Goal: Task Accomplishment & Management: Manage account settings

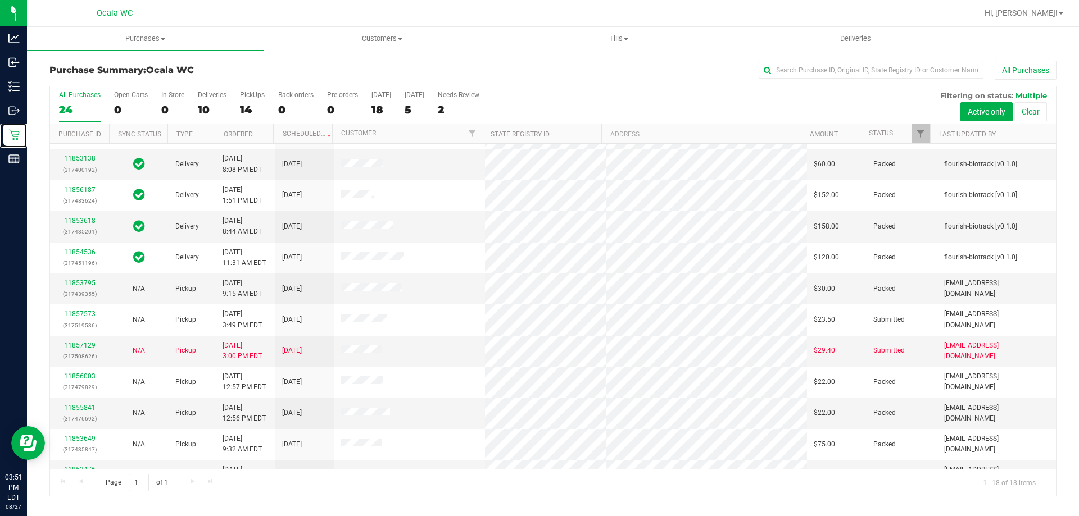
scroll to position [10, 0]
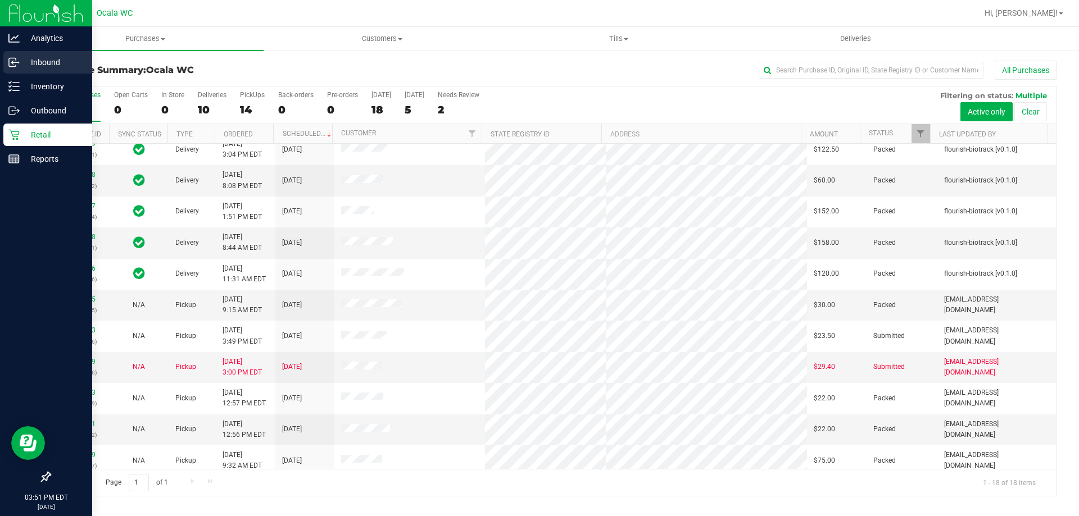
click at [25, 70] on div "Inbound" at bounding box center [47, 62] width 89 height 22
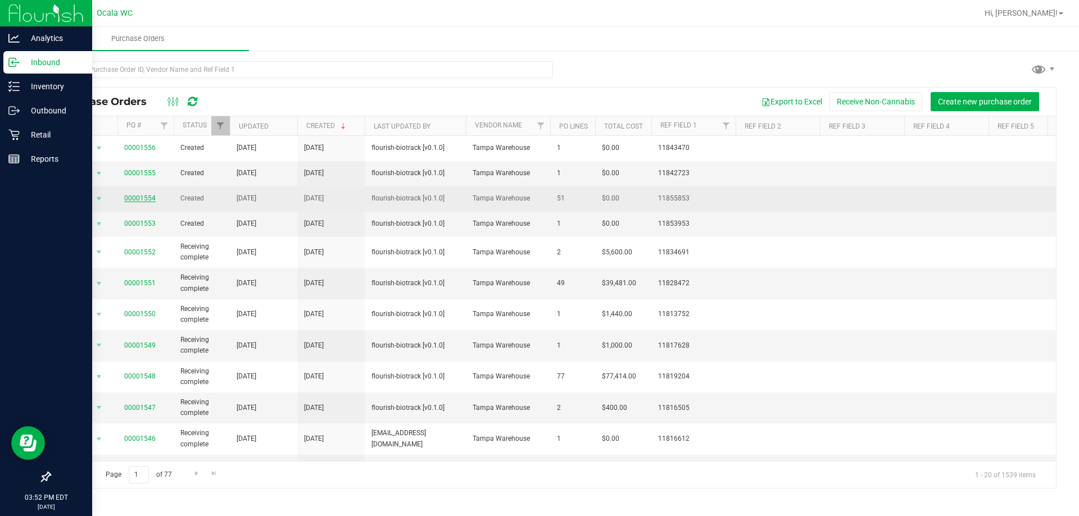
click at [140, 197] on link "00001554" at bounding box center [139, 198] width 31 height 8
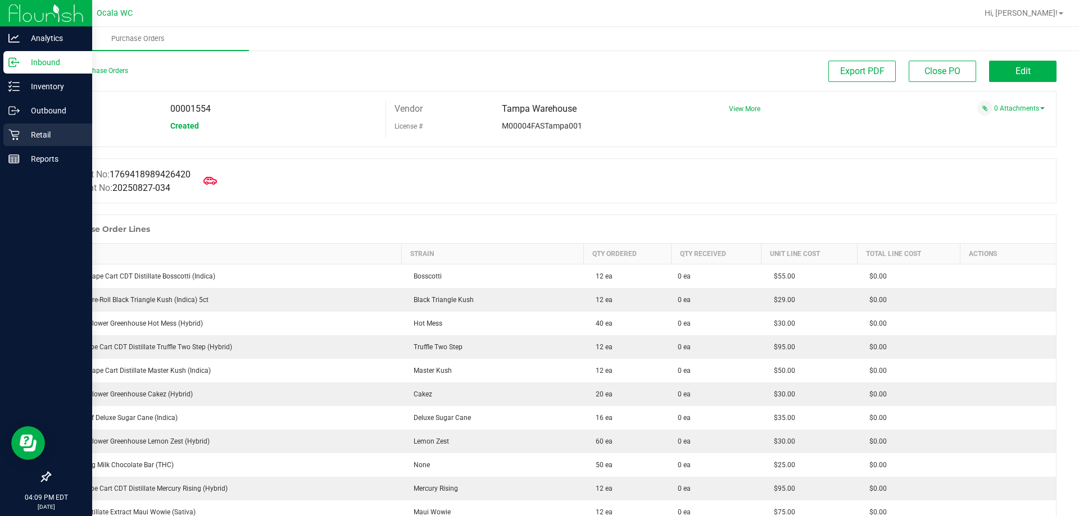
click at [2, 128] on link "Retail" at bounding box center [46, 136] width 92 height 24
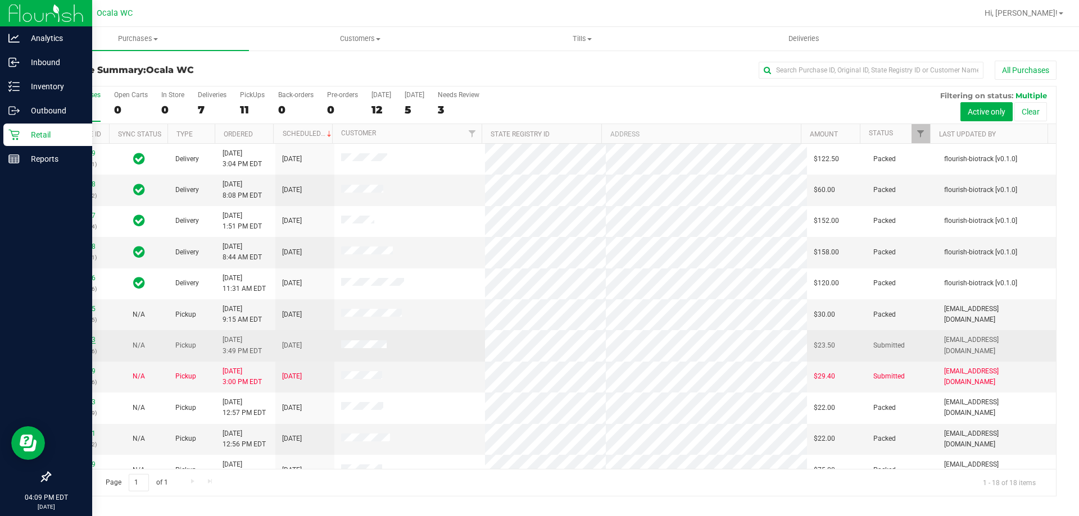
click at [88, 337] on link "11857573" at bounding box center [79, 340] width 31 height 8
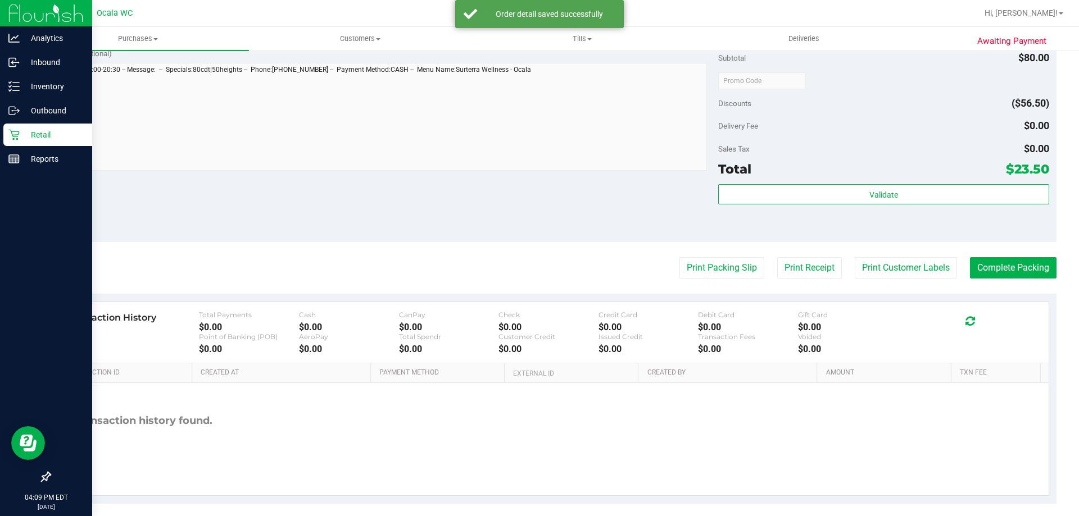
scroll to position [467, 0]
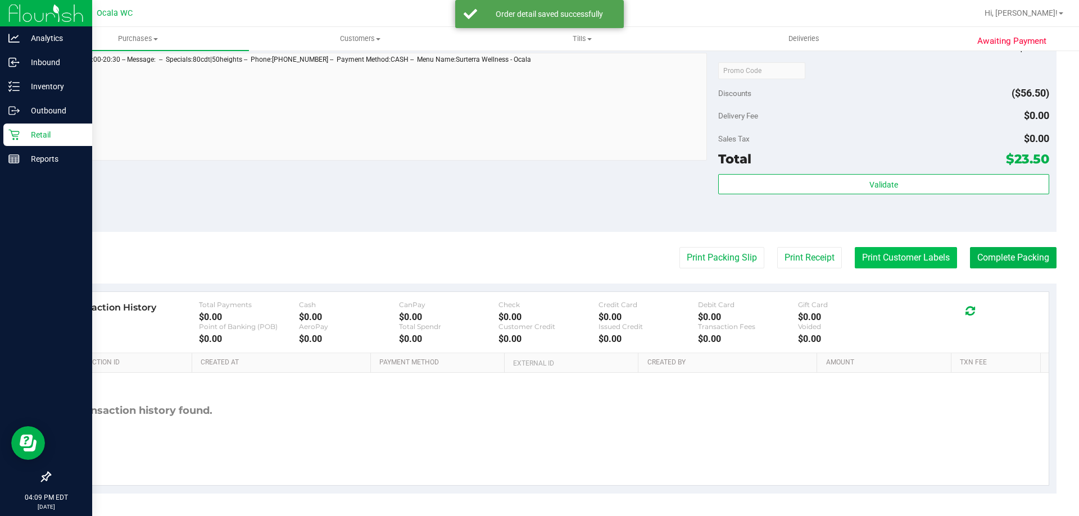
click at [902, 260] on button "Print Customer Labels" at bounding box center [906, 257] width 102 height 21
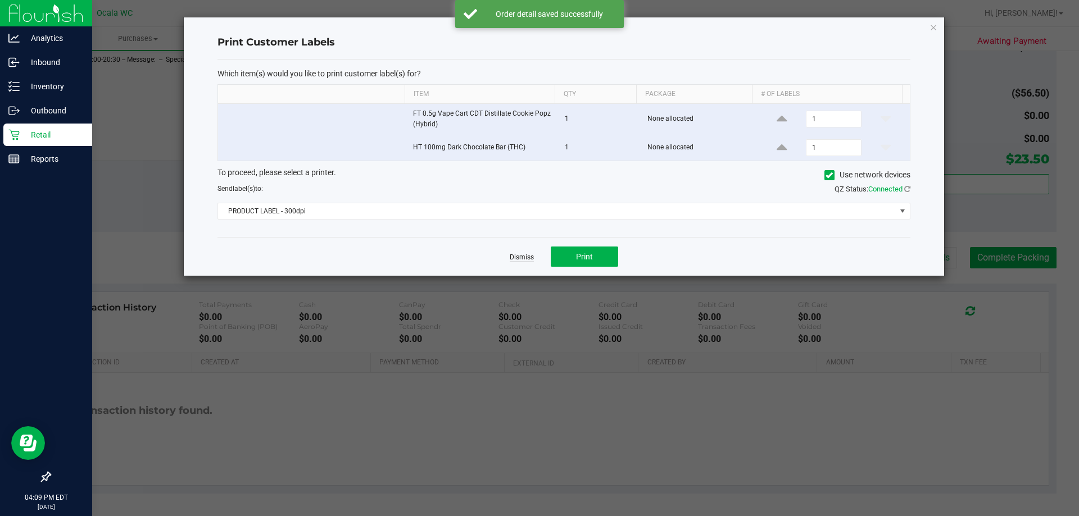
click at [512, 258] on link "Dismiss" at bounding box center [522, 258] width 24 height 10
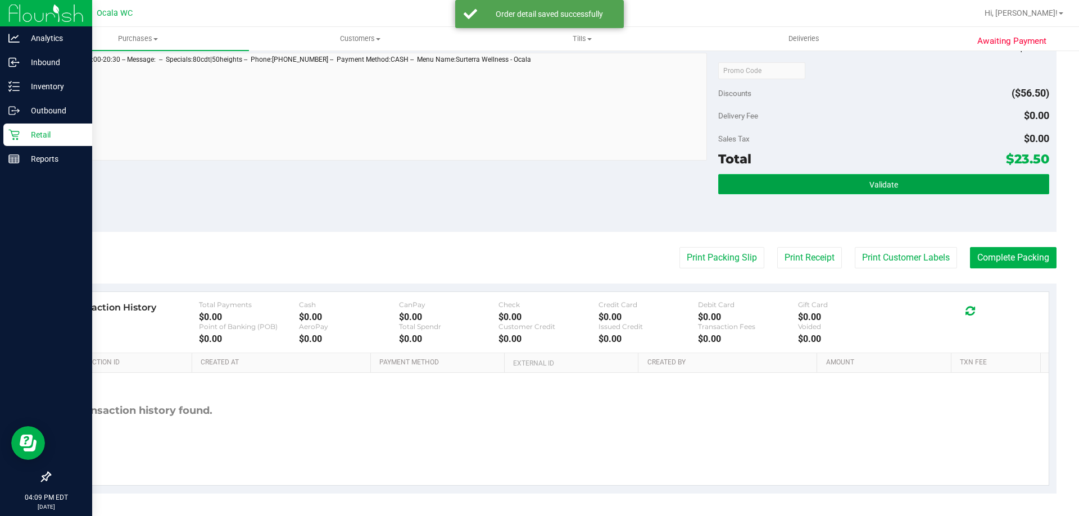
click at [870, 185] on span "Validate" at bounding box center [883, 184] width 29 height 9
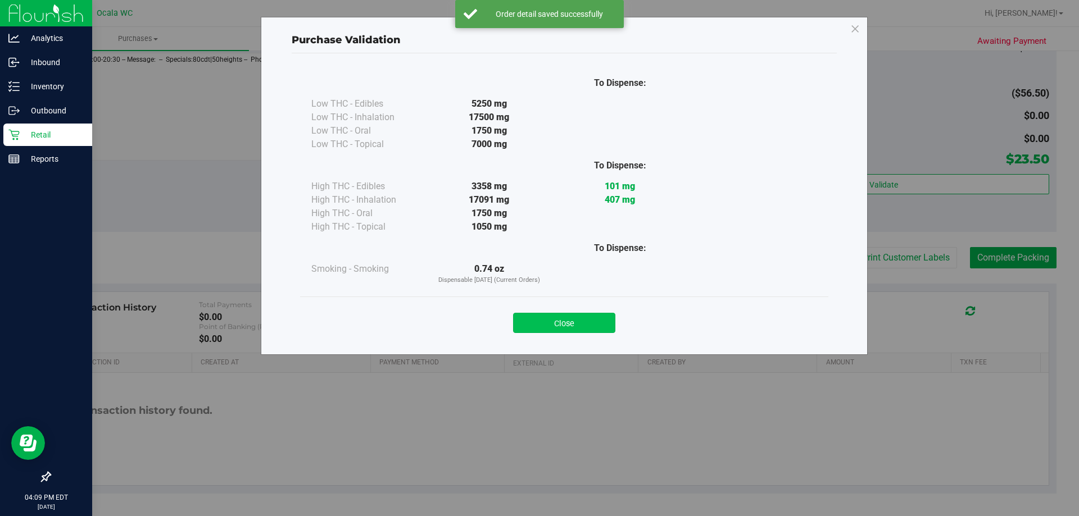
click at [567, 314] on button "Close" at bounding box center [564, 323] width 102 height 20
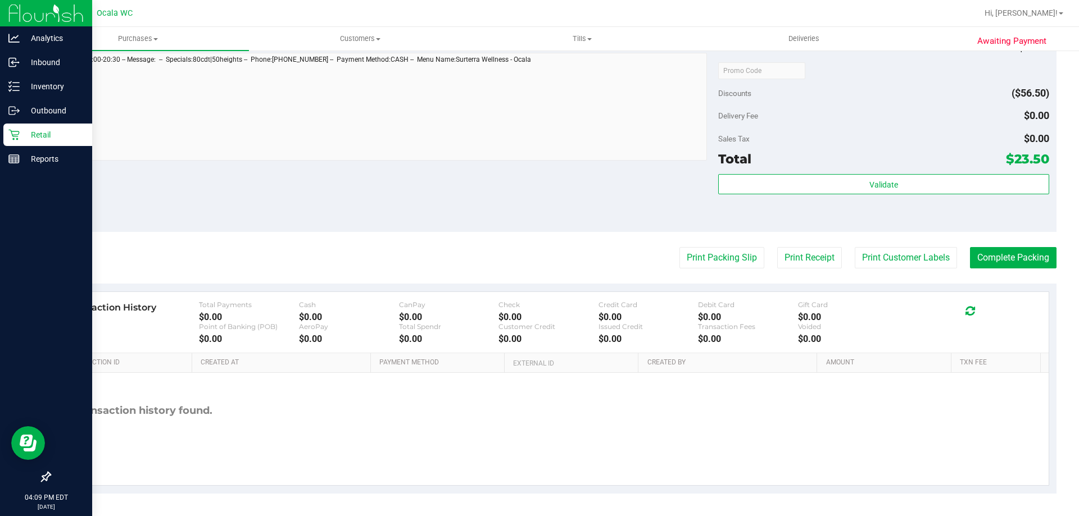
click at [896, 113] on div "Delivery Fee $0.00" at bounding box center [883, 116] width 330 height 20
click at [1001, 264] on button "Complete Packing" at bounding box center [1013, 257] width 87 height 21
click at [696, 254] on button "Print Packing Slip" at bounding box center [712, 257] width 85 height 21
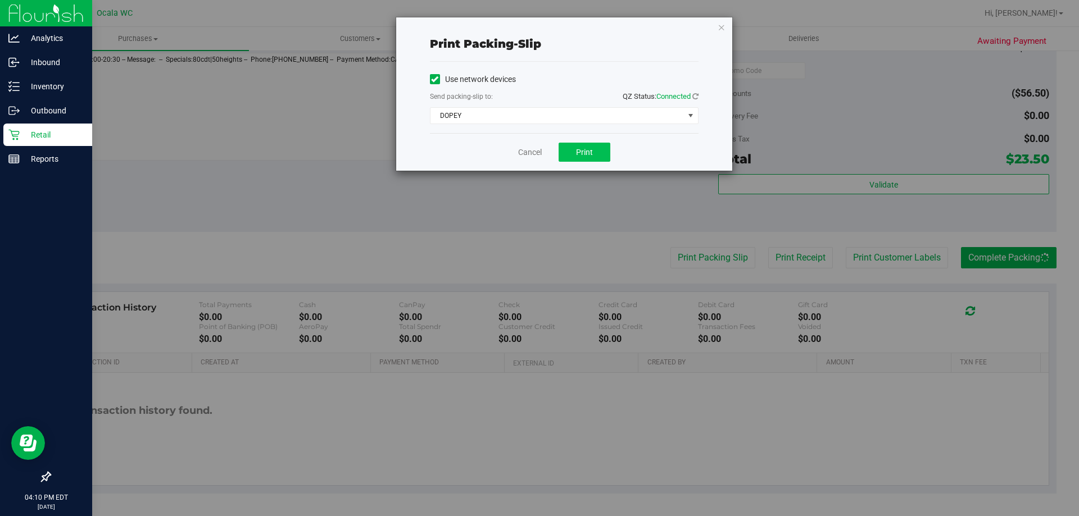
click at [583, 148] on span "Print" at bounding box center [584, 152] width 17 height 9
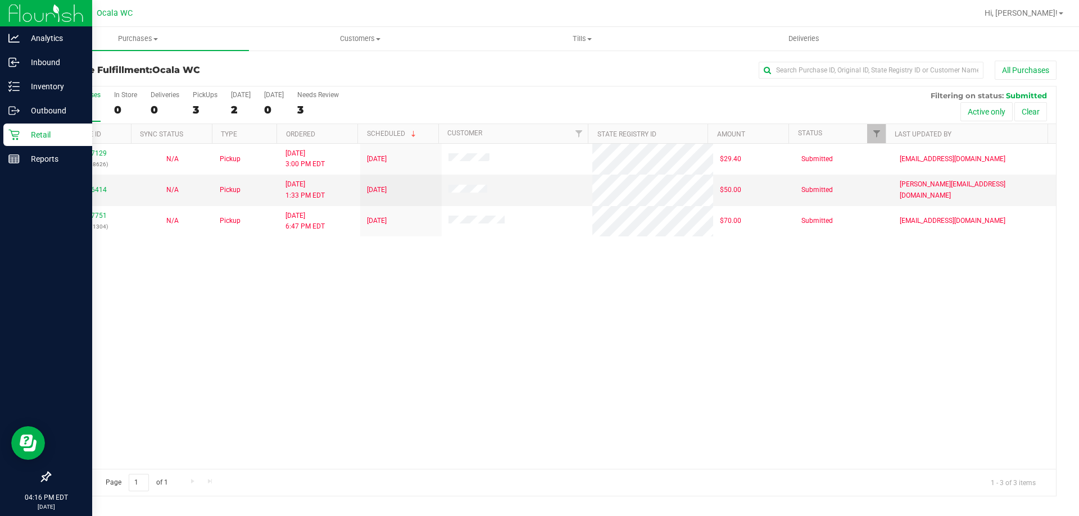
click at [549, 399] on div "11857129 (317508626) N/A Pickup 8/27/2025 3:00 PM EDT 8/27/2025 $29.40 Submitte…" at bounding box center [553, 306] width 1006 height 325
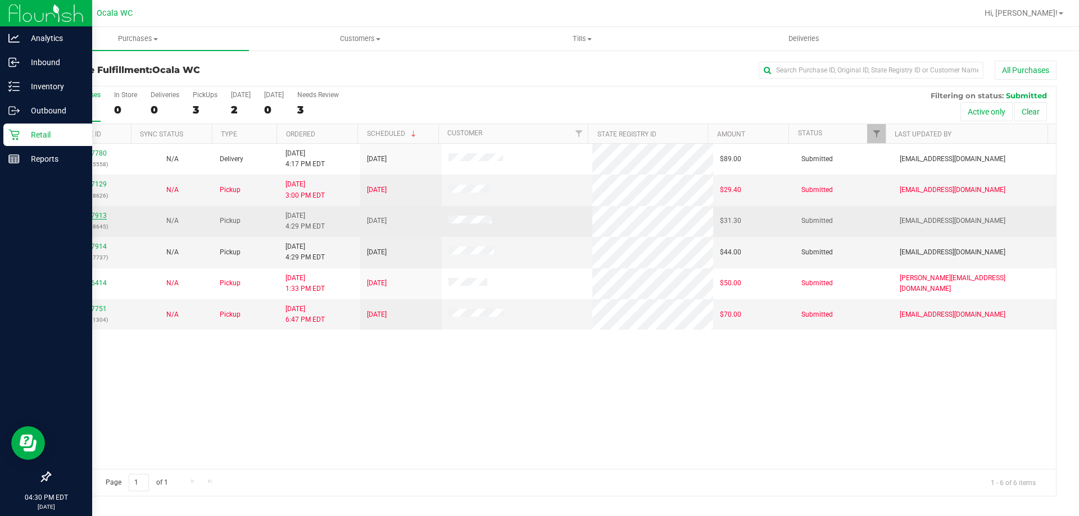
click at [96, 215] on link "11857913" at bounding box center [90, 216] width 31 height 8
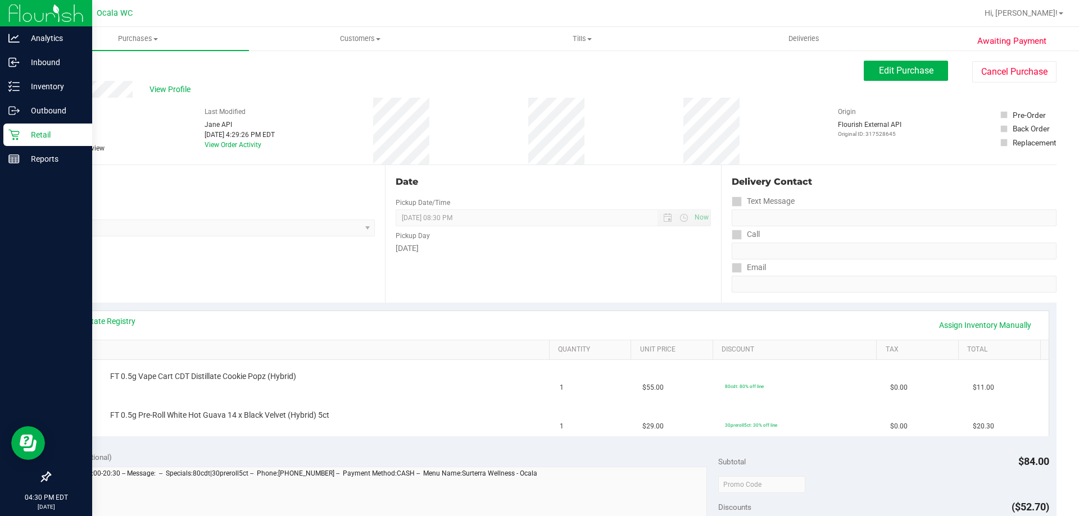
click at [66, 65] on link "Back" at bounding box center [57, 67] width 17 height 8
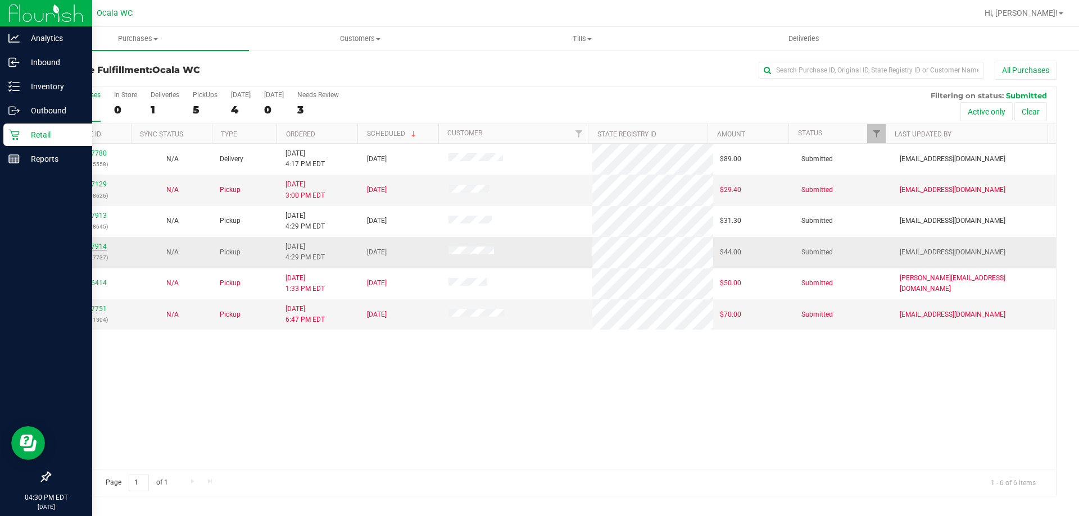
click at [91, 248] on link "11857914" at bounding box center [90, 247] width 31 height 8
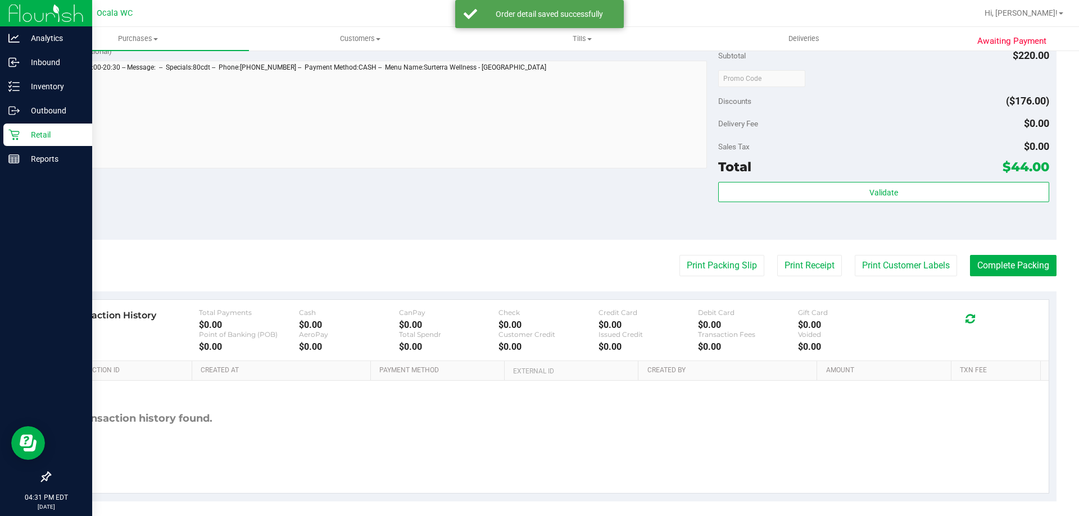
scroll to position [467, 0]
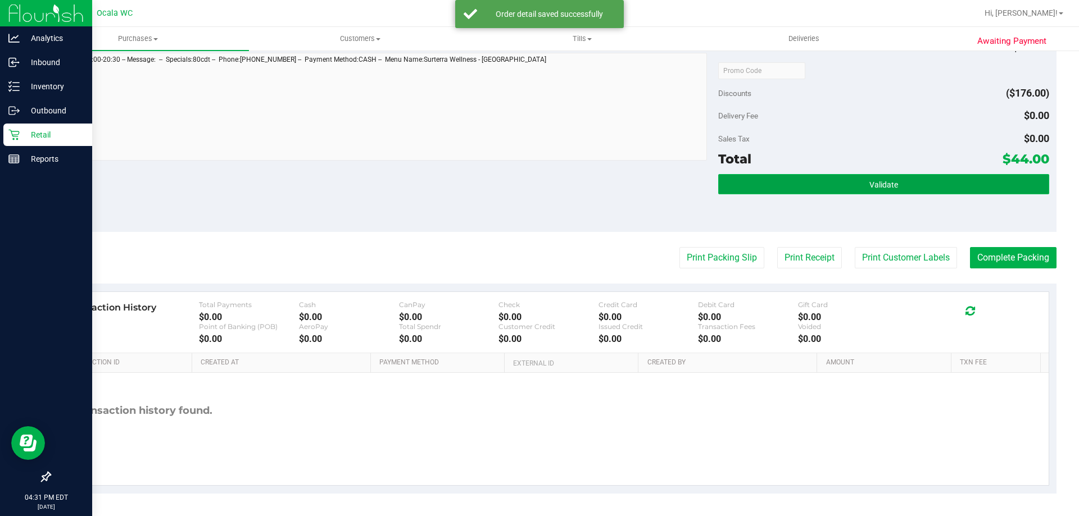
click at [880, 180] on span "Validate" at bounding box center [883, 184] width 29 height 9
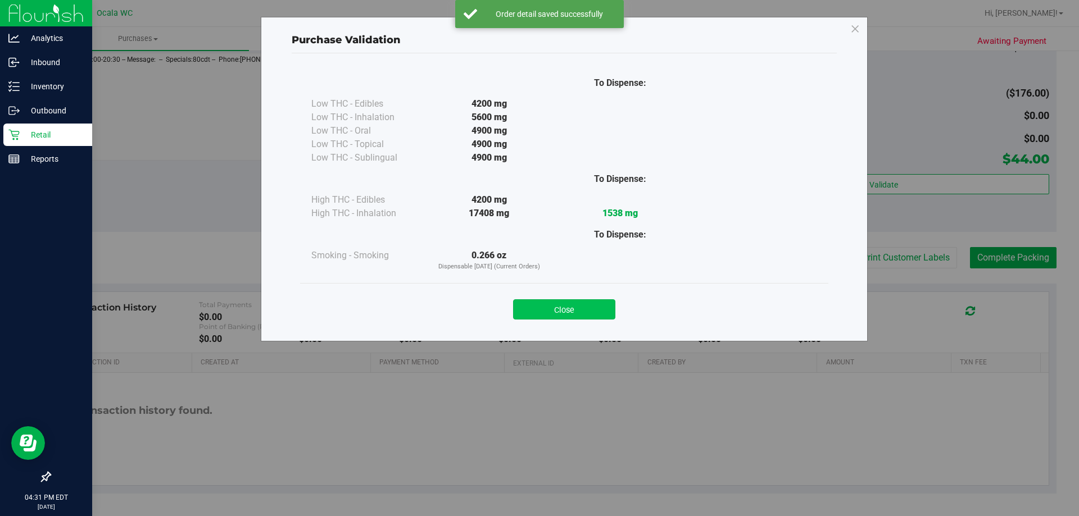
click at [561, 306] on button "Close" at bounding box center [564, 309] width 102 height 20
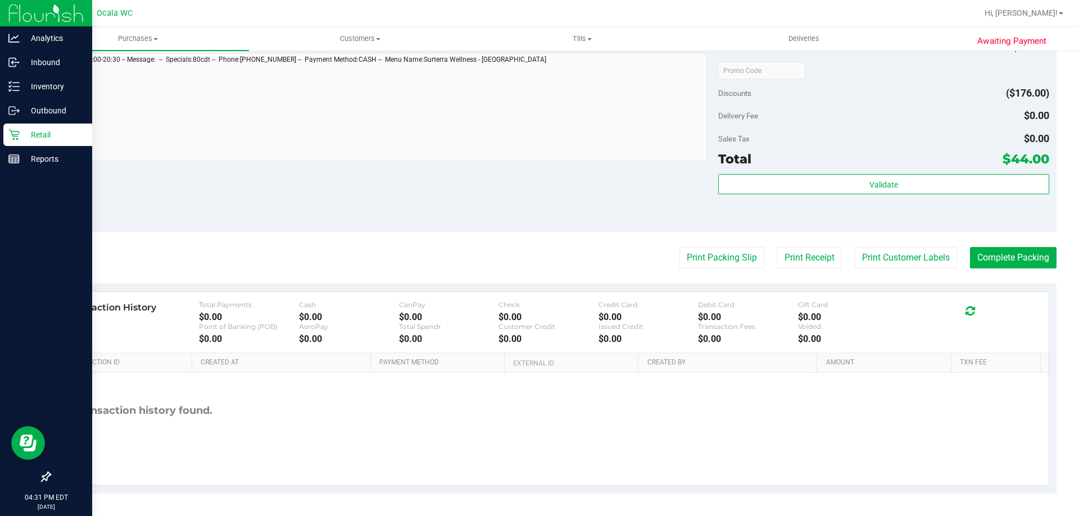
click at [897, 109] on div "Delivery Fee $0.00" at bounding box center [883, 116] width 330 height 20
click at [1014, 256] on button "Complete Packing" at bounding box center [1013, 257] width 87 height 21
click at [705, 258] on button "Print Packing Slip" at bounding box center [712, 257] width 85 height 21
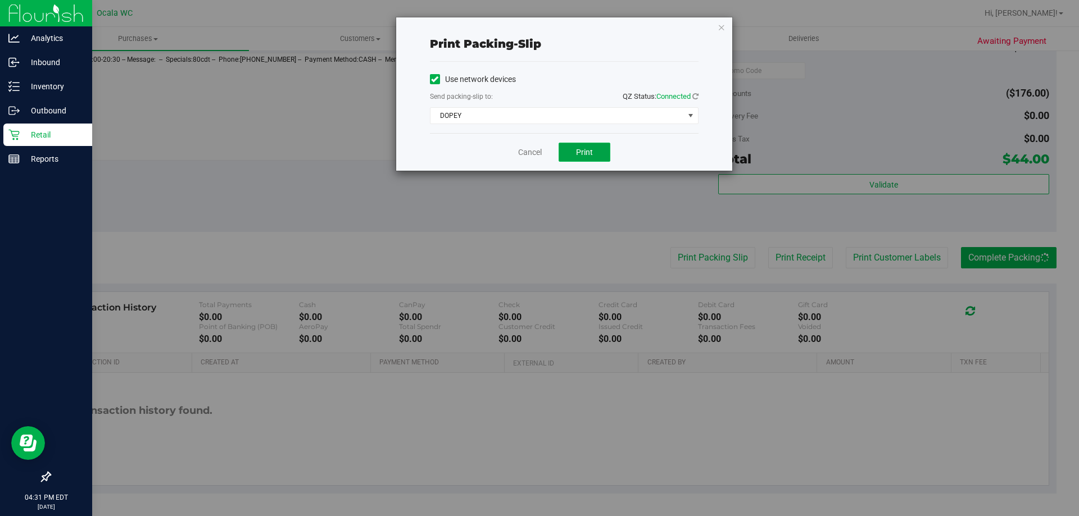
click at [586, 159] on button "Print" at bounding box center [584, 152] width 52 height 19
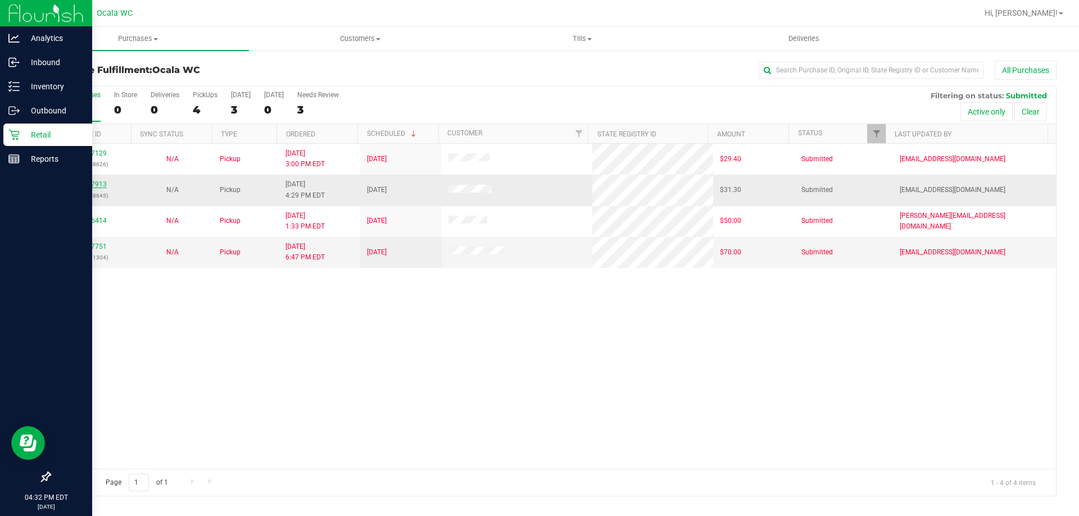
click at [102, 181] on link "11857913" at bounding box center [90, 184] width 31 height 8
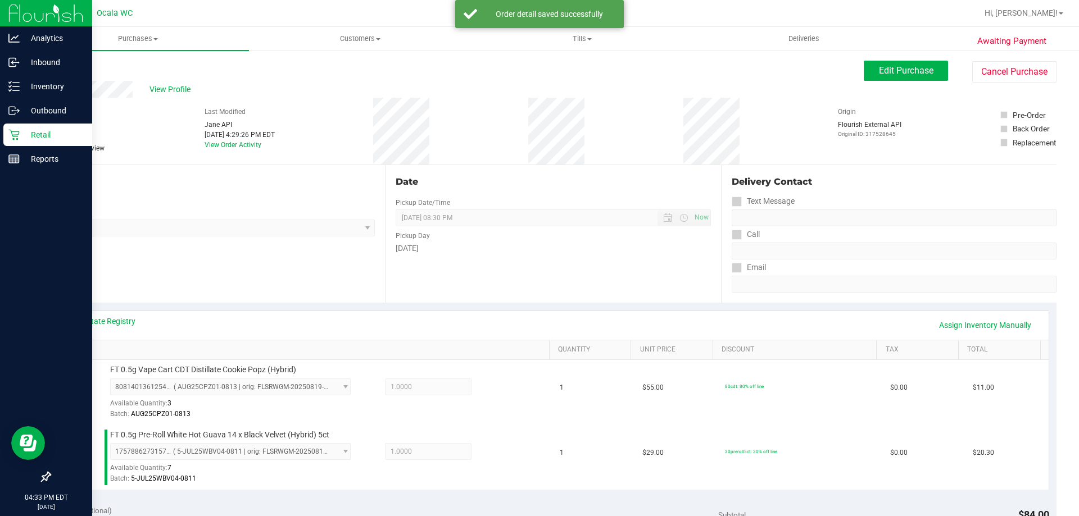
scroll to position [467, 0]
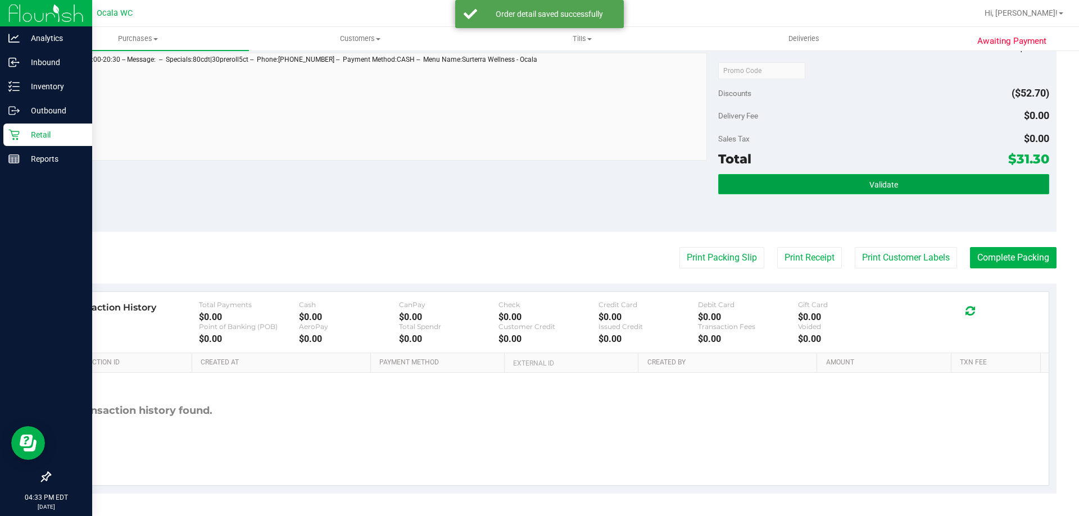
click at [906, 184] on button "Validate" at bounding box center [883, 184] width 330 height 20
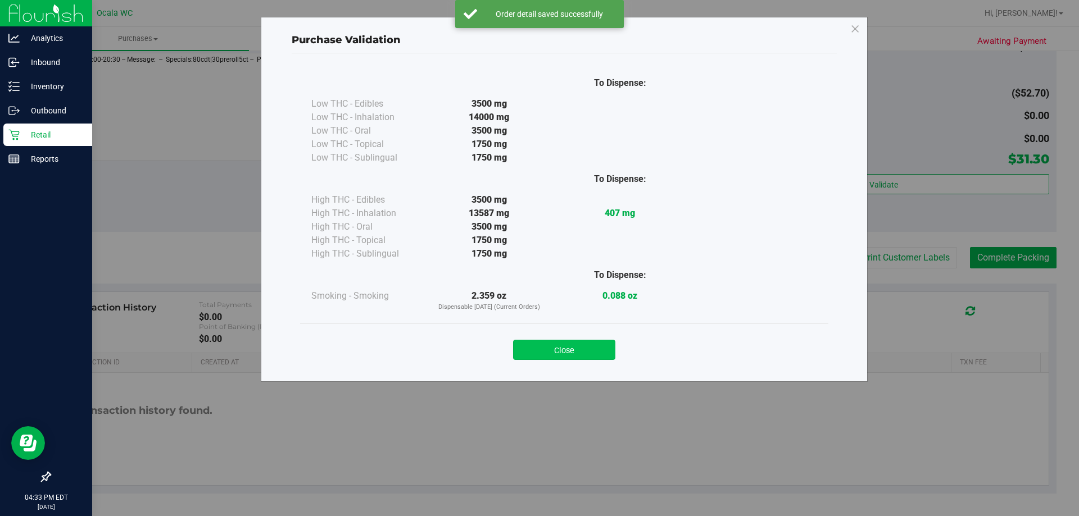
click at [569, 348] on button "Close" at bounding box center [564, 350] width 102 height 20
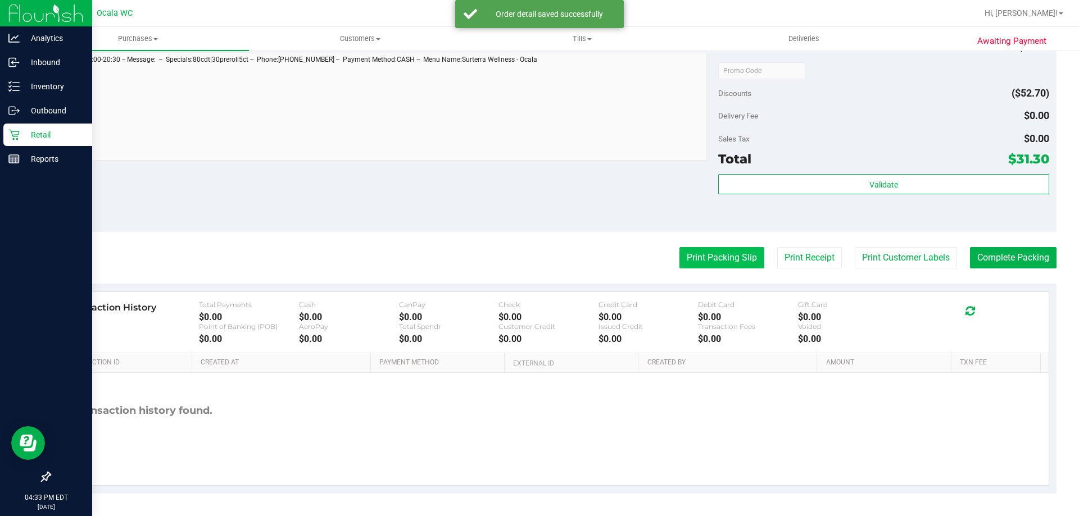
click at [724, 255] on button "Print Packing Slip" at bounding box center [721, 257] width 85 height 21
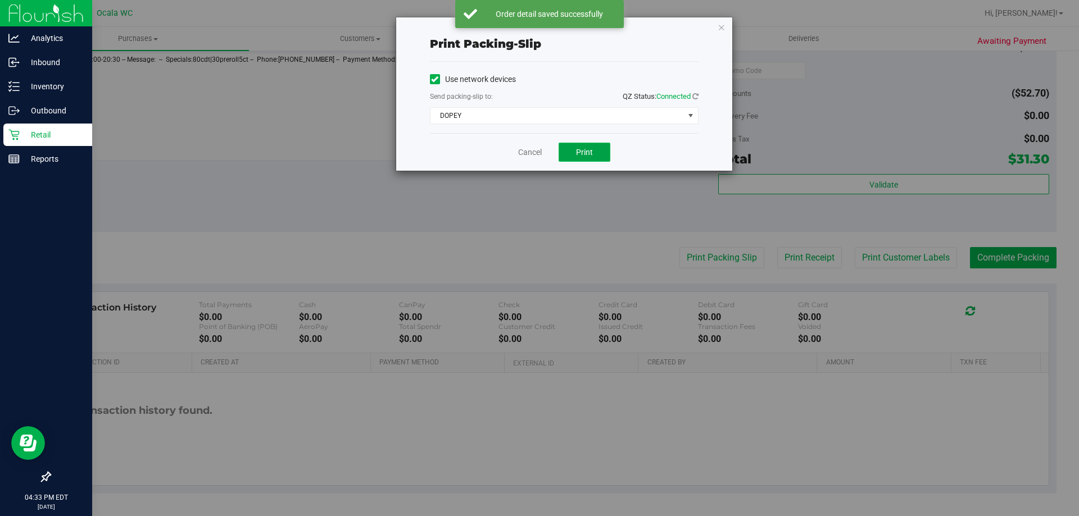
click at [582, 148] on span "Print" at bounding box center [584, 152] width 17 height 9
click at [524, 151] on link "Cancel" at bounding box center [530, 153] width 24 height 12
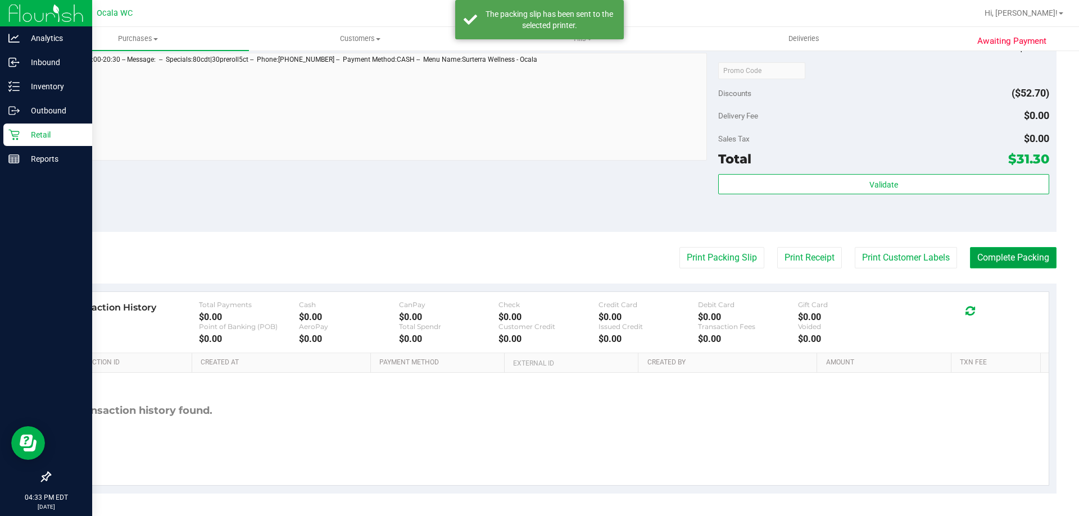
click at [997, 249] on button "Complete Packing" at bounding box center [1013, 257] width 87 height 21
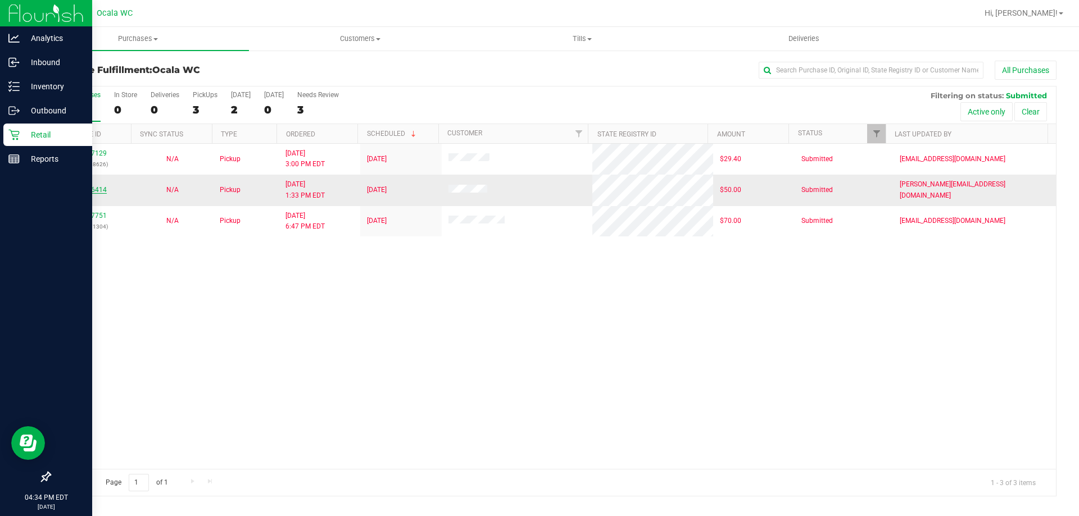
click at [88, 192] on link "11856414" at bounding box center [90, 190] width 31 height 8
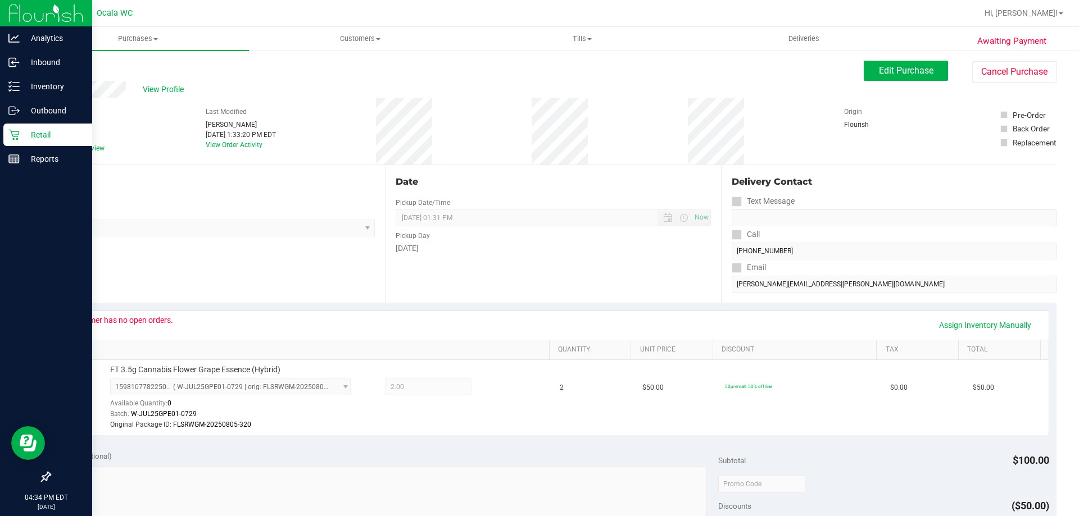
click at [147, 318] on div "Customer has no open orders." at bounding box center [120, 320] width 105 height 9
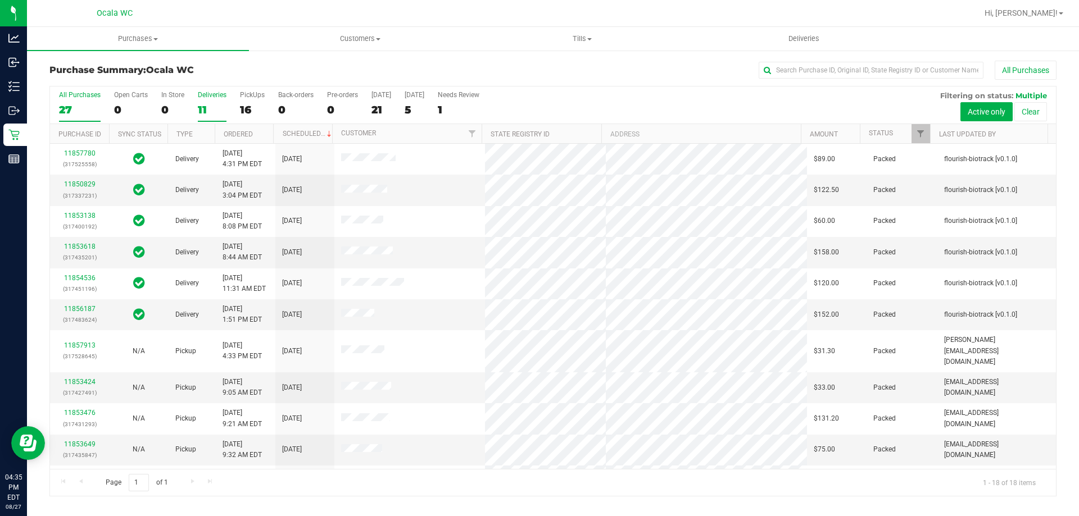
click at [210, 112] on div "11" at bounding box center [212, 109] width 29 height 13
click at [0, 0] on input "Deliveries 11" at bounding box center [0, 0] width 0 height 0
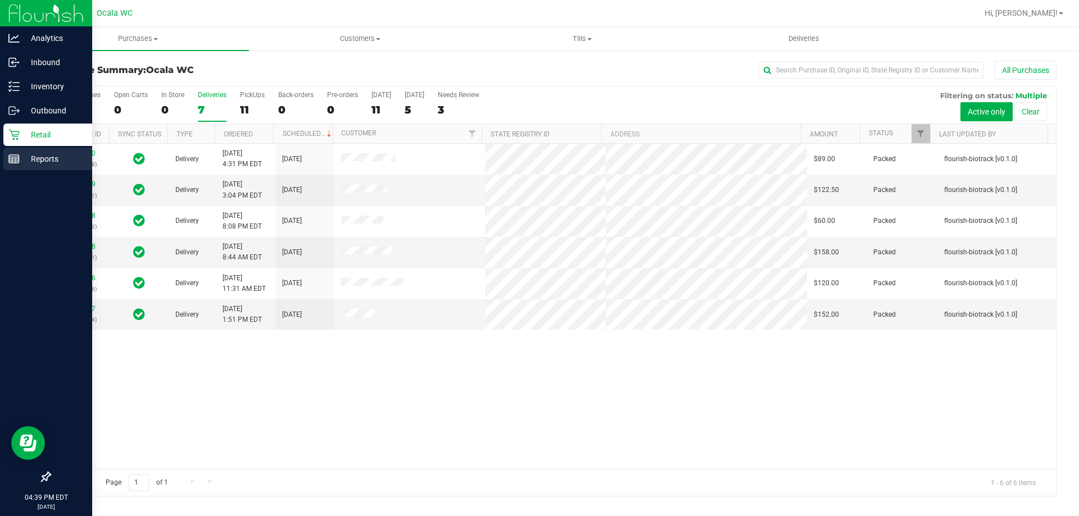
click at [61, 155] on p "Reports" at bounding box center [53, 158] width 67 height 13
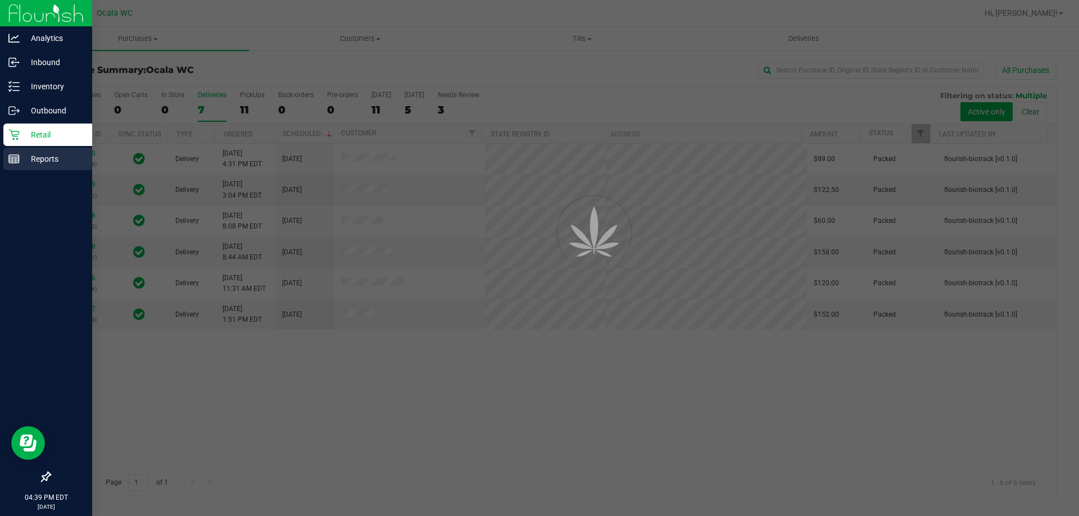
click at [46, 155] on p "Reports" at bounding box center [53, 158] width 67 height 13
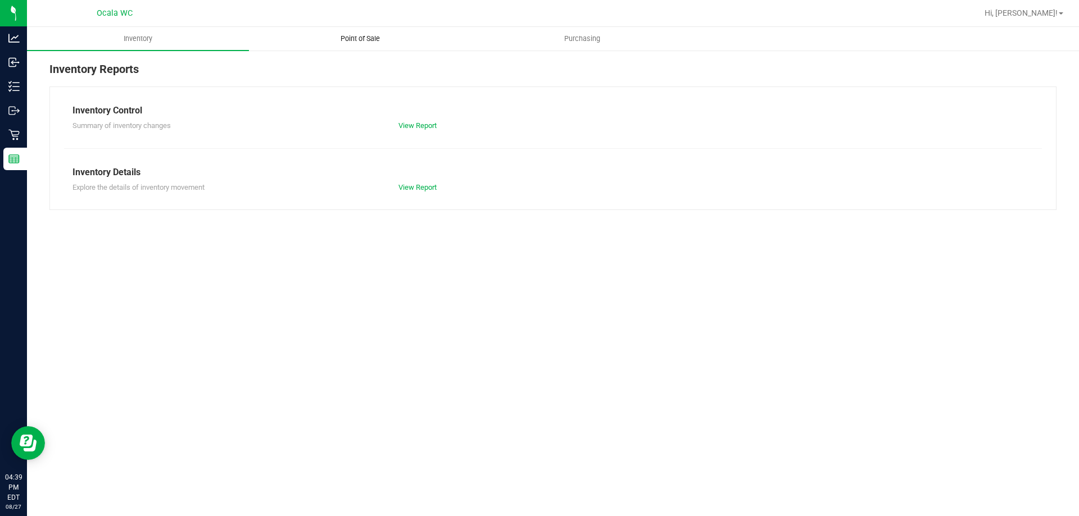
click at [350, 30] on uib-tab-heading "Point of Sale" at bounding box center [359, 39] width 221 height 22
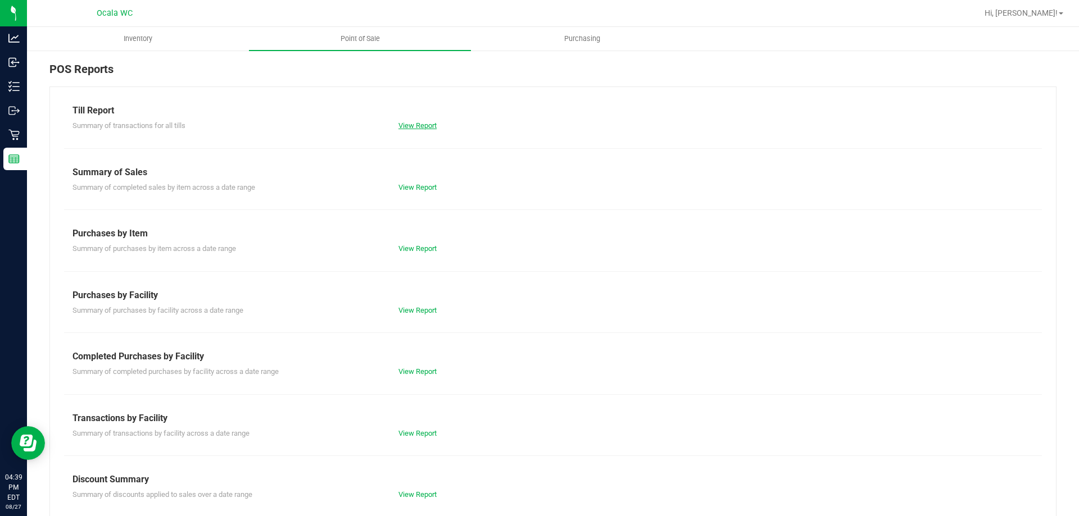
click at [410, 125] on link "View Report" at bounding box center [417, 125] width 38 height 8
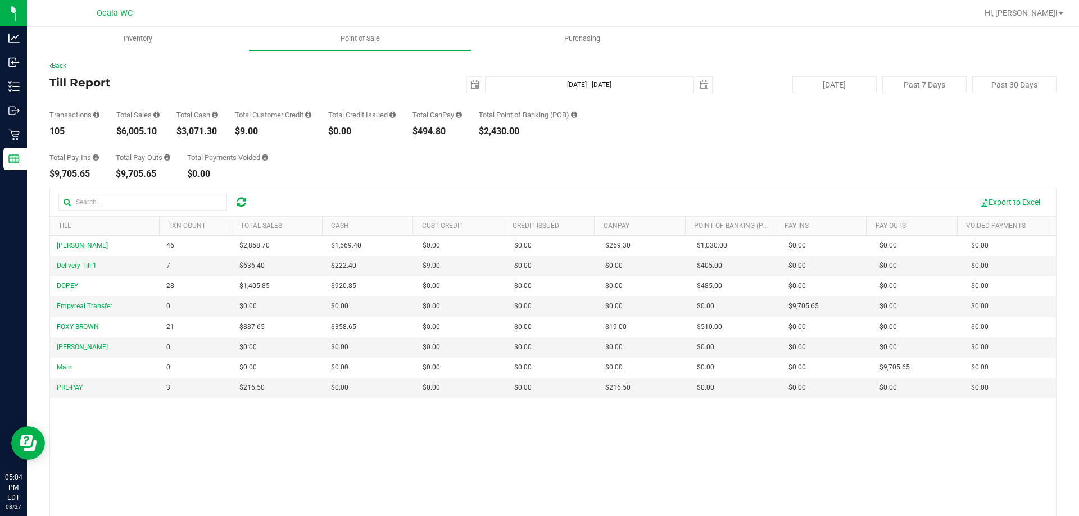
click at [652, 153] on div "Total Pay-Ins $9,705.65 Total Pay-Outs $9,705.65 Total Payments Voided $0.00" at bounding box center [552, 157] width 1007 height 43
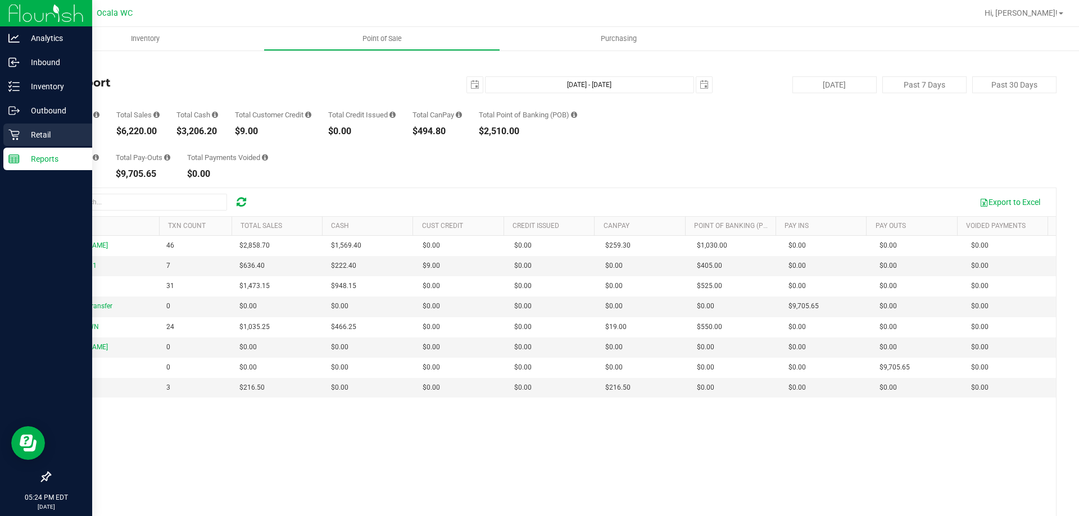
click at [39, 141] on p "Retail" at bounding box center [53, 134] width 67 height 13
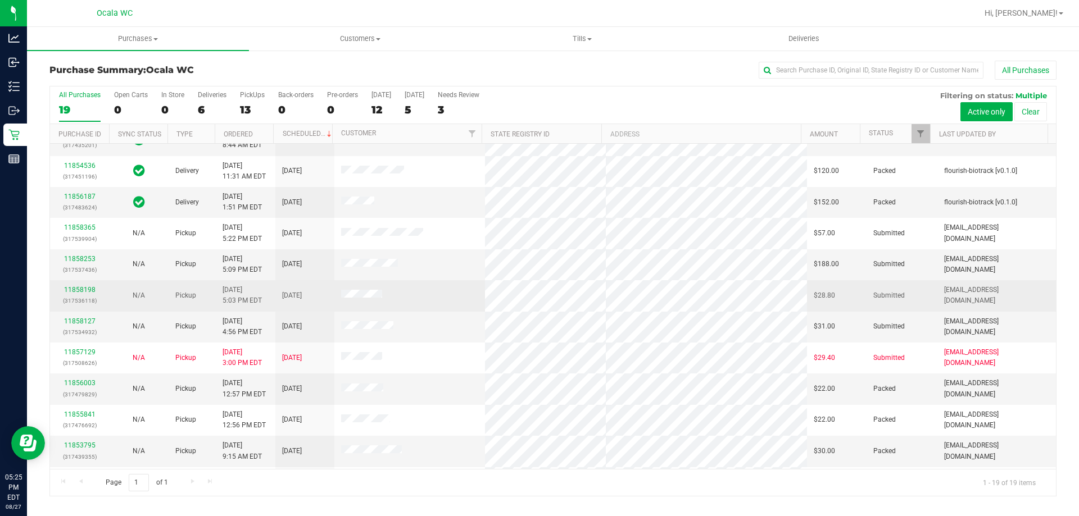
scroll to position [56, 0]
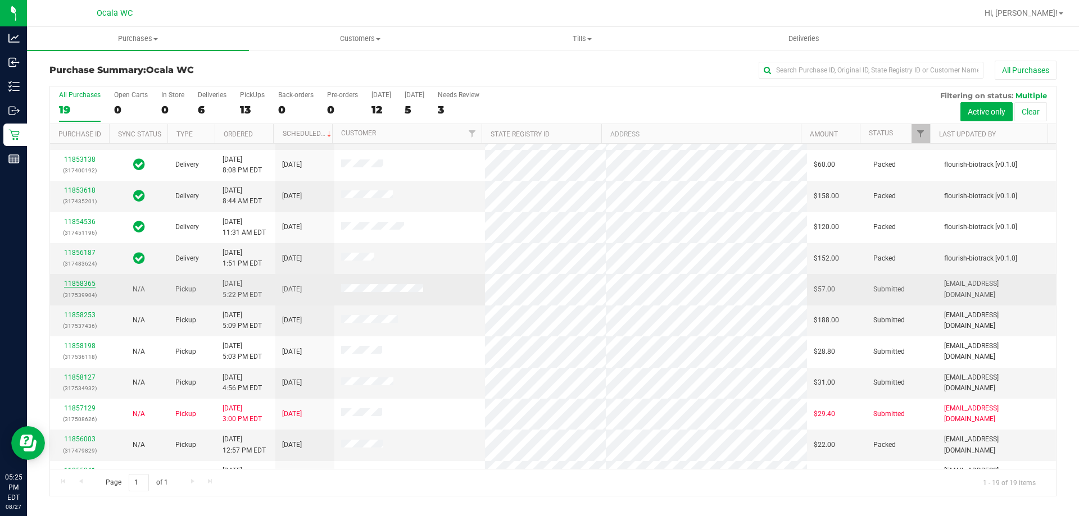
click at [77, 283] on link "11858365" at bounding box center [79, 284] width 31 height 8
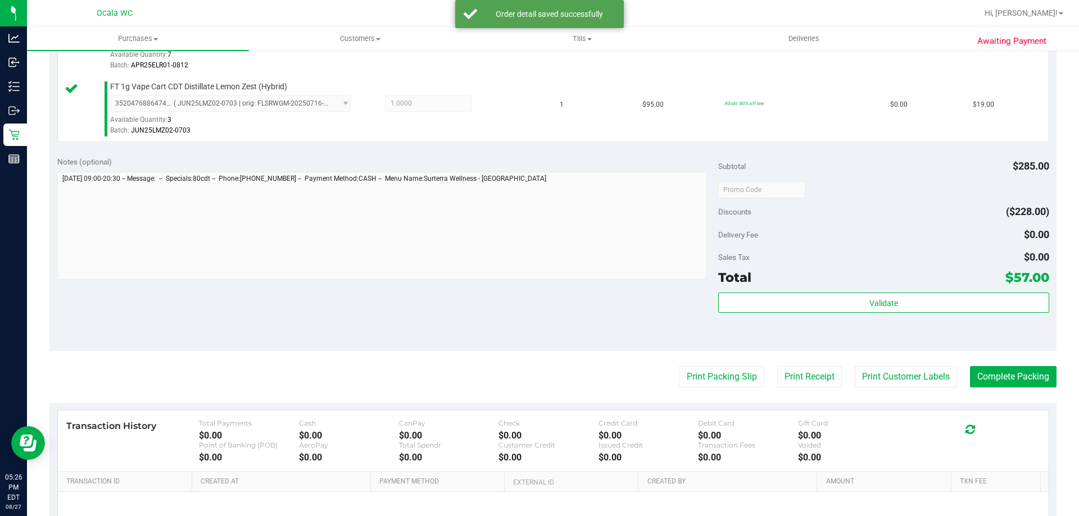
scroll to position [533, 0]
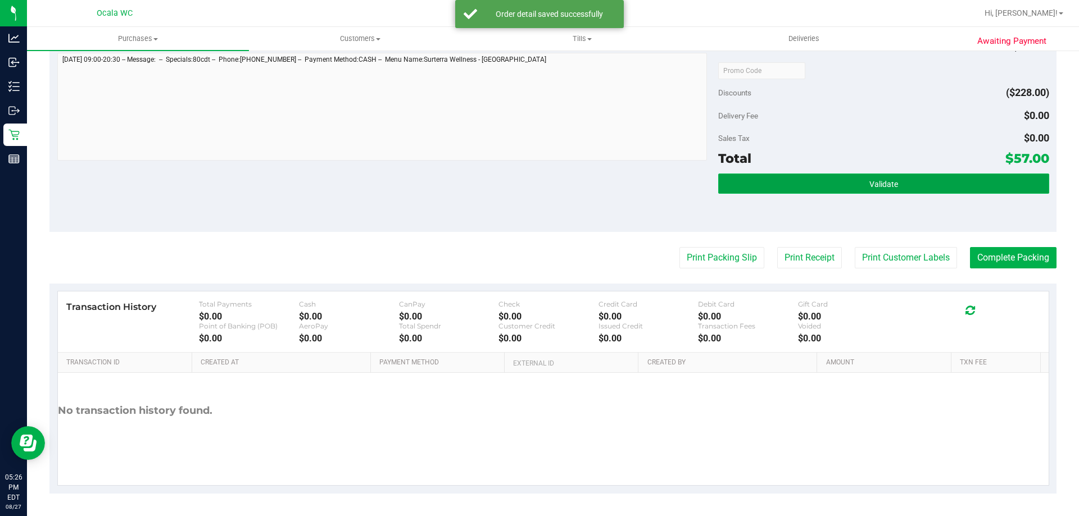
click at [884, 180] on span "Validate" at bounding box center [883, 184] width 29 height 9
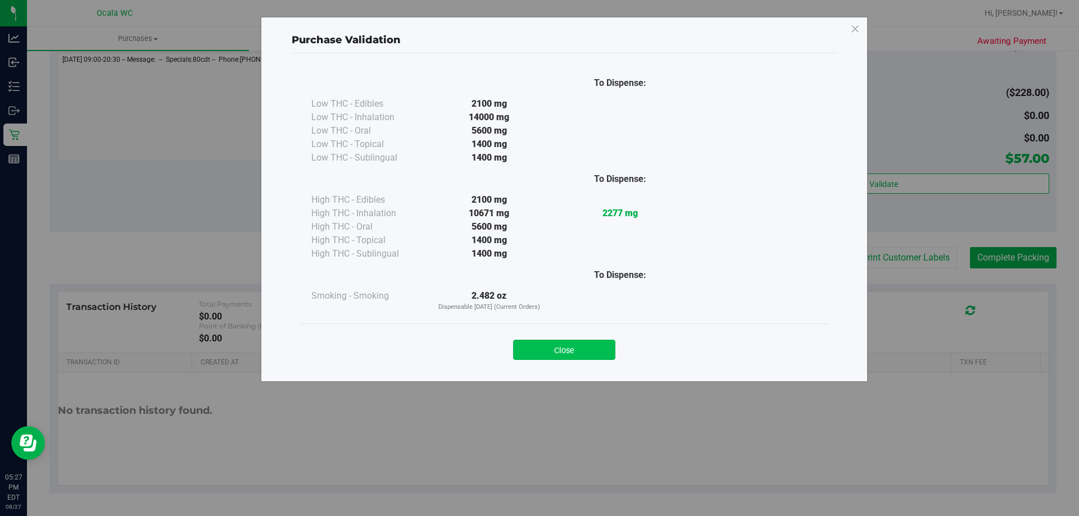
click at [570, 346] on button "Close" at bounding box center [564, 350] width 102 height 20
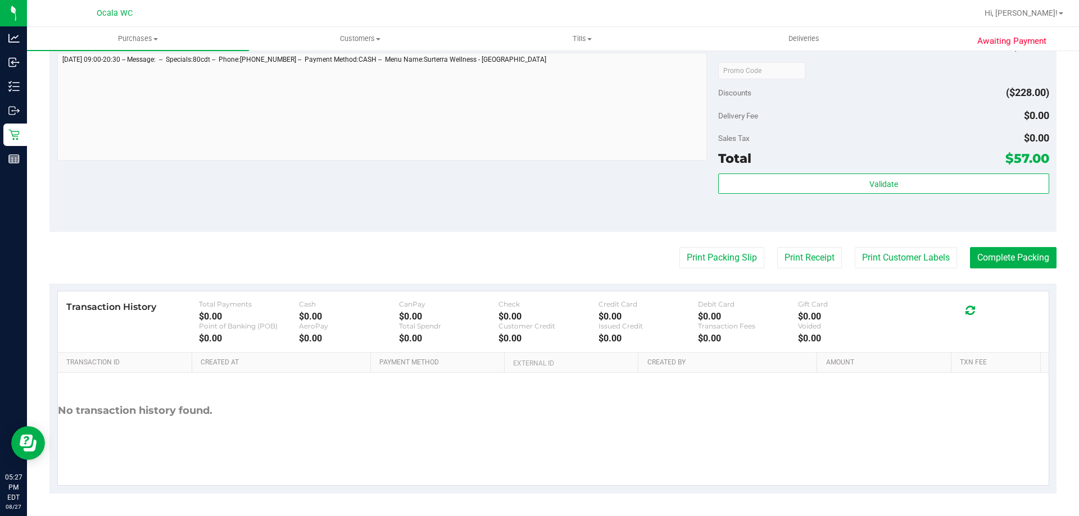
click at [830, 83] on div "Discounts ($228.00)" at bounding box center [883, 93] width 330 height 20
click at [729, 256] on button "Print Packing Slip" at bounding box center [721, 257] width 85 height 21
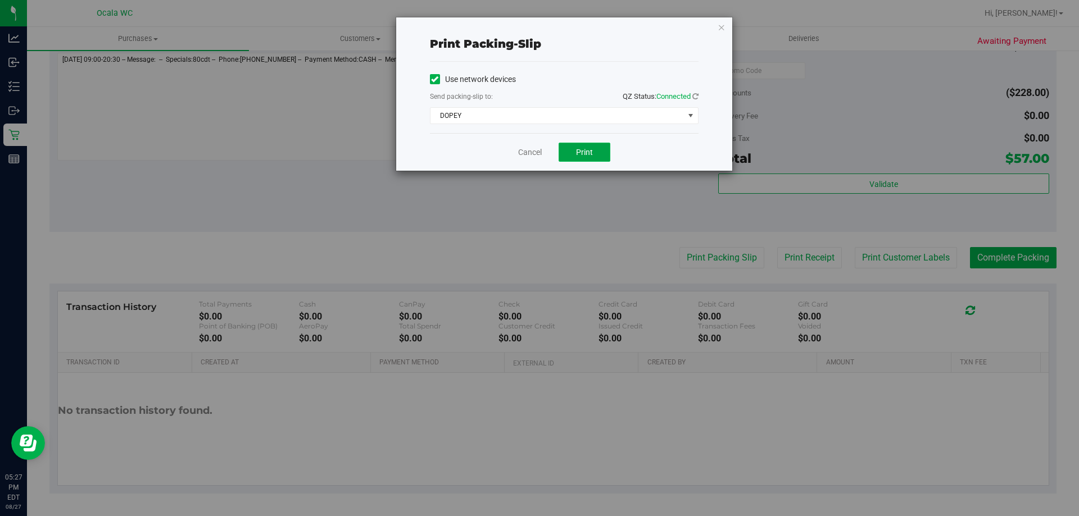
click at [593, 156] on button "Print" at bounding box center [584, 152] width 52 height 19
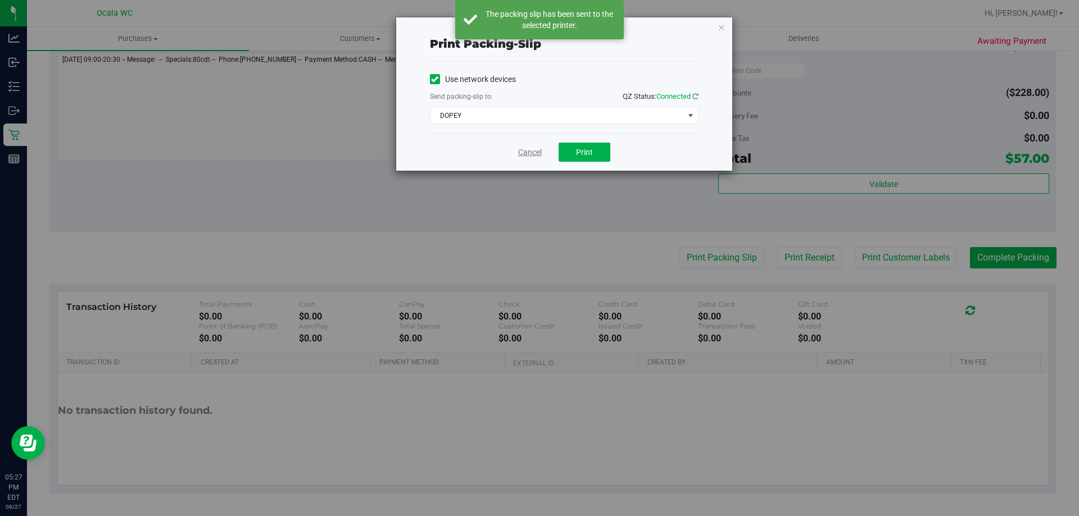
click at [521, 152] on link "Cancel" at bounding box center [530, 153] width 24 height 12
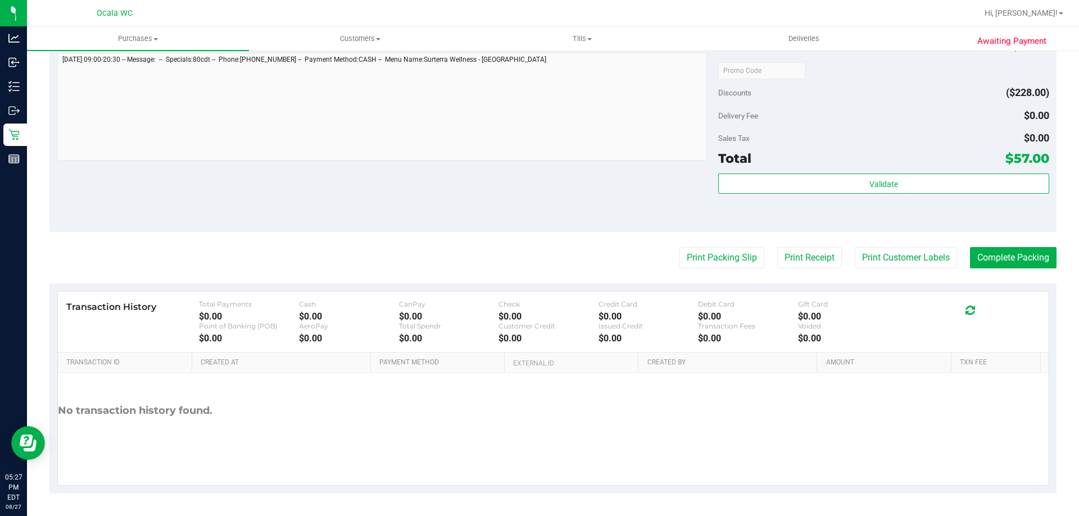
click at [940, 100] on div "Discounts ($228.00)" at bounding box center [883, 93] width 330 height 20
click at [699, 251] on button "Print Packing Slip" at bounding box center [721, 257] width 85 height 21
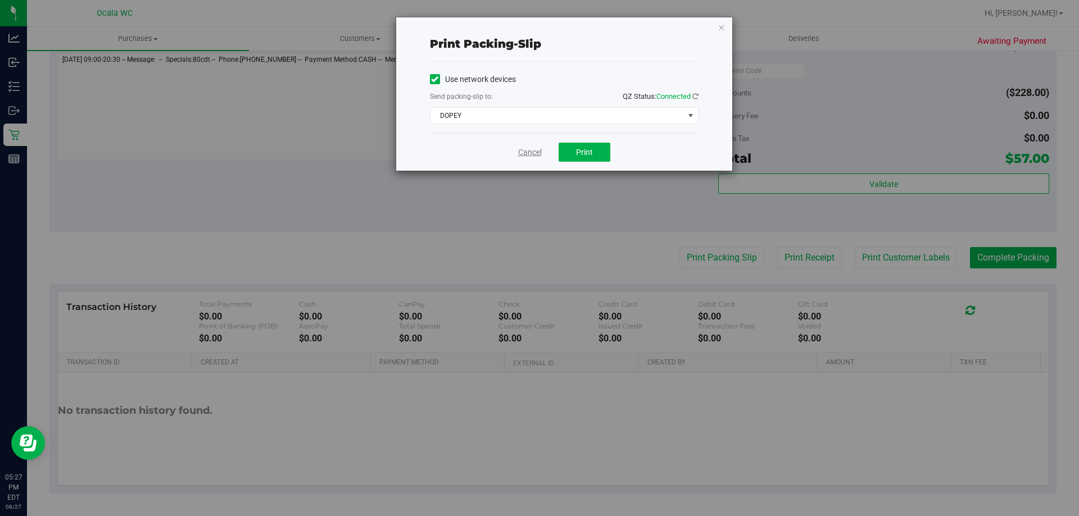
click at [531, 152] on link "Cancel" at bounding box center [530, 153] width 24 height 12
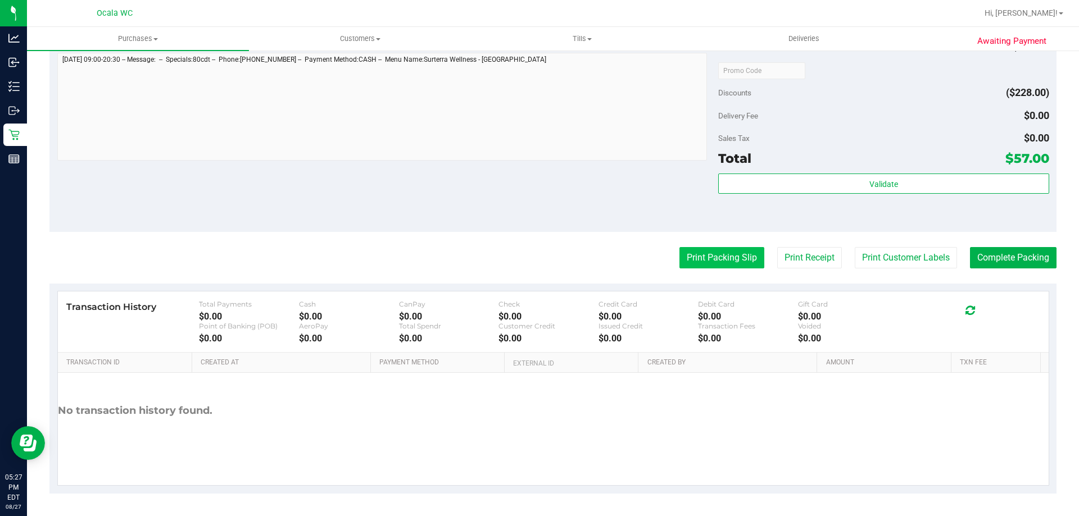
click at [721, 266] on button "Print Packing Slip" at bounding box center [721, 257] width 85 height 21
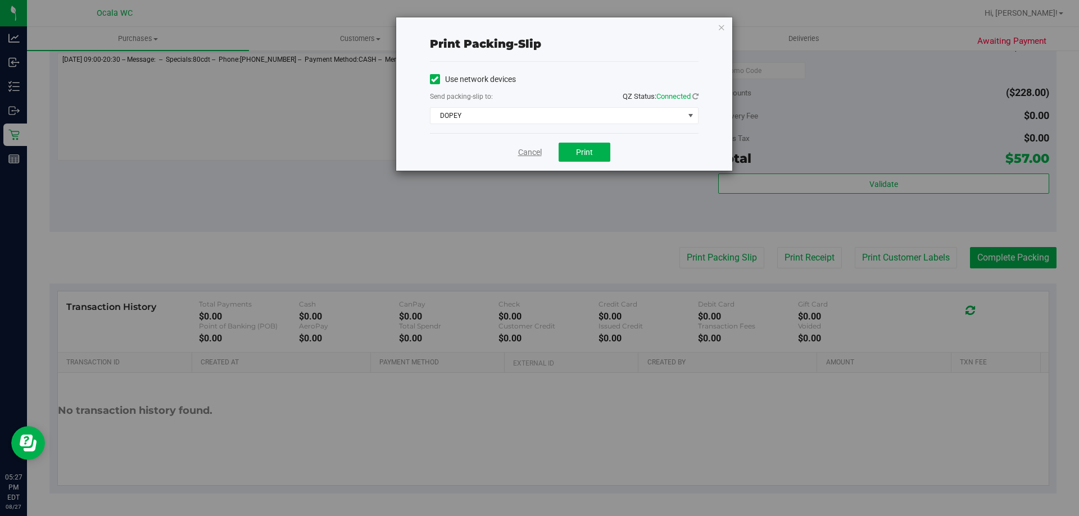
click at [528, 151] on link "Cancel" at bounding box center [530, 153] width 24 height 12
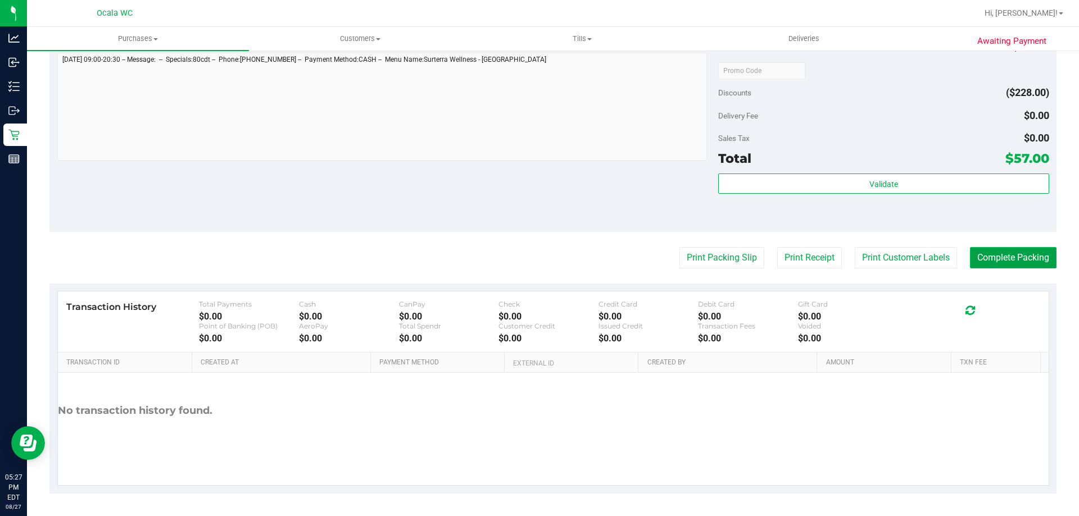
click at [1019, 261] on button "Complete Packing" at bounding box center [1013, 257] width 87 height 21
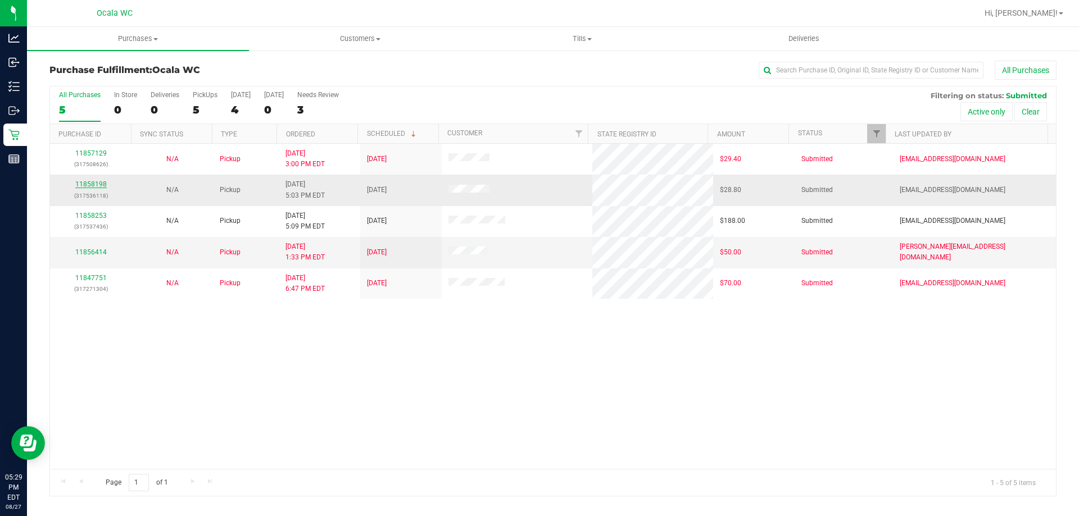
click at [83, 184] on link "11858198" at bounding box center [90, 184] width 31 height 8
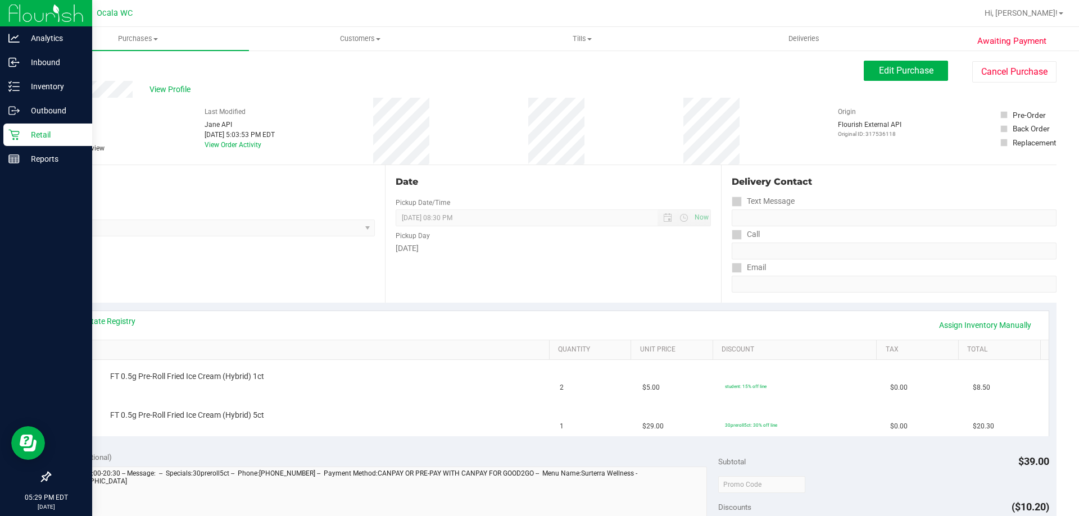
click at [30, 134] on p "Retail" at bounding box center [53, 134] width 67 height 13
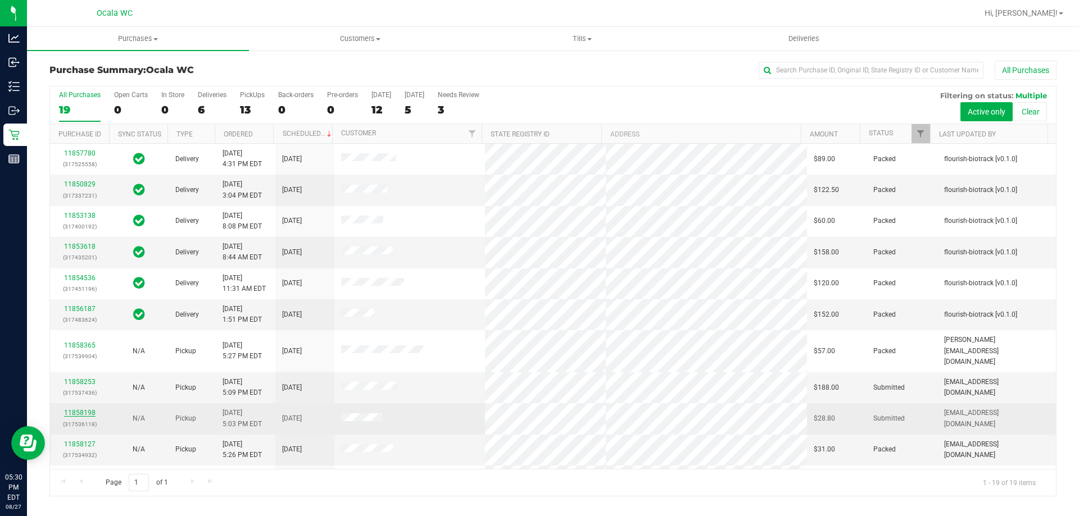
click at [74, 409] on link "11858198" at bounding box center [79, 413] width 31 height 8
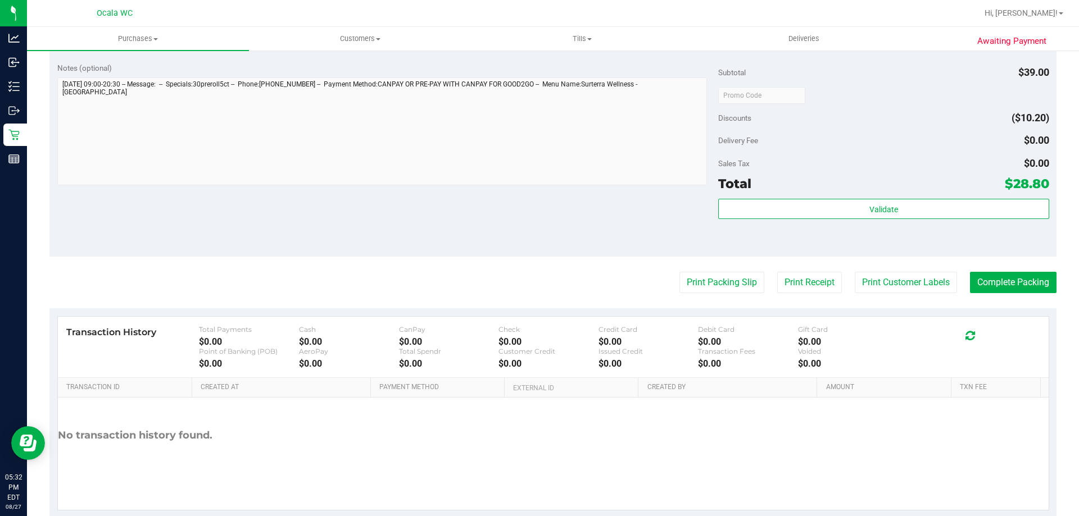
scroll to position [449, 0]
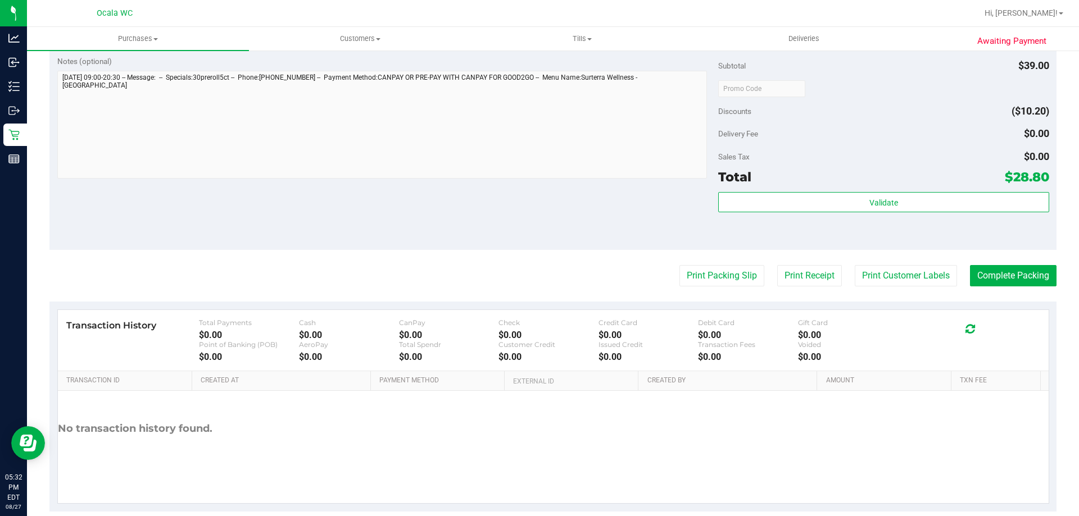
click at [916, 220] on div "Validate" at bounding box center [883, 217] width 330 height 51
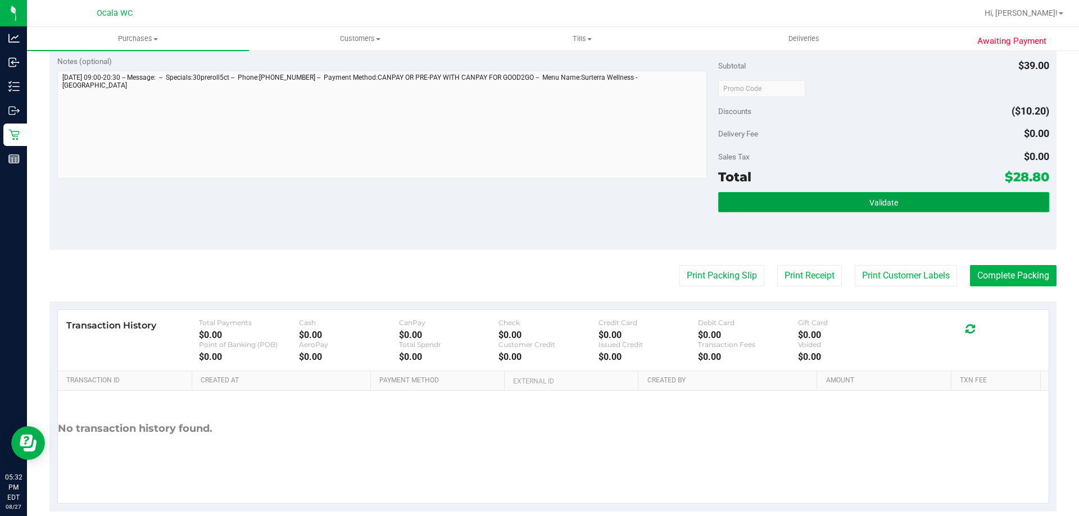
click at [913, 205] on button "Validate" at bounding box center [883, 202] width 330 height 20
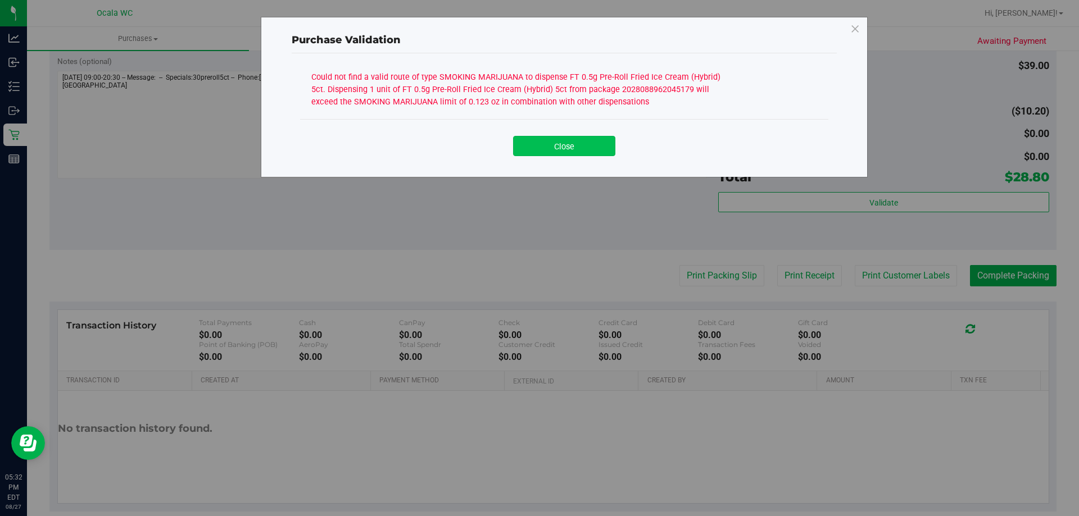
click at [599, 148] on button "Close" at bounding box center [564, 146] width 102 height 20
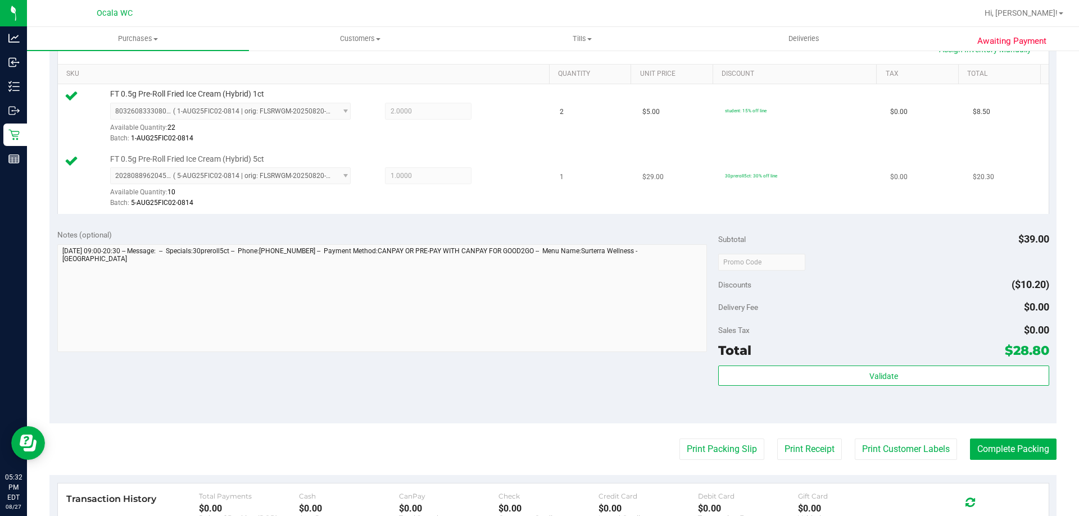
scroll to position [225, 0]
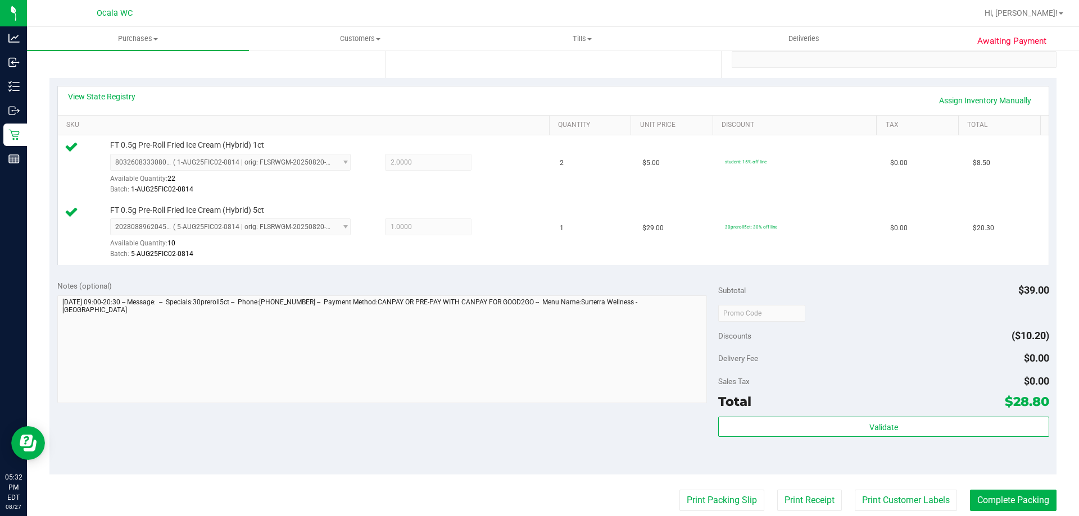
click at [106, 105] on div "View State Registry Assign Inventory Manually" at bounding box center [553, 100] width 970 height 19
click at [125, 95] on link "View State Registry" at bounding box center [101, 96] width 67 height 11
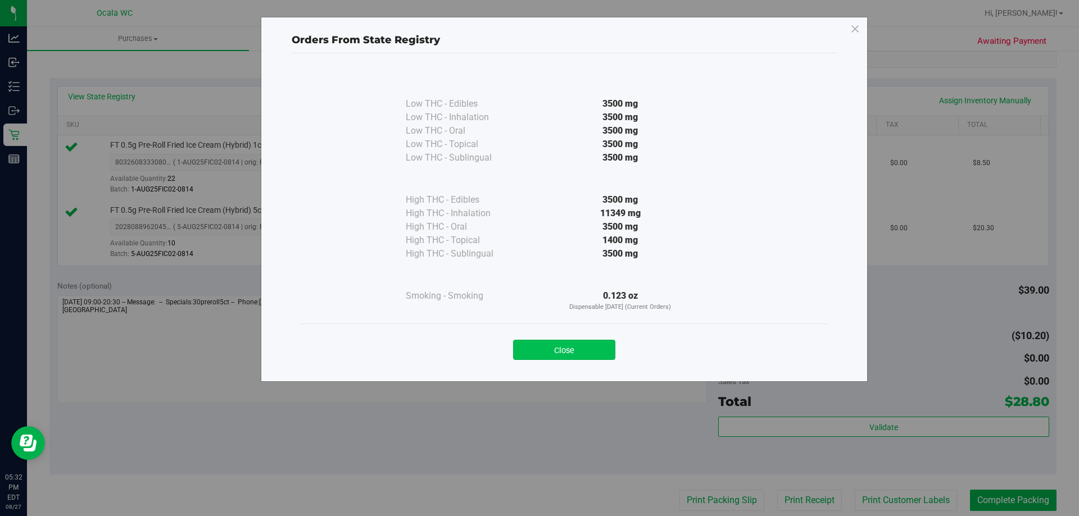
click at [589, 343] on button "Close" at bounding box center [564, 350] width 102 height 20
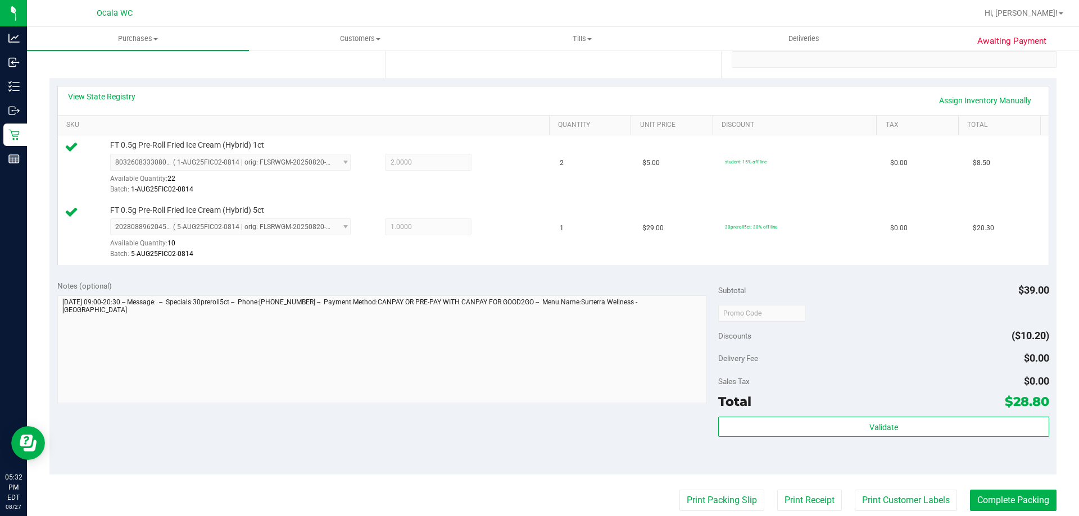
scroll to position [0, 0]
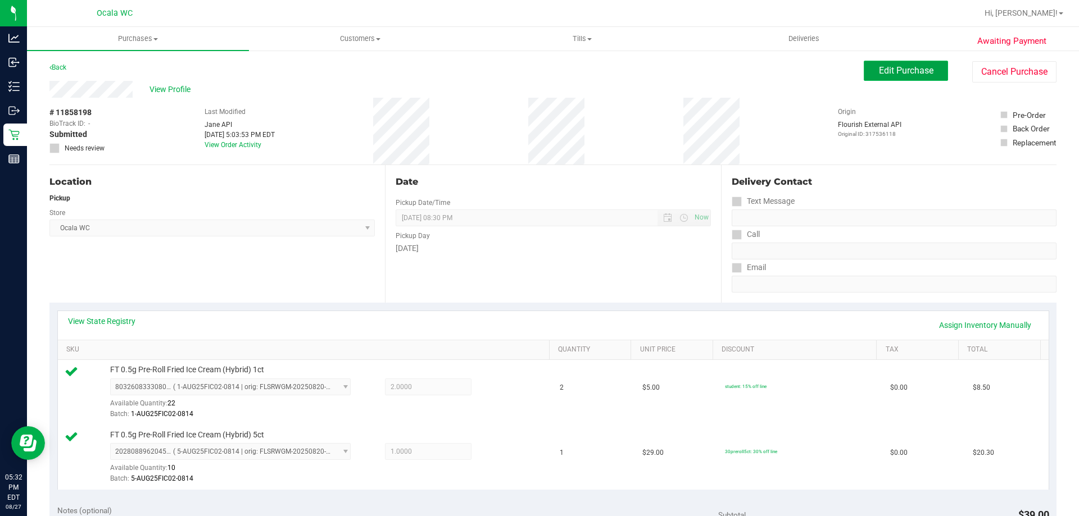
click at [920, 69] on span "Edit Purchase" at bounding box center [906, 70] width 54 height 11
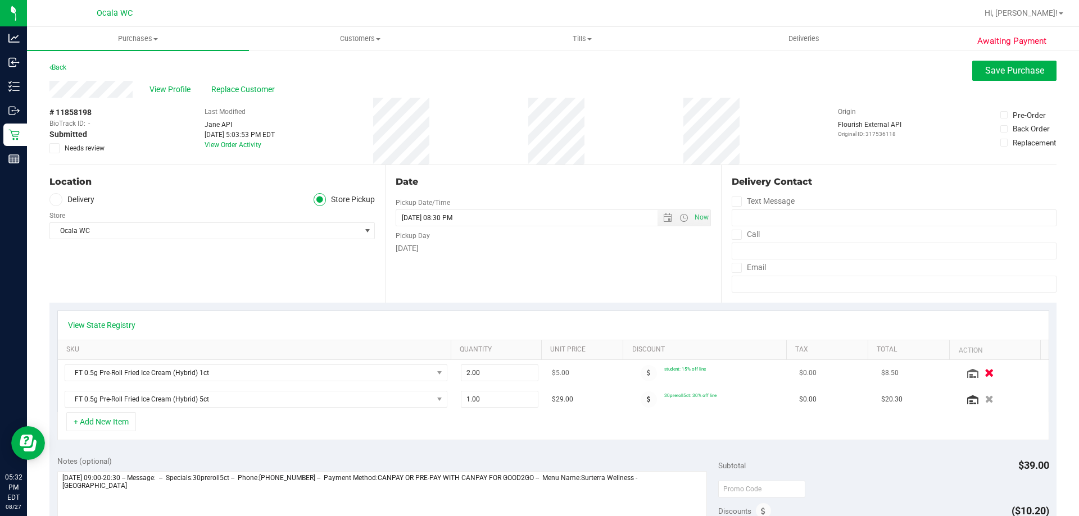
click at [984, 376] on icon "button" at bounding box center [989, 373] width 10 height 8
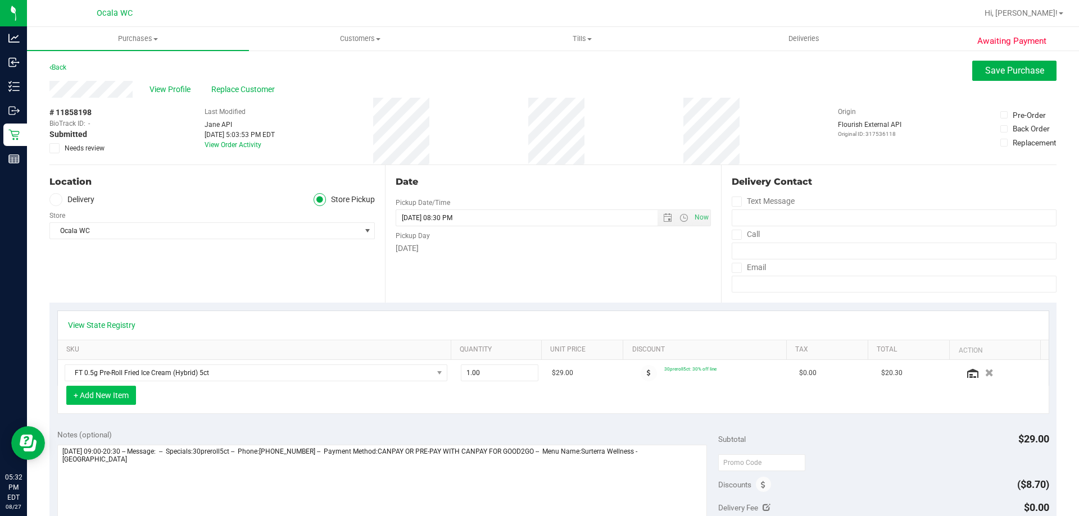
click at [120, 401] on button "+ Add New Item" at bounding box center [101, 395] width 70 height 19
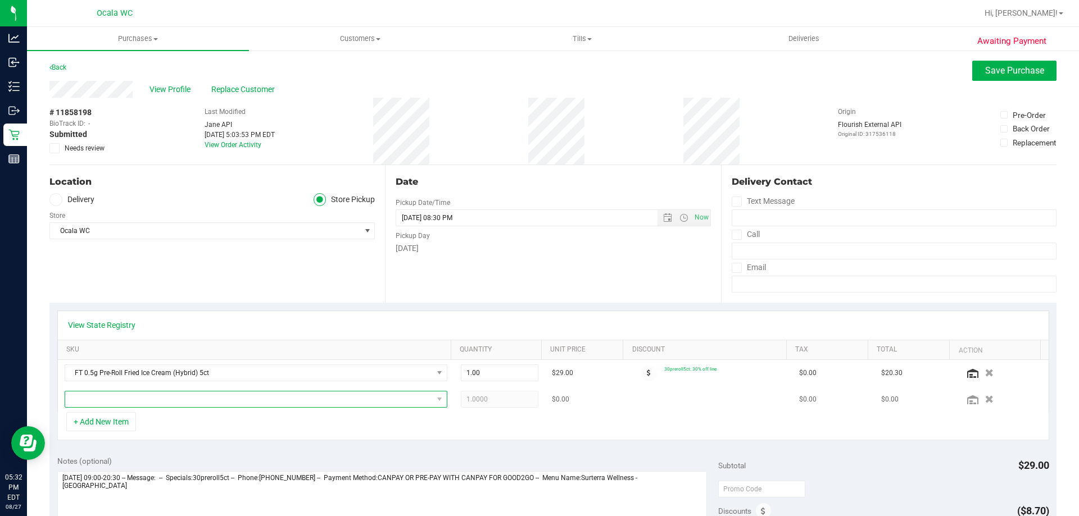
click at [163, 400] on span "NO DATA FOUND" at bounding box center [248, 400] width 367 height 16
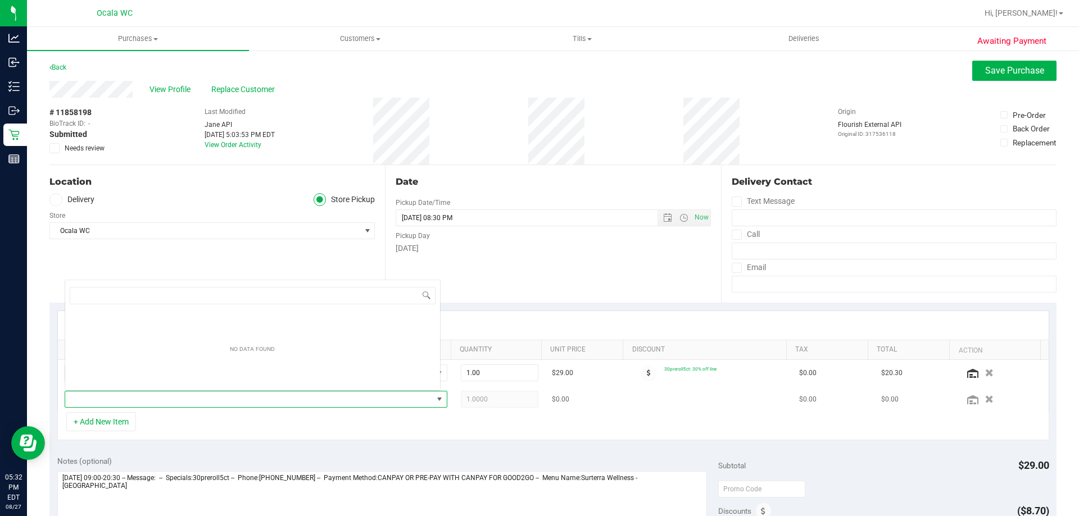
scroll to position [17, 372]
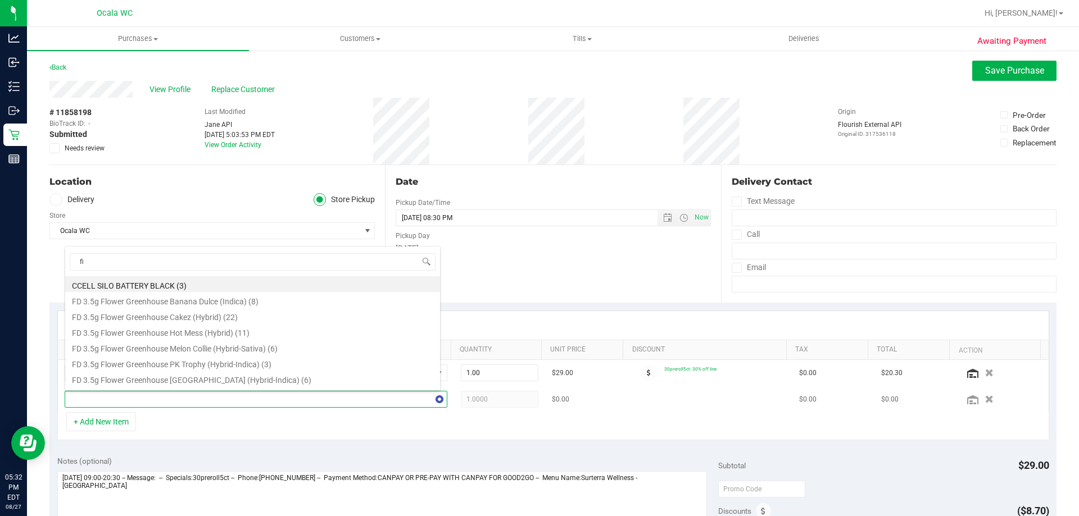
type input "fic"
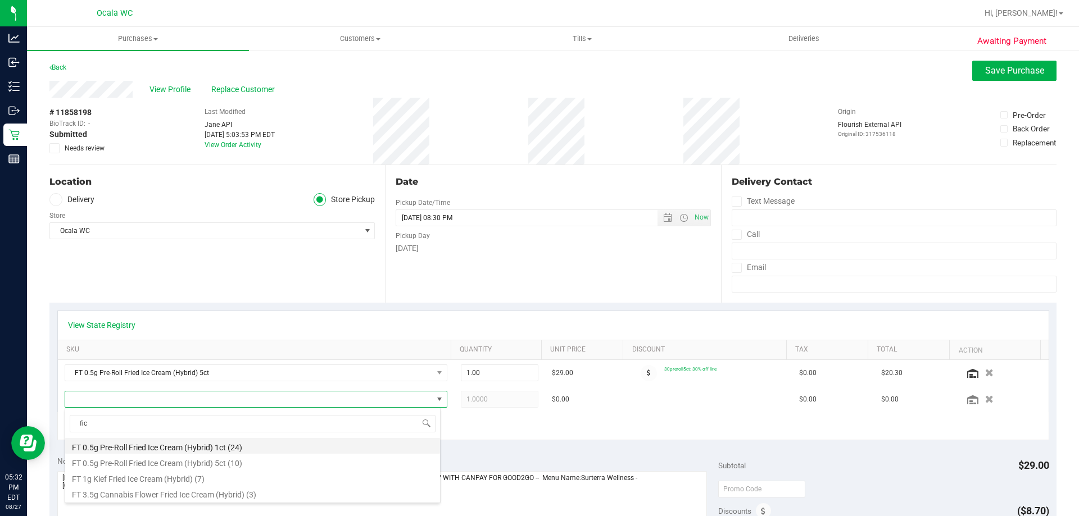
click at [188, 453] on li "FT 0.5g Pre-Roll Fried Ice Cream (Hybrid) 1ct (24)" at bounding box center [252, 446] width 375 height 16
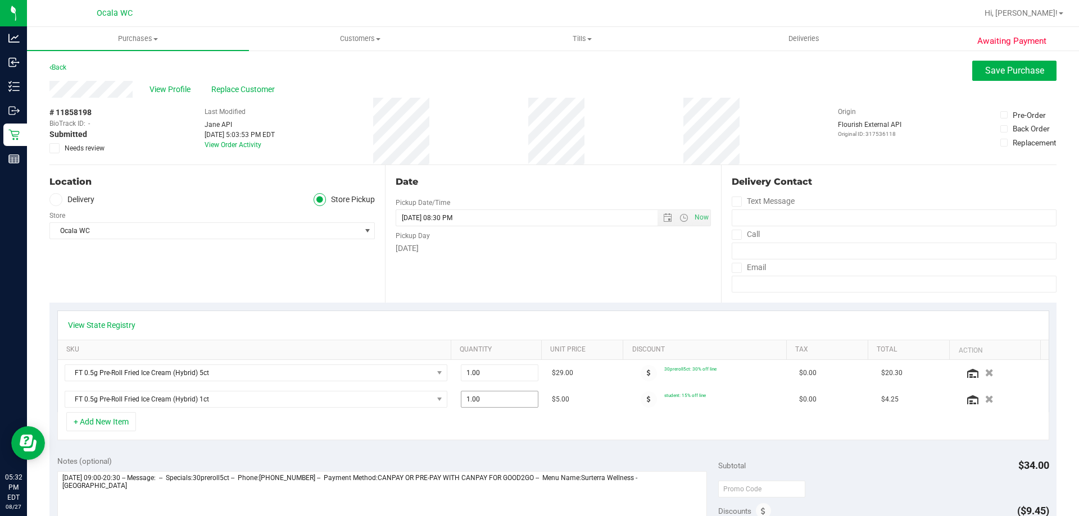
click at [511, 399] on span "1.00 1" at bounding box center [500, 399] width 78 height 17
click at [668, 434] on div "+ Add New Item" at bounding box center [553, 426] width 992 height 28
click at [998, 70] on span "Save Purchase" at bounding box center [1014, 70] width 59 height 11
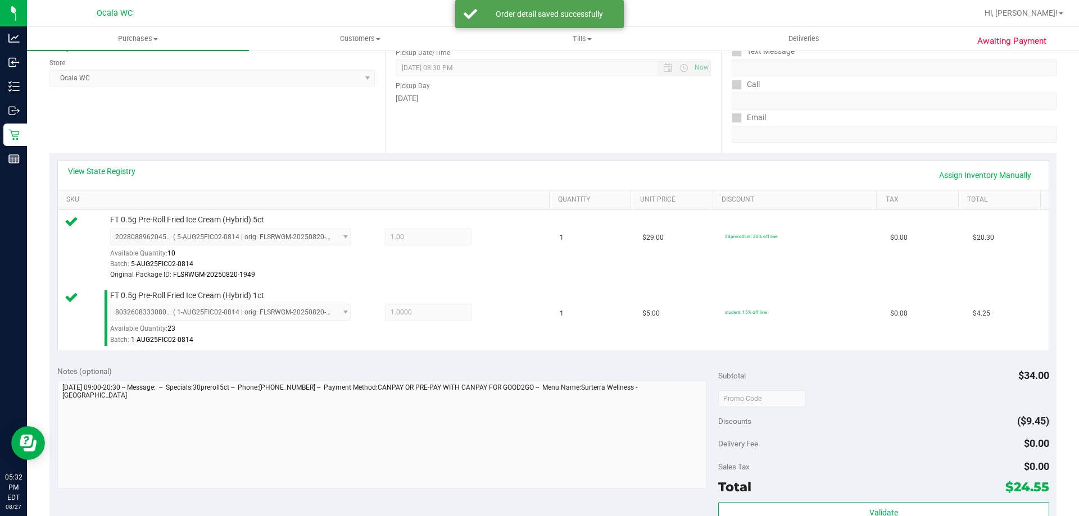
scroll to position [337, 0]
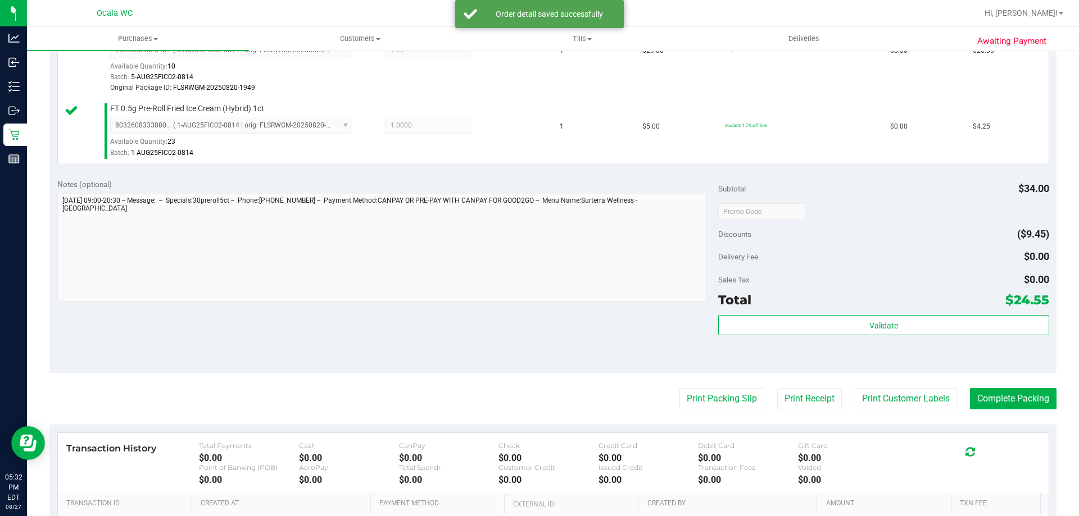
click at [922, 314] on div "Subtotal $34.00 Discounts ($9.45) Delivery Fee $0.00 Sales Tax $0.00 Total $24.…" at bounding box center [883, 272] width 330 height 187
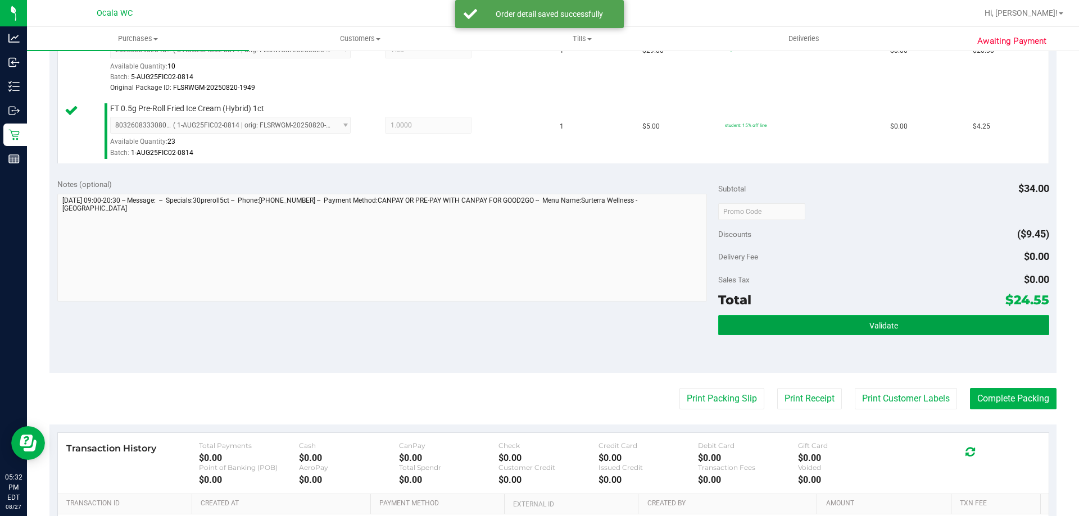
click at [924, 321] on button "Validate" at bounding box center [883, 325] width 330 height 20
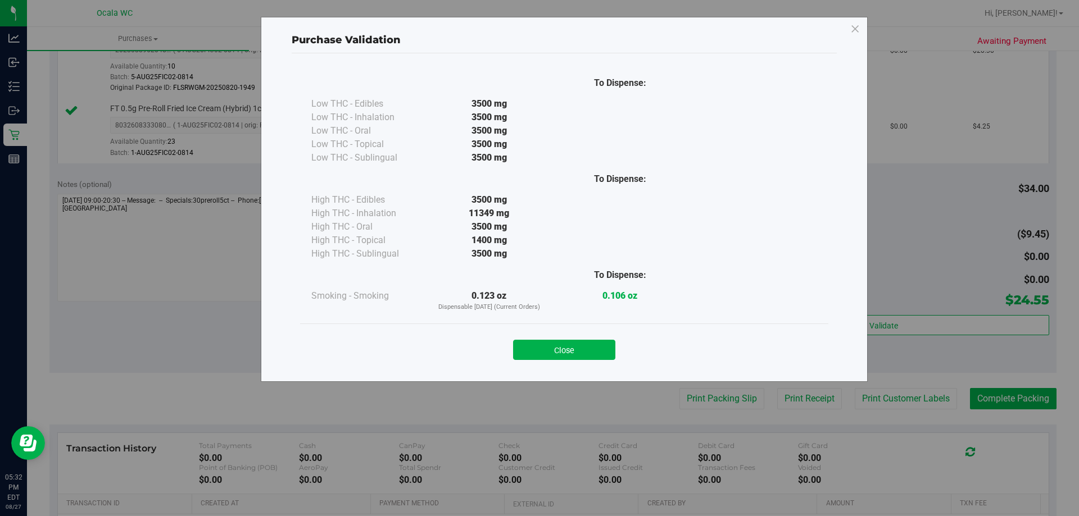
click at [580, 360] on div "Close" at bounding box center [564, 347] width 528 height 46
drag, startPoint x: 593, startPoint y: 347, endPoint x: 654, endPoint y: 358, distance: 61.7
click at [593, 346] on button "Close" at bounding box center [564, 350] width 102 height 20
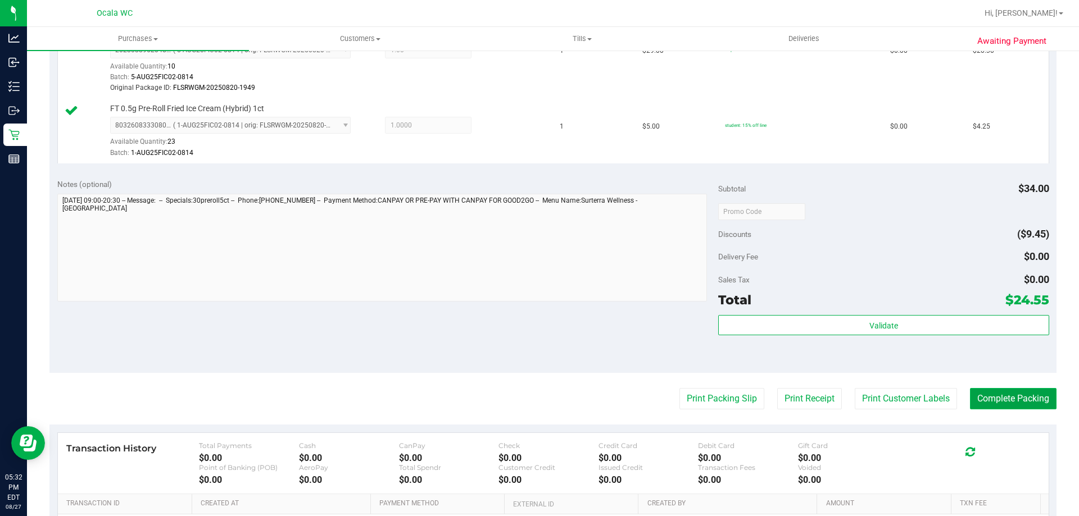
click at [1020, 391] on button "Complete Packing" at bounding box center [1013, 398] width 87 height 21
click at [671, 403] on button "Print Packing Slip" at bounding box center [712, 398] width 85 height 21
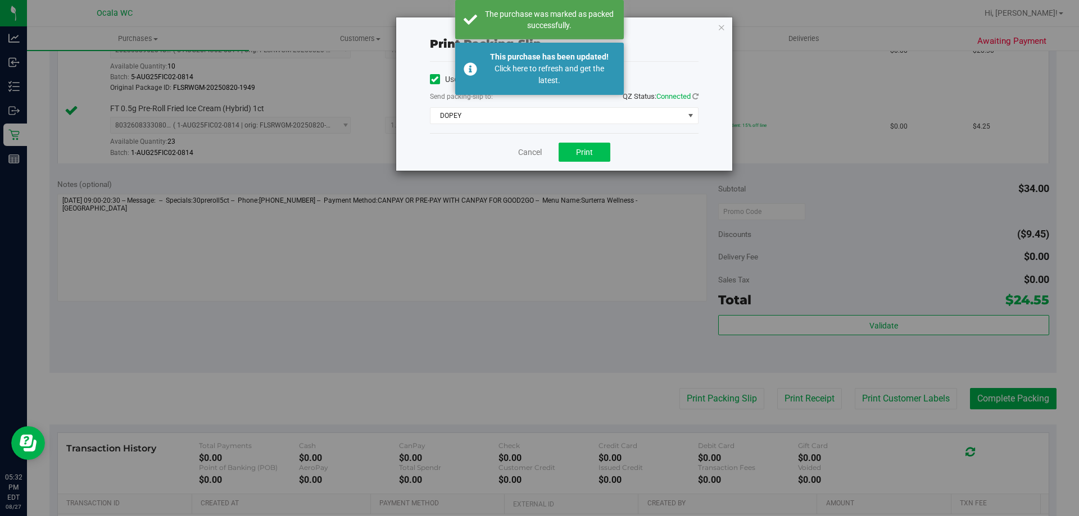
click at [589, 140] on div "Cancel Print" at bounding box center [564, 152] width 269 height 38
click at [588, 148] on span "Print" at bounding box center [584, 152] width 17 height 9
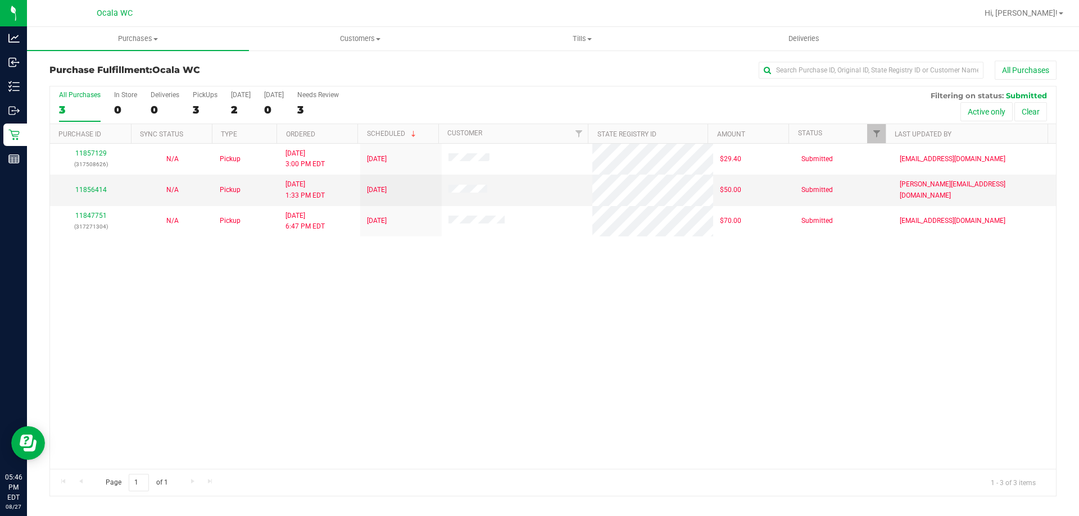
click at [295, 358] on div "11857129 (317508626) N/A Pickup 8/27/2025 3:00 PM EDT 8/27/2025 $29.40 Submitte…" at bounding box center [553, 306] width 1006 height 325
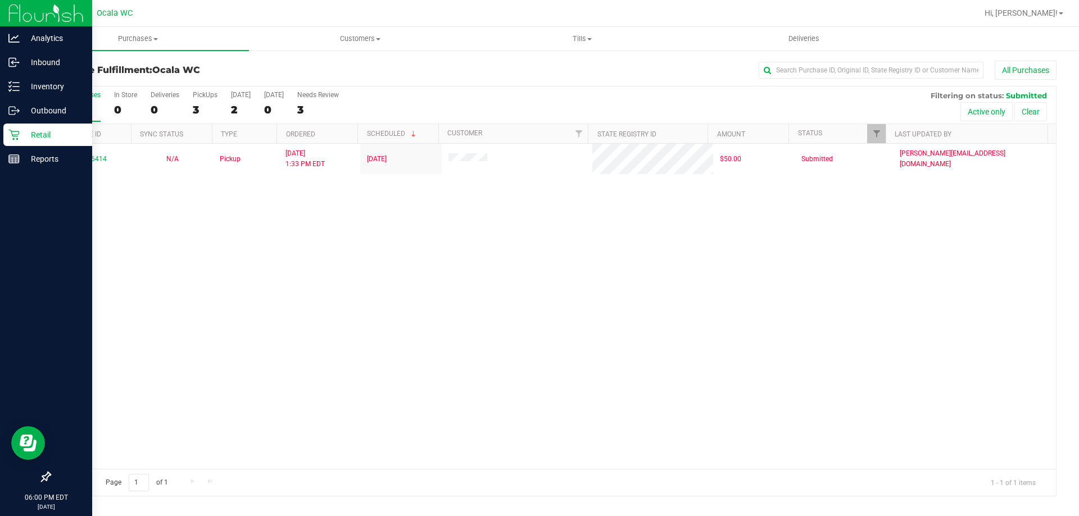
click at [11, 146] on div "Retail" at bounding box center [47, 135] width 89 height 22
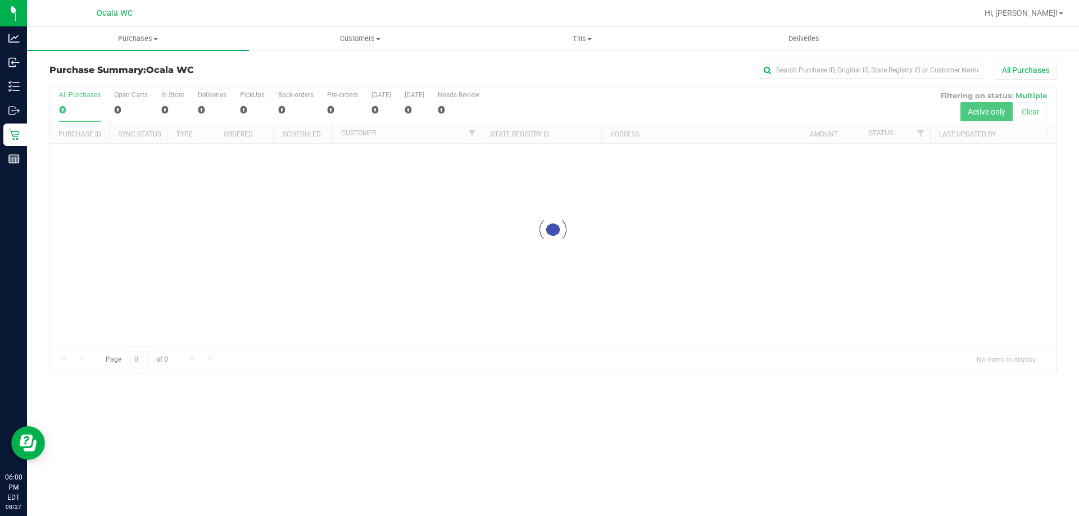
click at [165, 111] on div at bounding box center [553, 230] width 1006 height 287
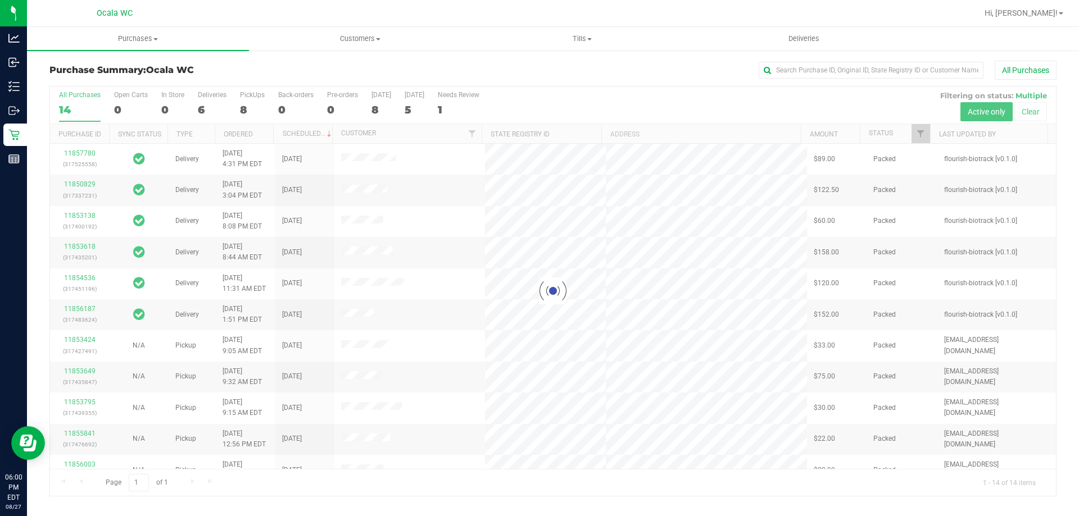
click at [165, 111] on div at bounding box center [553, 292] width 1006 height 410
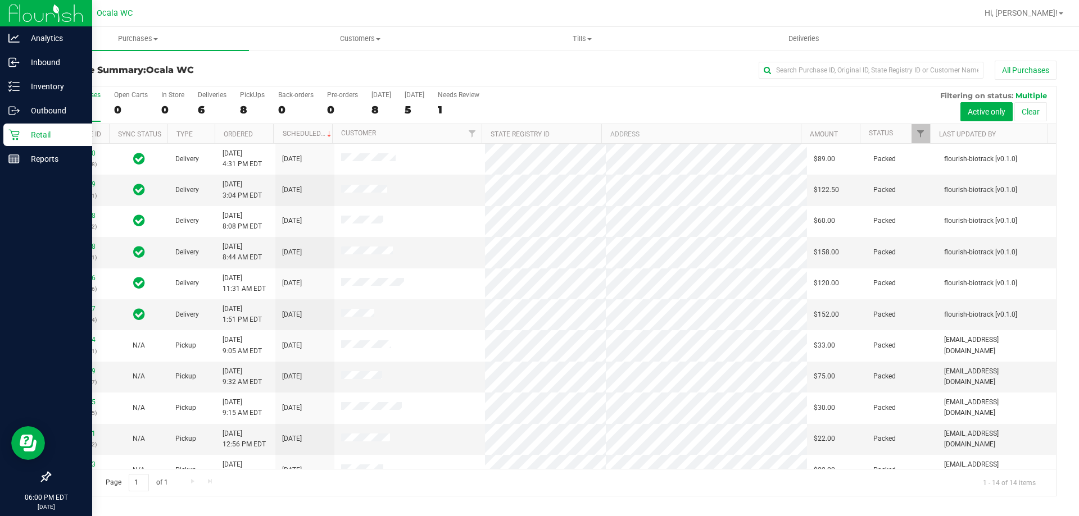
click at [11, 143] on div "Retail" at bounding box center [47, 135] width 89 height 22
click at [14, 162] on icon at bounding box center [13, 158] width 11 height 11
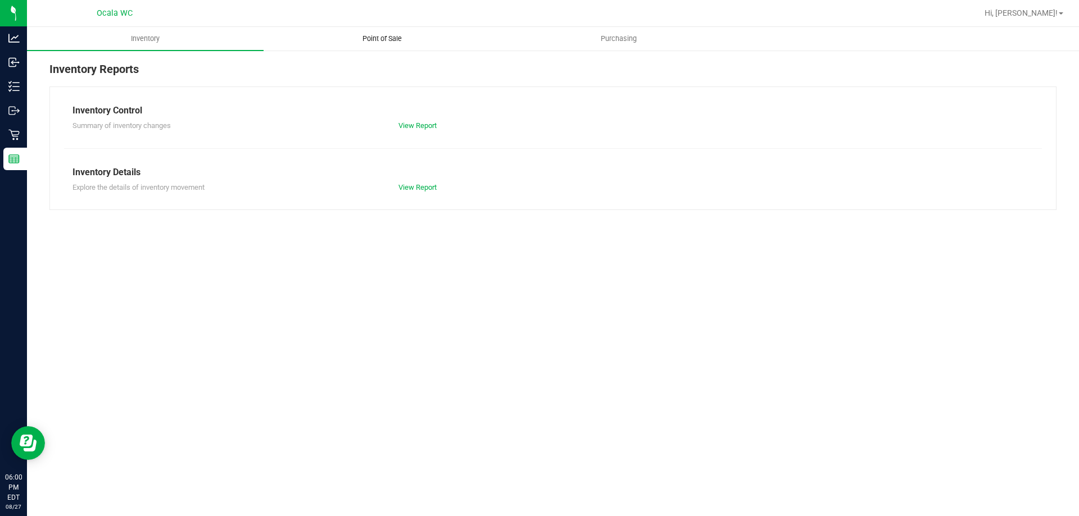
click at [400, 35] on span "Point of Sale" at bounding box center [382, 39] width 70 height 10
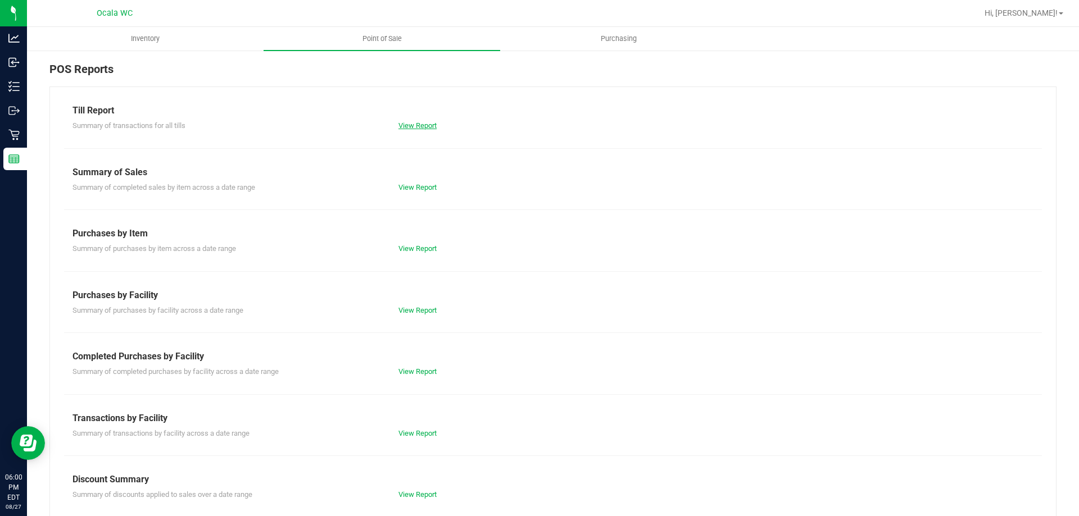
click at [408, 124] on link "View Report" at bounding box center [417, 125] width 38 height 8
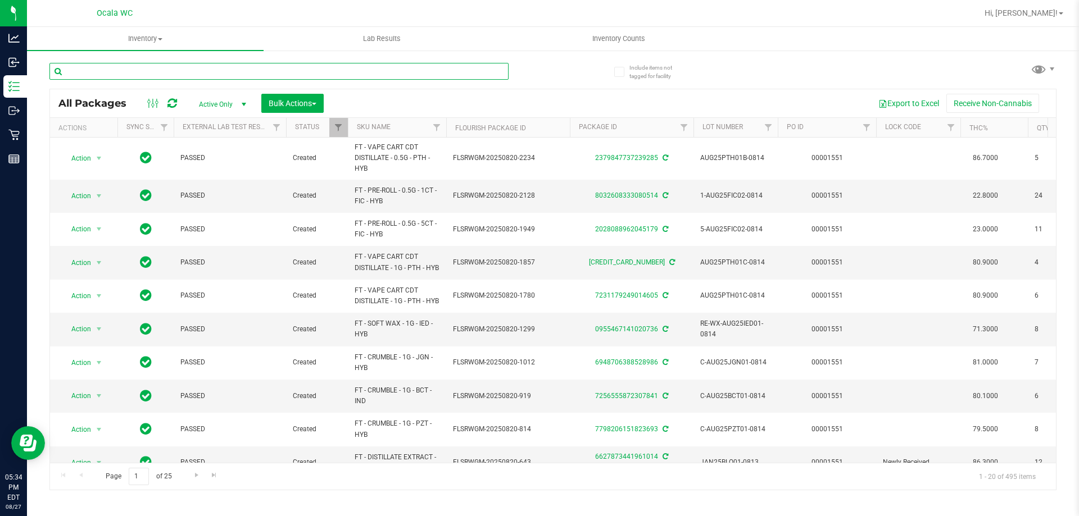
click at [274, 67] on input "text" at bounding box center [278, 71] width 459 height 17
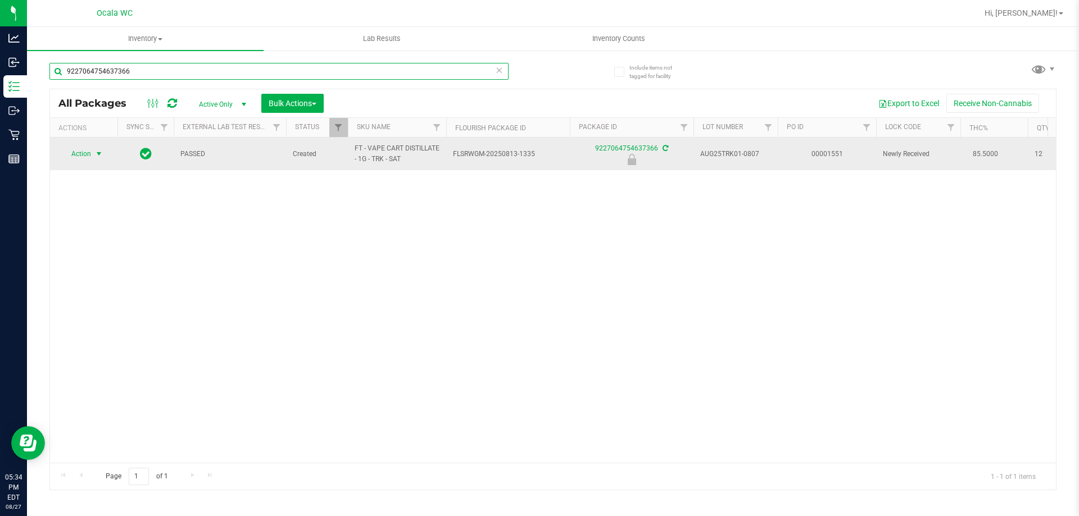
type input "9227064754637366"
click at [100, 155] on span "select" at bounding box center [98, 153] width 9 height 9
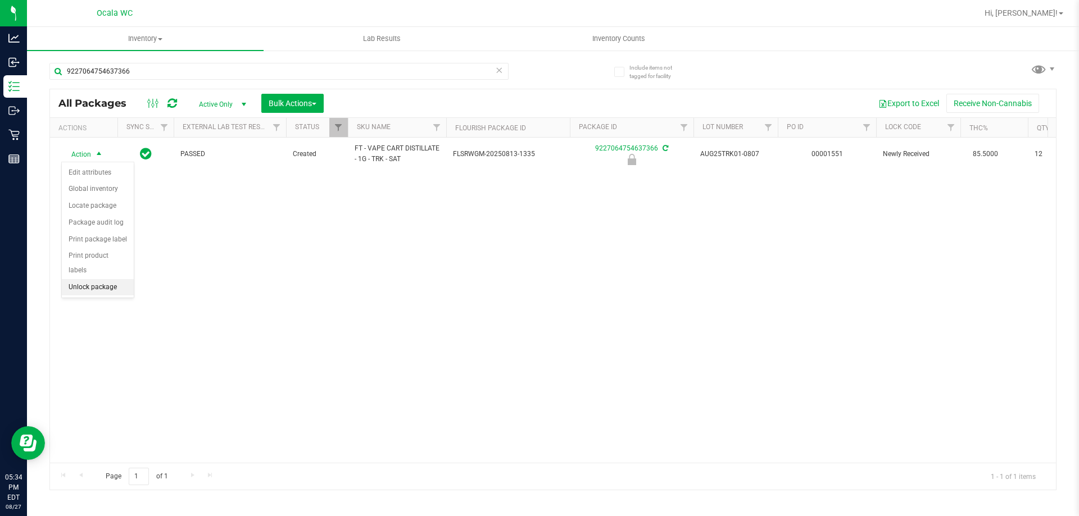
click at [84, 279] on li "Unlock package" at bounding box center [98, 287] width 72 height 17
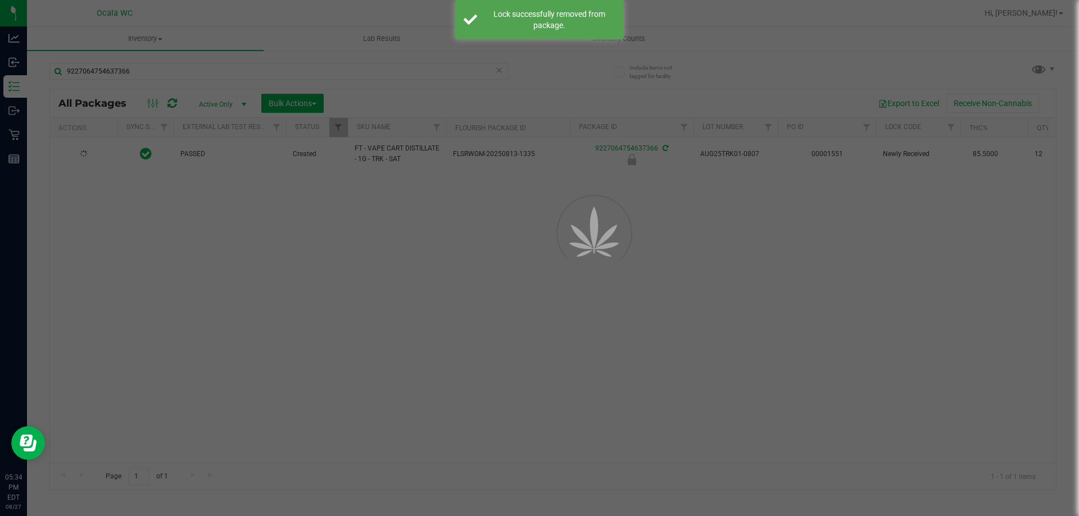
click at [287, 302] on div at bounding box center [539, 258] width 1079 height 516
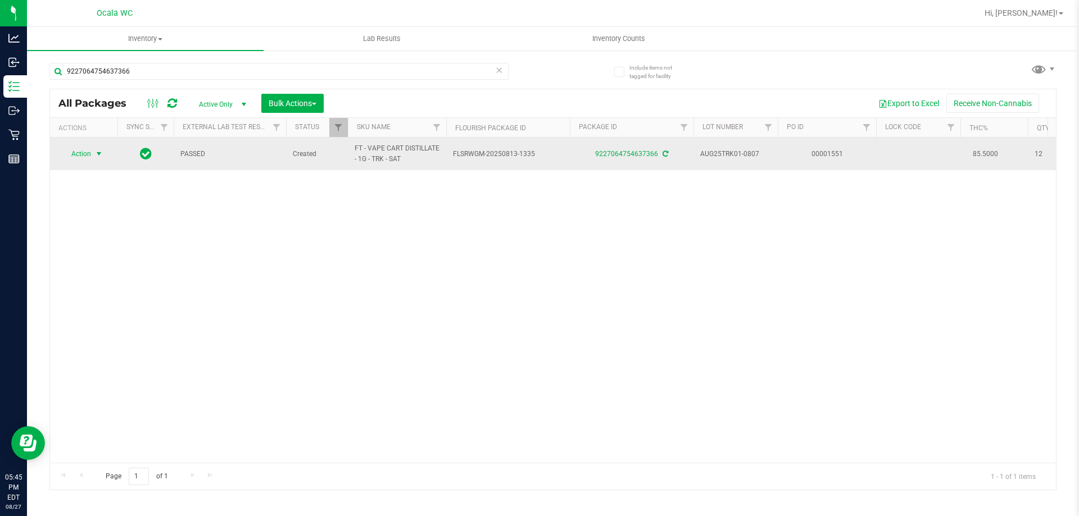
click at [96, 154] on span "select" at bounding box center [98, 153] width 9 height 9
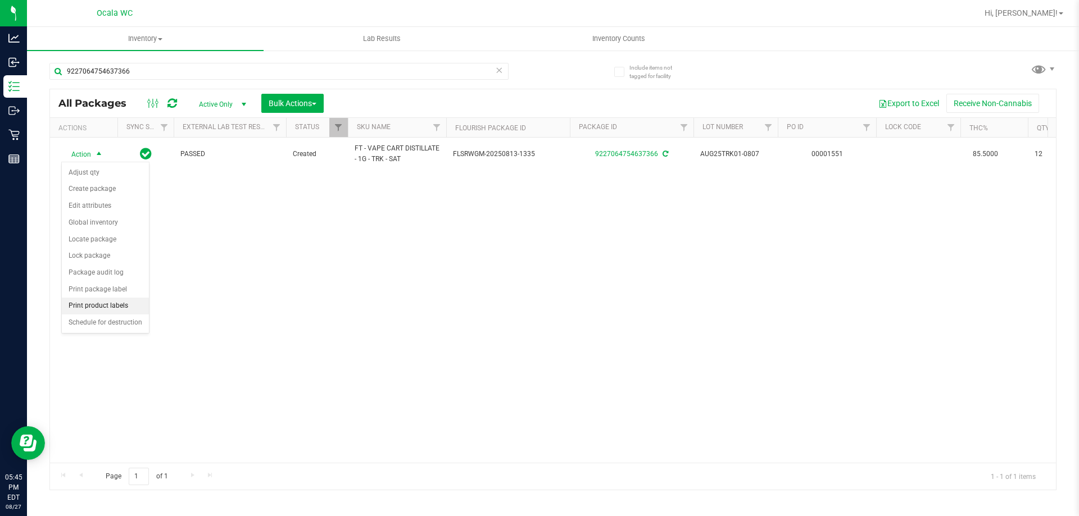
click at [94, 306] on li "Print product labels" at bounding box center [105, 306] width 87 height 17
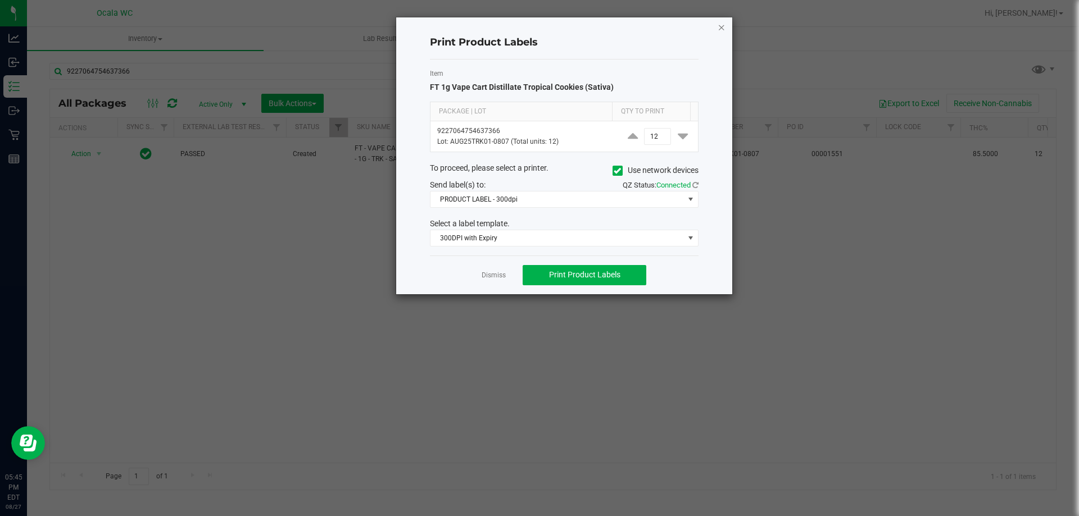
click at [723, 25] on icon "button" at bounding box center [721, 26] width 8 height 13
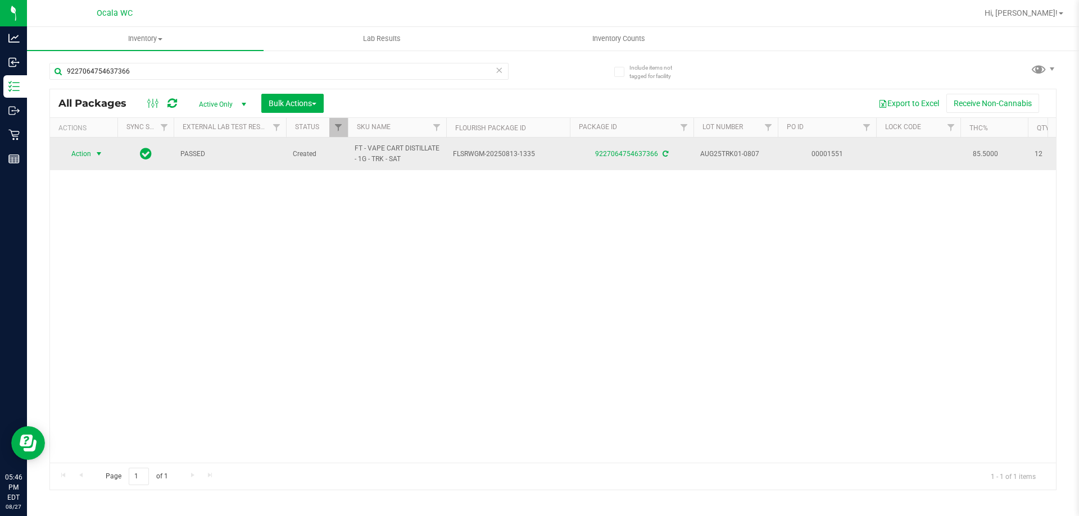
click at [84, 151] on span "Action" at bounding box center [76, 154] width 30 height 16
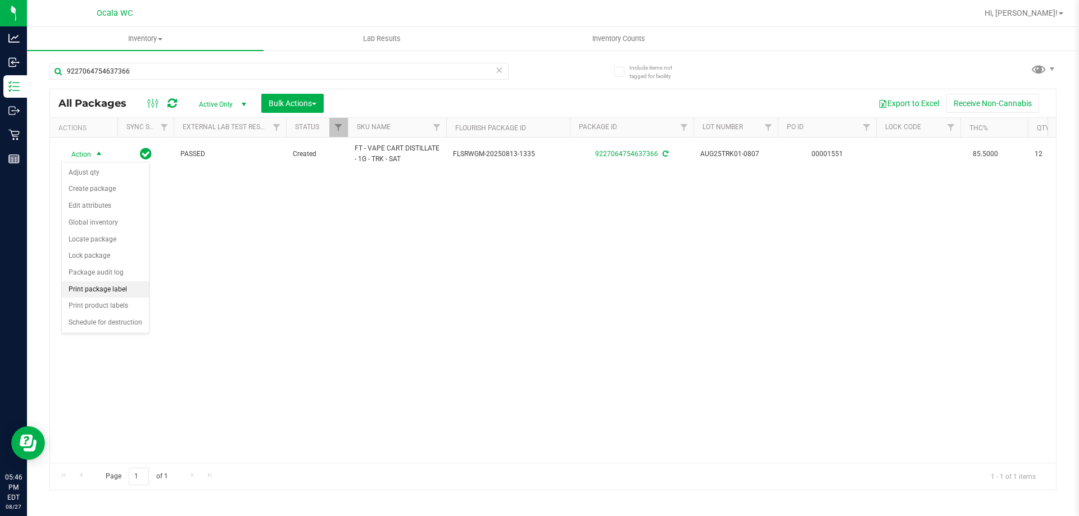
click at [98, 290] on li "Print package label" at bounding box center [105, 289] width 87 height 17
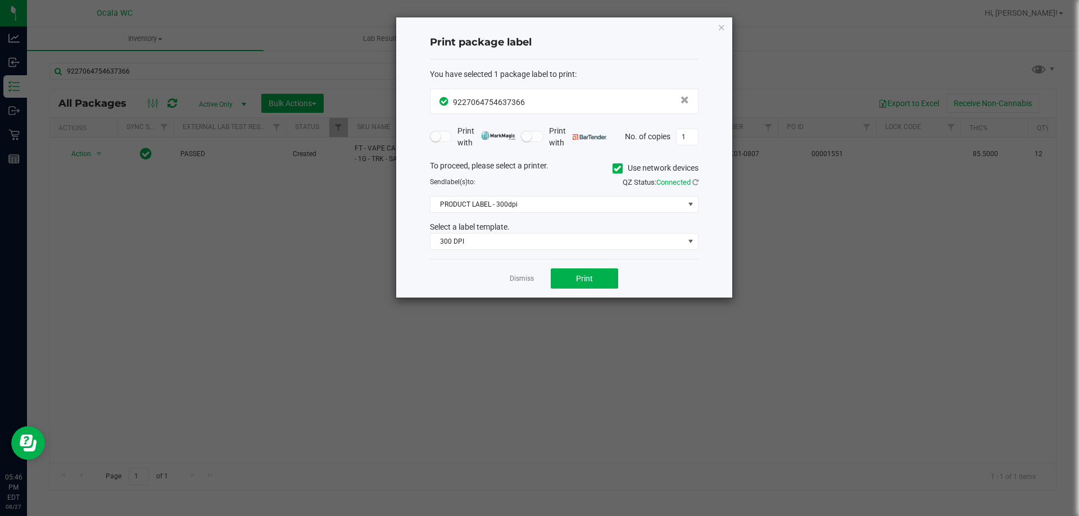
click at [723, 28] on icon "button" at bounding box center [721, 26] width 8 height 13
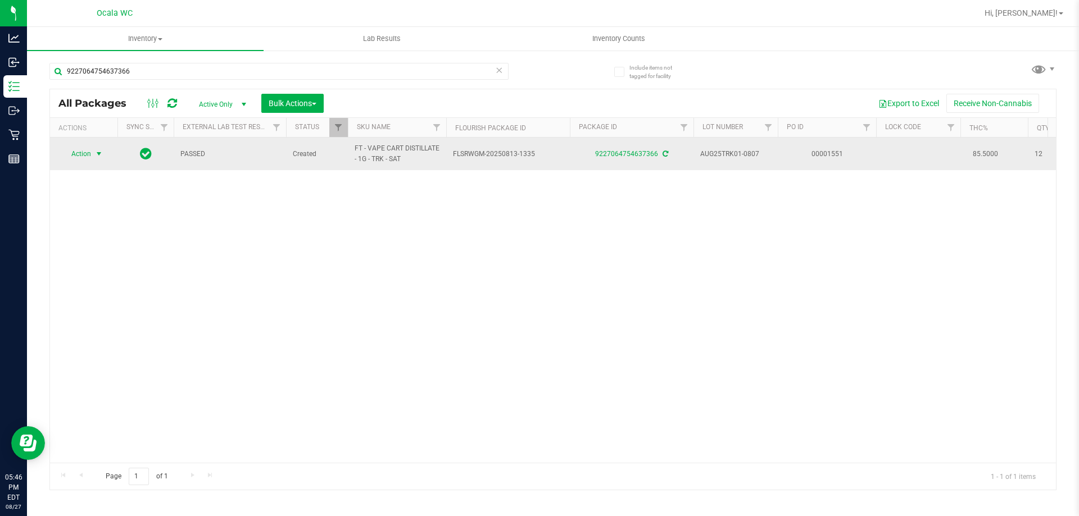
click at [96, 154] on span "select" at bounding box center [98, 153] width 9 height 9
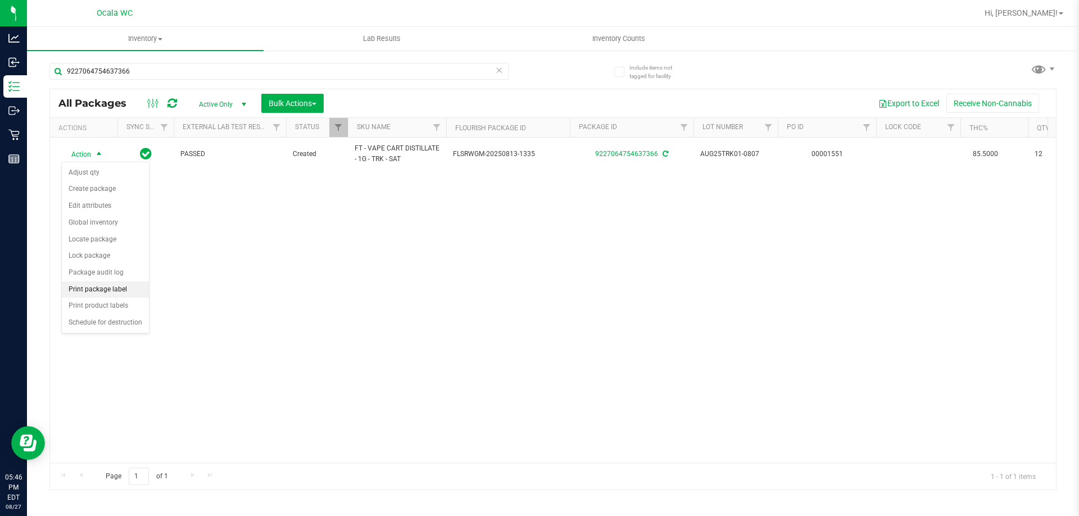
click at [118, 285] on li "Print package label" at bounding box center [105, 289] width 87 height 17
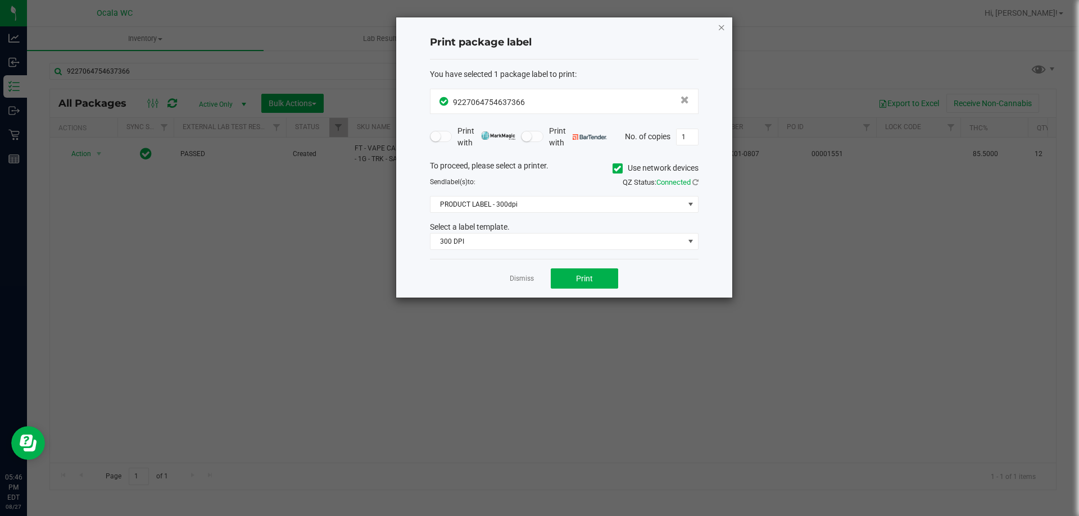
click at [723, 26] on icon "button" at bounding box center [721, 26] width 8 height 13
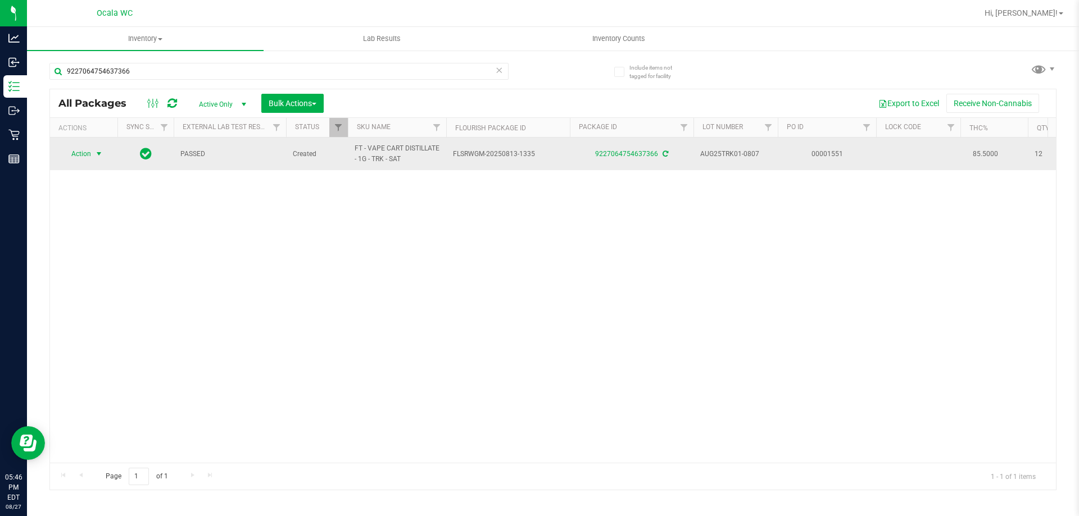
click at [84, 153] on span "Action" at bounding box center [76, 154] width 30 height 16
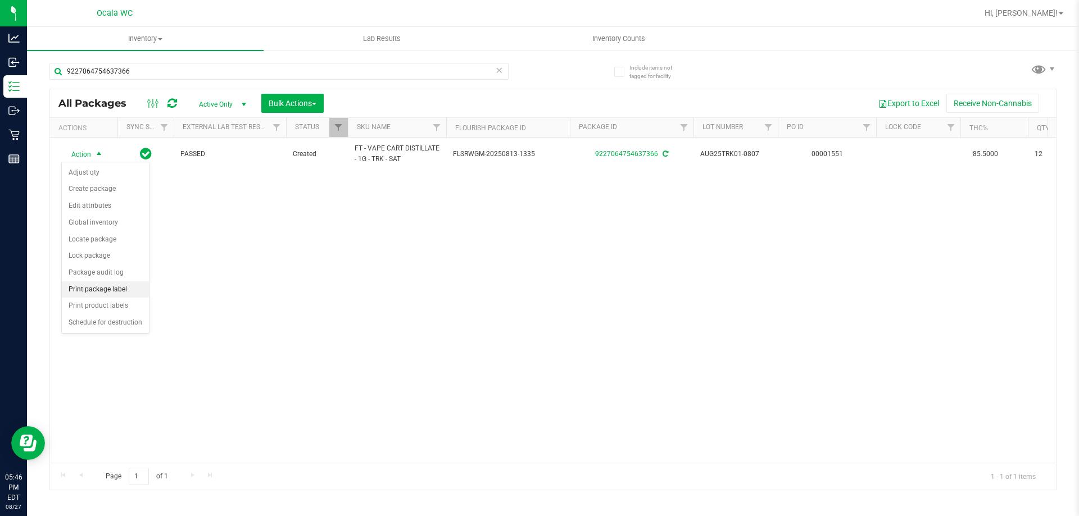
click at [105, 290] on li "Print package label" at bounding box center [105, 289] width 87 height 17
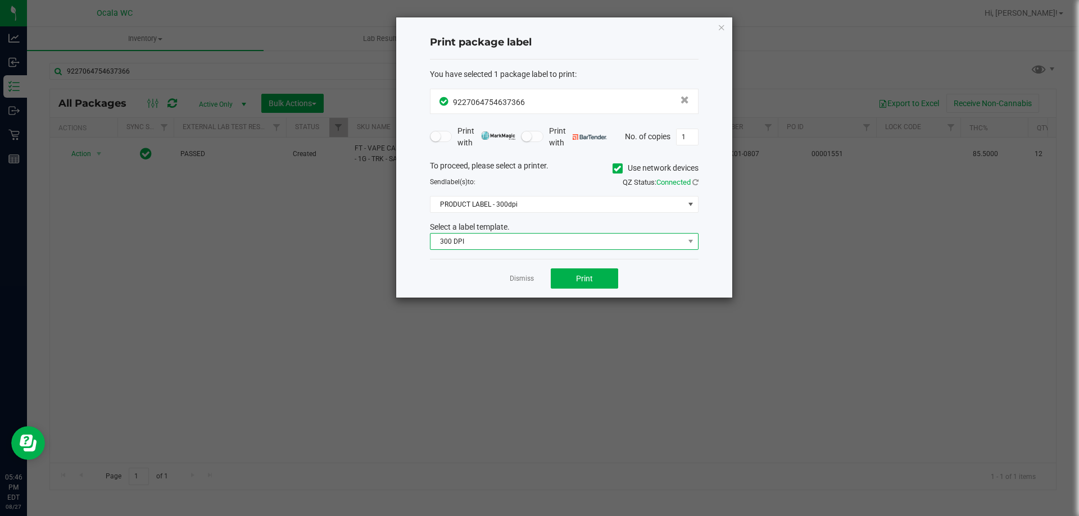
click at [658, 238] on span "300 DPI" at bounding box center [556, 242] width 253 height 16
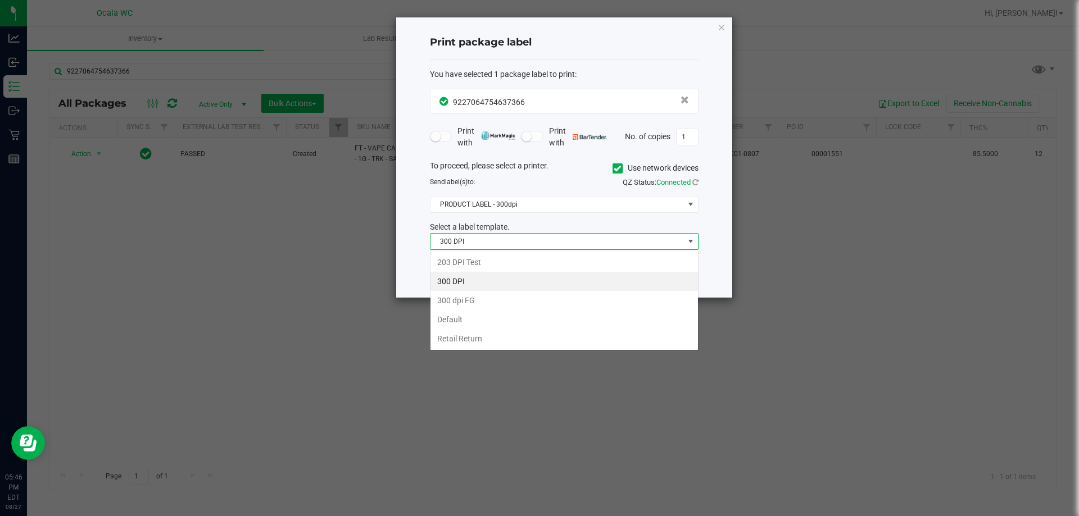
scroll to position [17, 269]
click at [444, 328] on li "Default" at bounding box center [563, 319] width 267 height 19
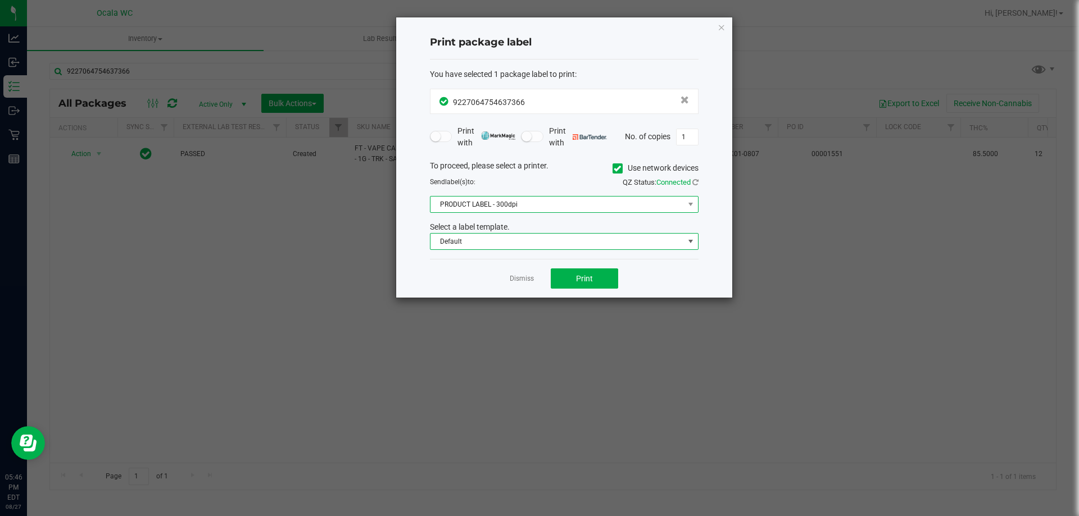
click at [537, 205] on span "PRODUCT LABEL - 300dpi" at bounding box center [556, 205] width 253 height 16
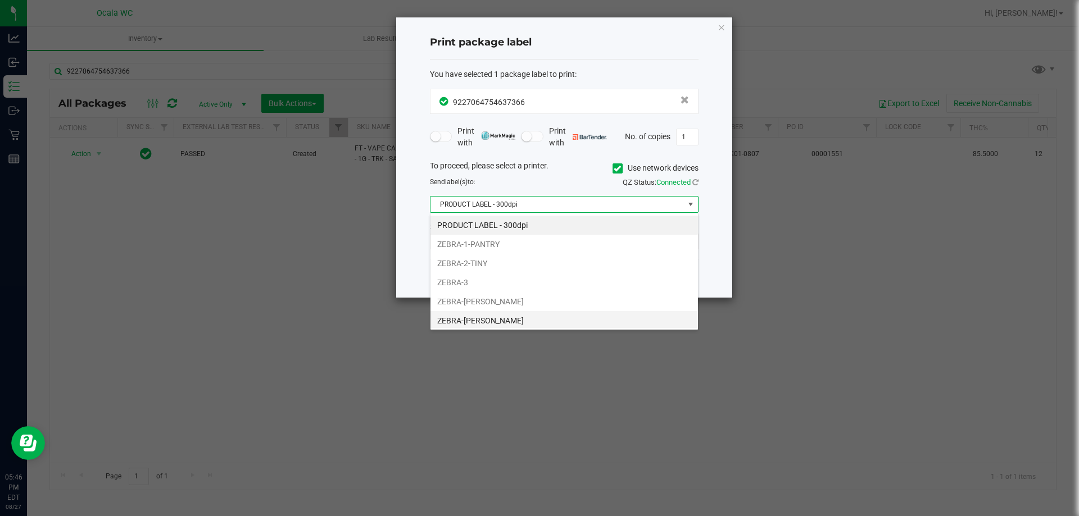
click at [469, 316] on li "ZEBRA-[PERSON_NAME]" at bounding box center [563, 320] width 267 height 19
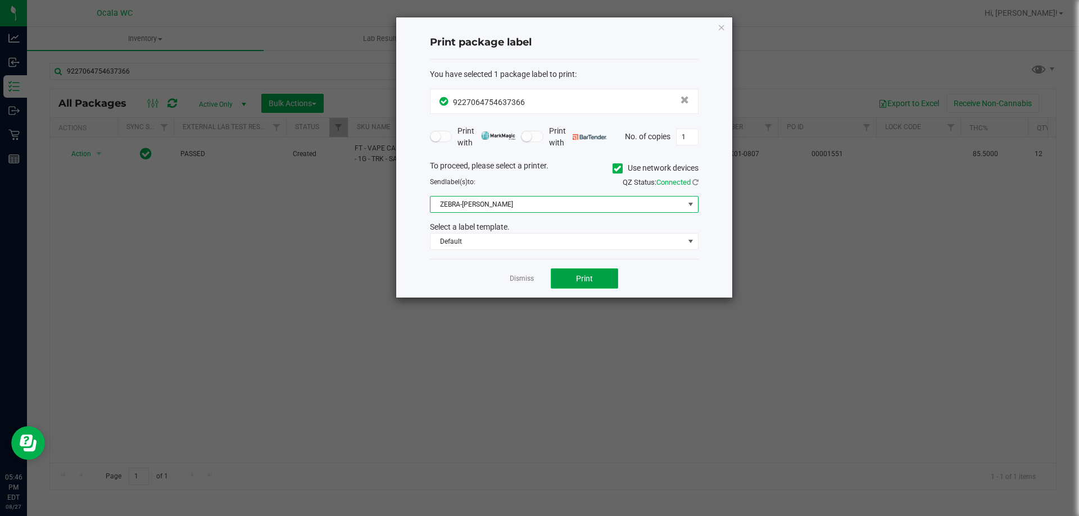
click at [592, 275] on span "Print" at bounding box center [584, 278] width 17 height 9
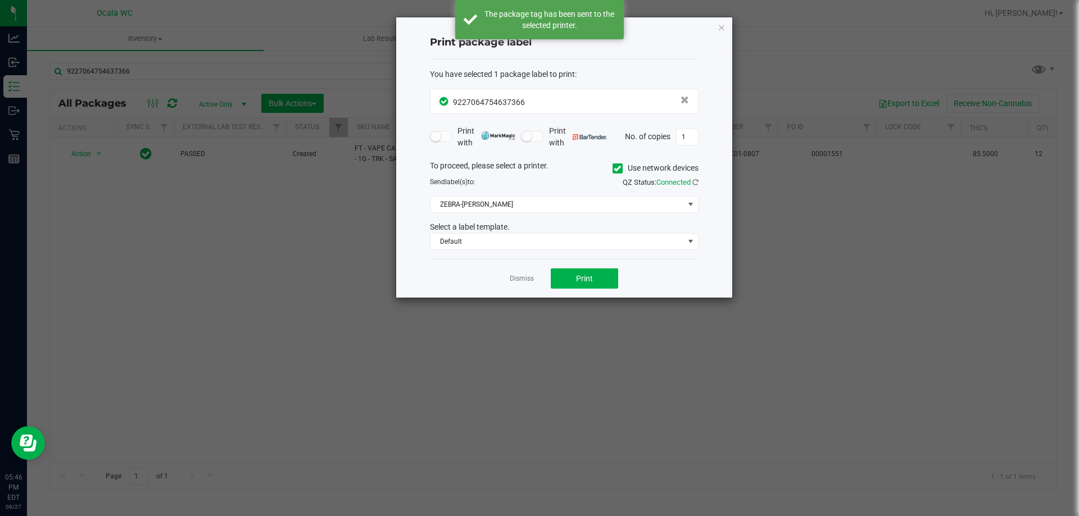
click at [886, 245] on ngb-modal-window "Print package label You have selected 1 package label to print : 92270647546373…" at bounding box center [543, 258] width 1087 height 516
click at [725, 25] on icon "button" at bounding box center [721, 26] width 8 height 13
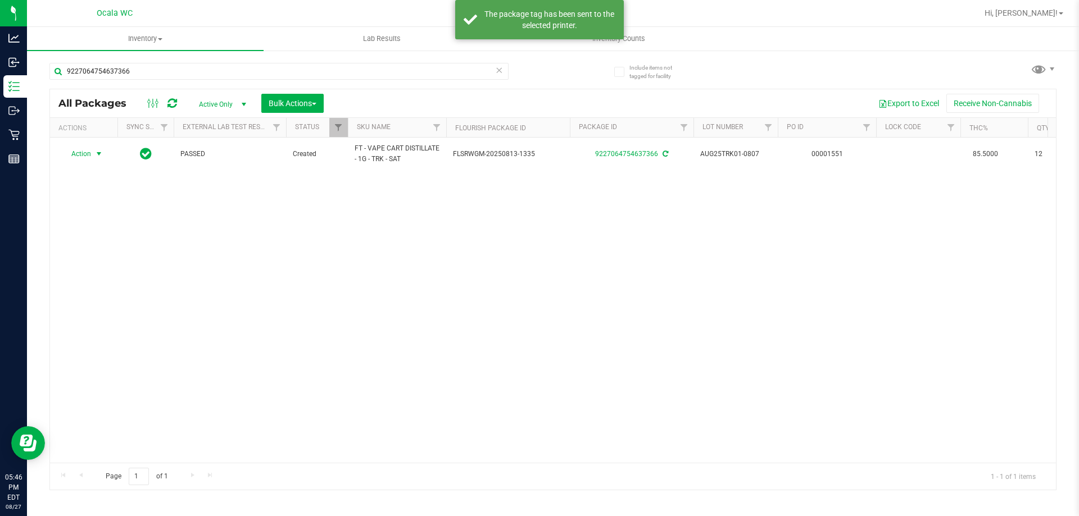
click at [596, 342] on div "Action Action Adjust qty Create package Edit attributes Global inventory Locate…" at bounding box center [553, 300] width 1006 height 325
click at [312, 320] on div "Action Action Adjust qty Create package Edit attributes Global inventory Locate…" at bounding box center [553, 300] width 1006 height 325
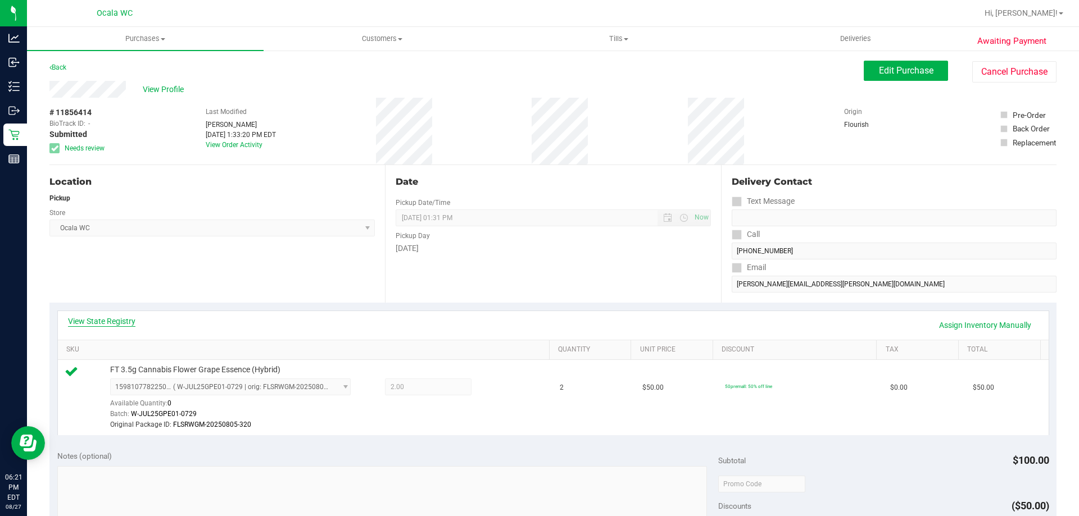
click at [110, 319] on link "View State Registry" at bounding box center [101, 321] width 67 height 11
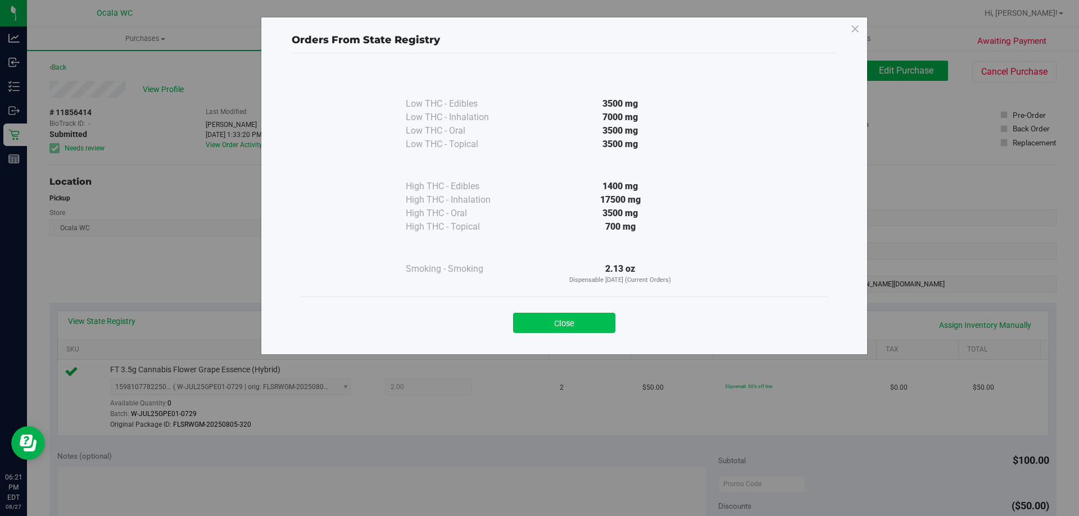
click at [535, 324] on button "Close" at bounding box center [564, 323] width 102 height 20
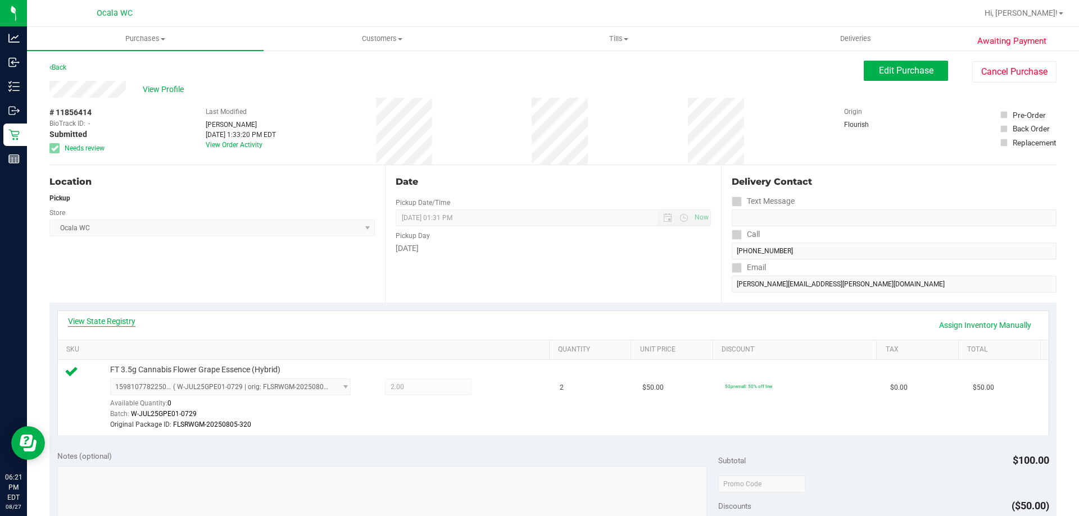
click at [105, 325] on link "View State Registry" at bounding box center [101, 321] width 67 height 11
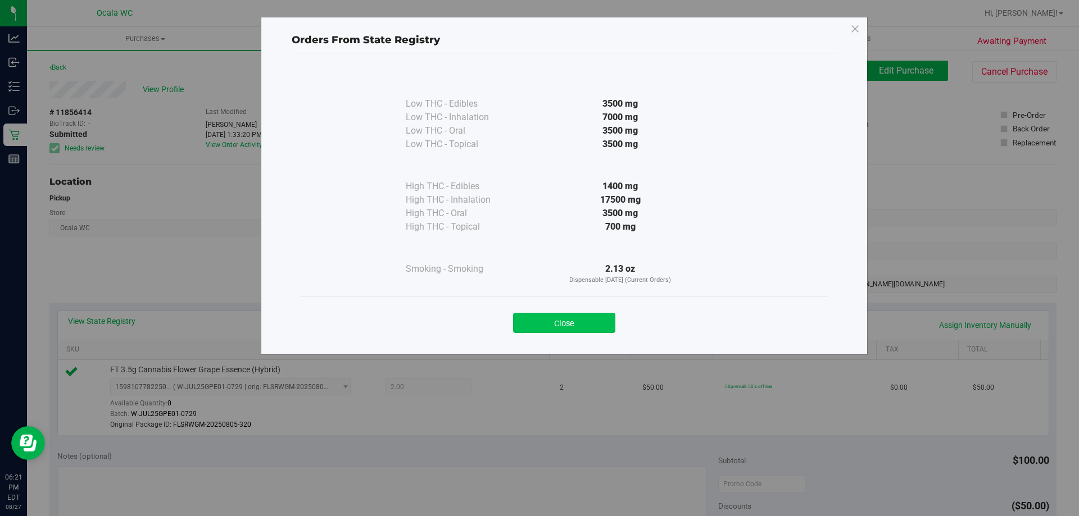
click at [576, 319] on button "Close" at bounding box center [564, 323] width 102 height 20
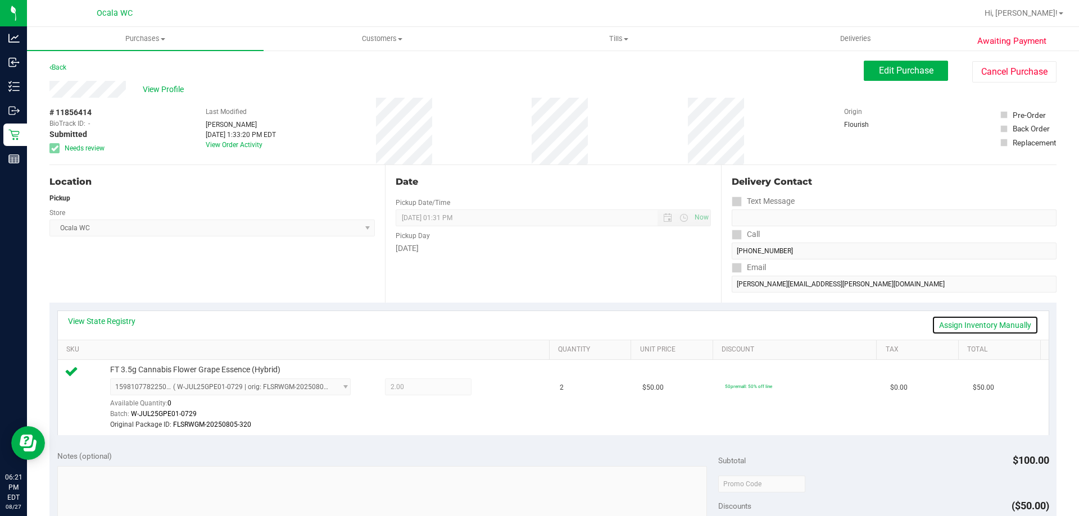
click at [1012, 324] on link "Assign Inventory Manually" at bounding box center [985, 325] width 107 height 19
click at [994, 324] on link "Save & Exit" at bounding box center [1011, 325] width 53 height 19
click at [115, 327] on div "View State Registry Assign Inventory Manually" at bounding box center [553, 325] width 970 height 19
click at [122, 317] on link "View State Registry" at bounding box center [101, 321] width 67 height 11
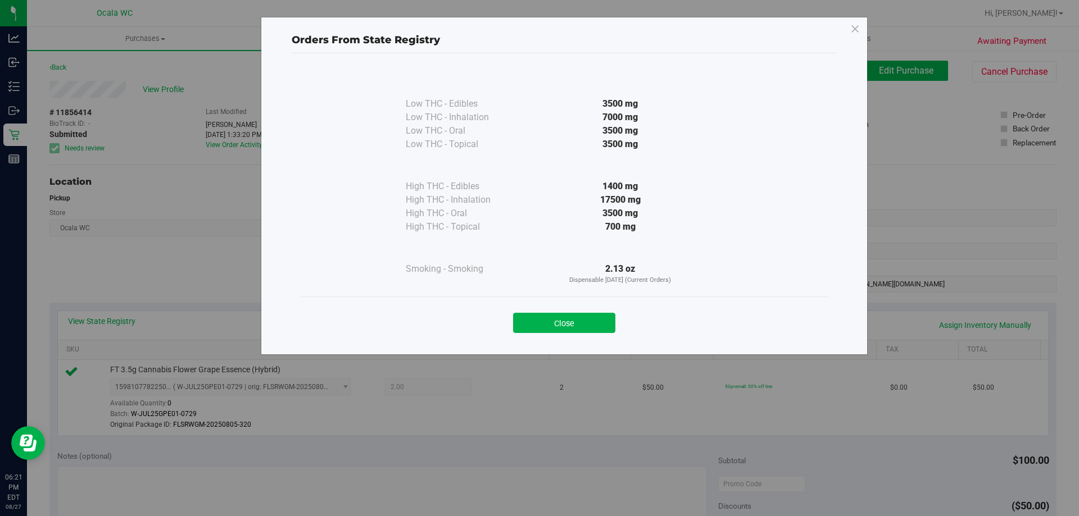
drag, startPoint x: 588, startPoint y: 324, endPoint x: 939, endPoint y: 178, distance: 379.8
click at [939, 178] on div "Orders From State Registry Low THC - Edibles 3500 mg" at bounding box center [543, 258] width 1087 height 516
click at [579, 321] on button "Close" at bounding box center [564, 323] width 102 height 20
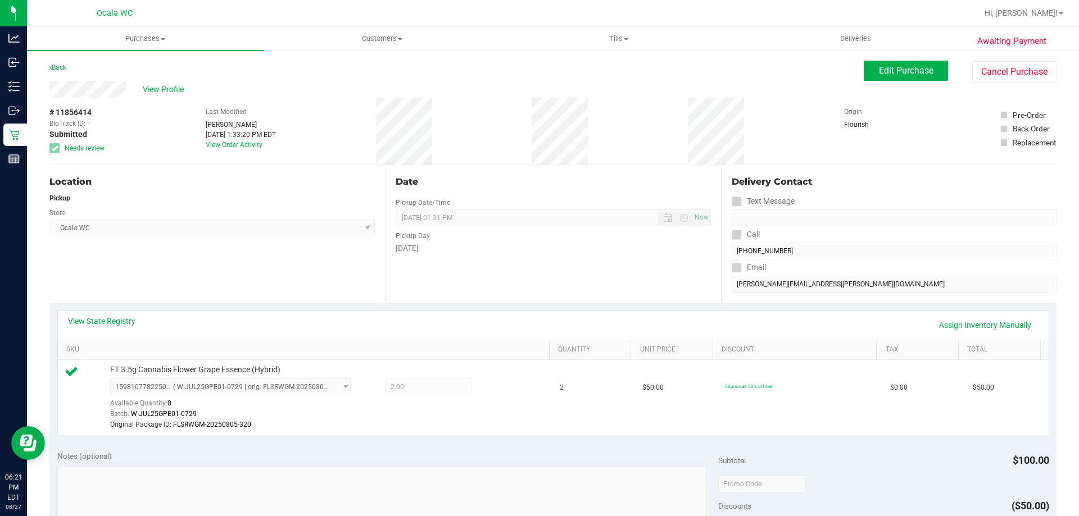
click at [584, 283] on div "Date Pickup Date/Time [DATE] Now [DATE] 01:31 PM Now Pickup Day [DATE]" at bounding box center [552, 234] width 335 height 138
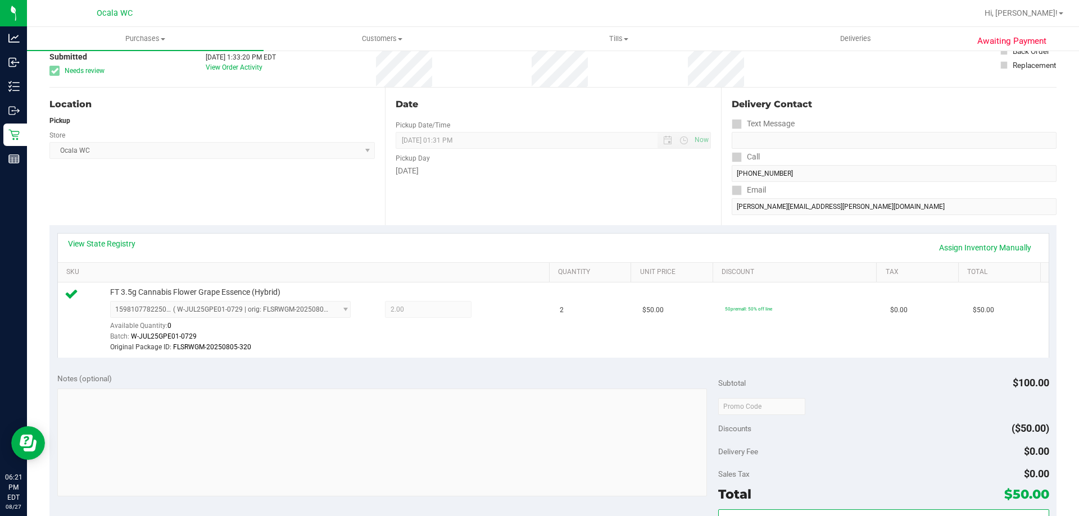
scroll to position [76, 0]
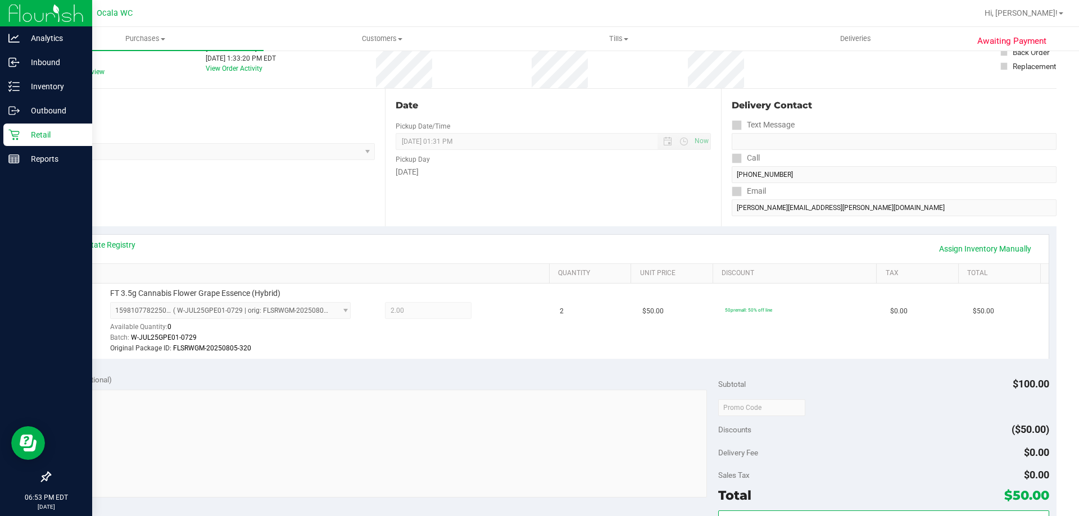
click at [0, 140] on link "Retail" at bounding box center [46, 136] width 92 height 24
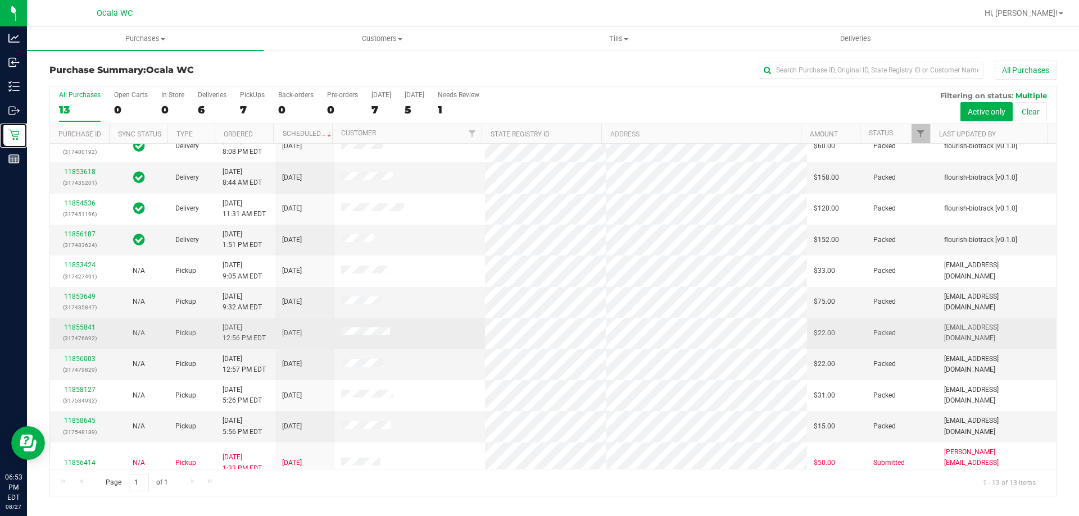
scroll to position [79, 0]
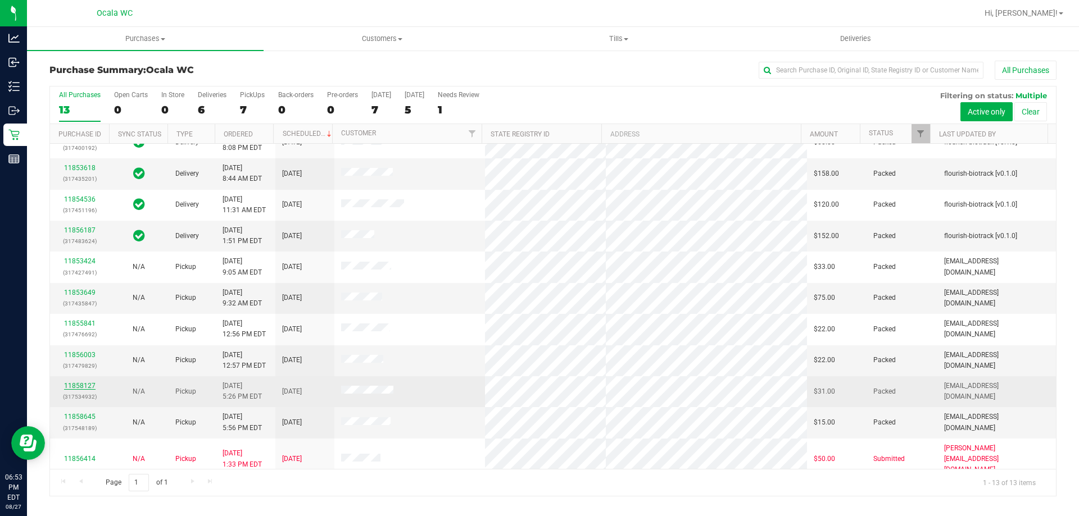
click at [83, 386] on link "11858127" at bounding box center [79, 386] width 31 height 8
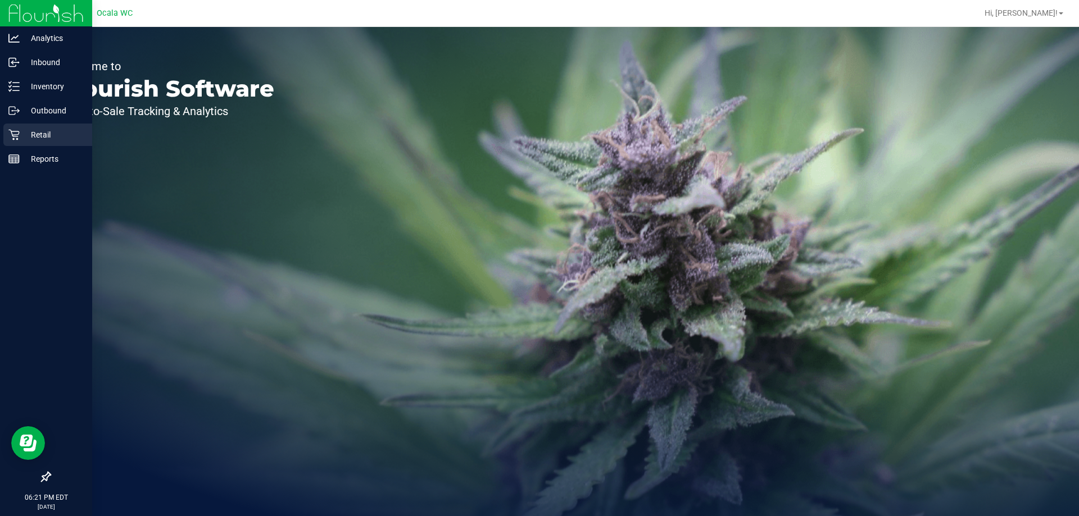
click at [16, 130] on icon at bounding box center [13, 134] width 11 height 11
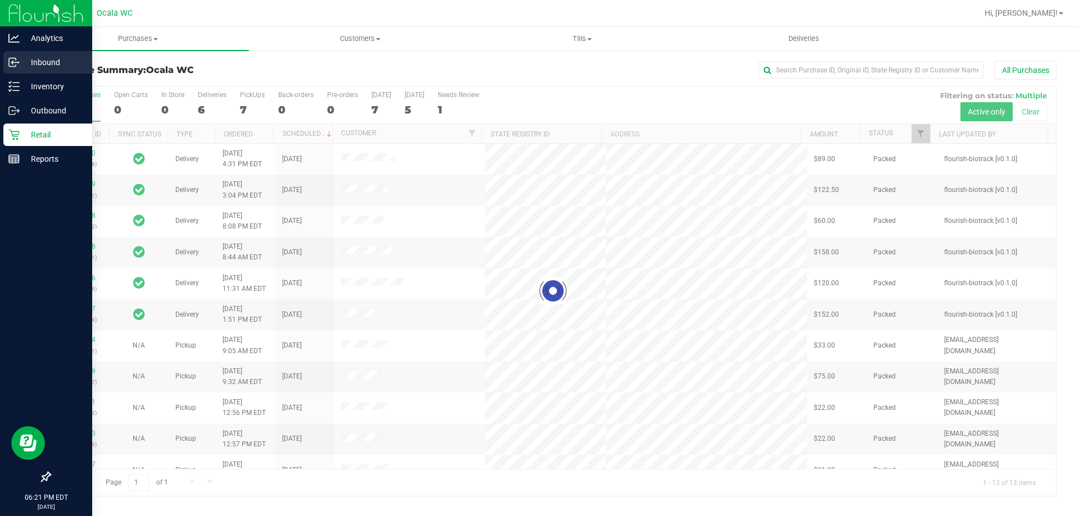
click at [48, 63] on p "Inbound" at bounding box center [53, 62] width 67 height 13
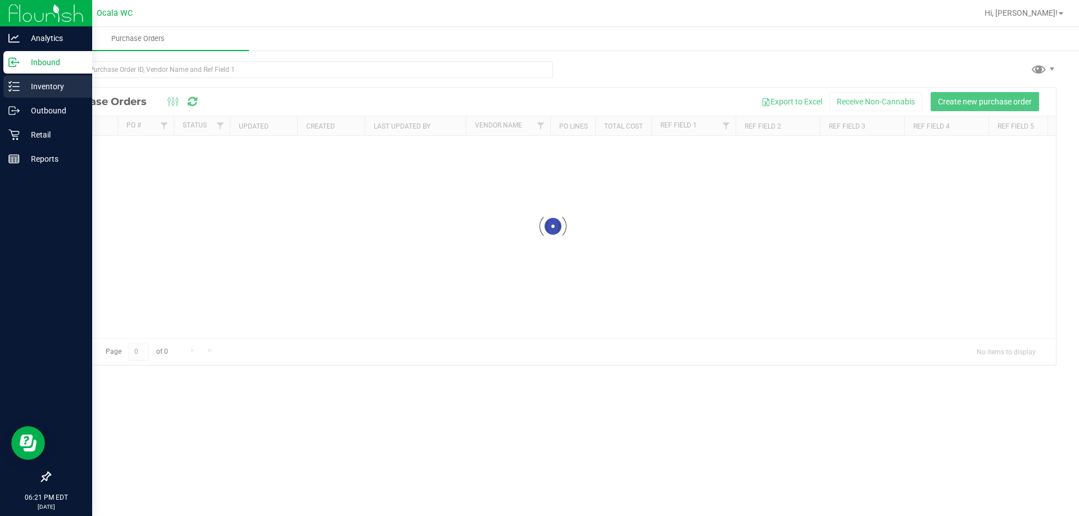
click at [48, 88] on p "Inventory" at bounding box center [53, 86] width 67 height 13
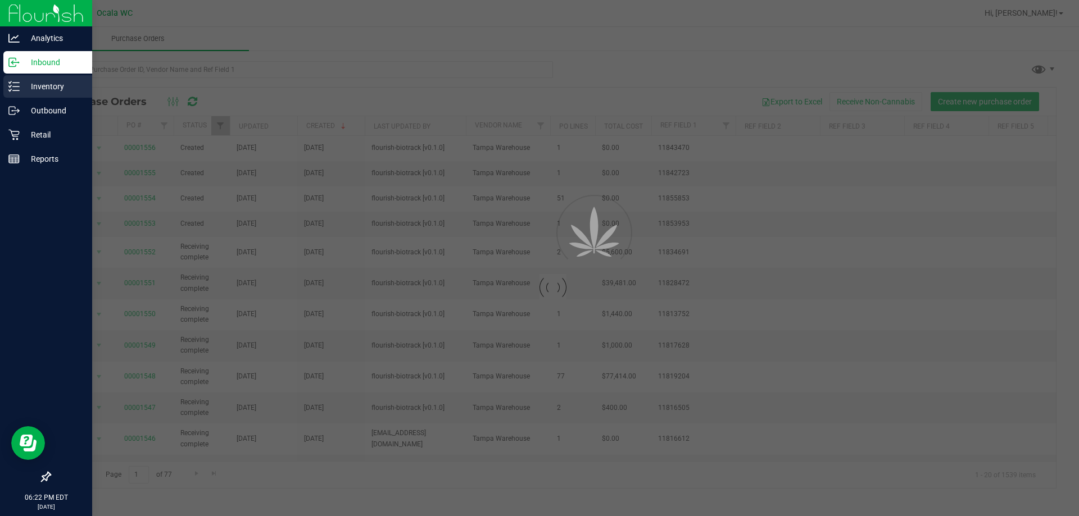
click at [48, 88] on p "Inventory" at bounding box center [53, 86] width 67 height 13
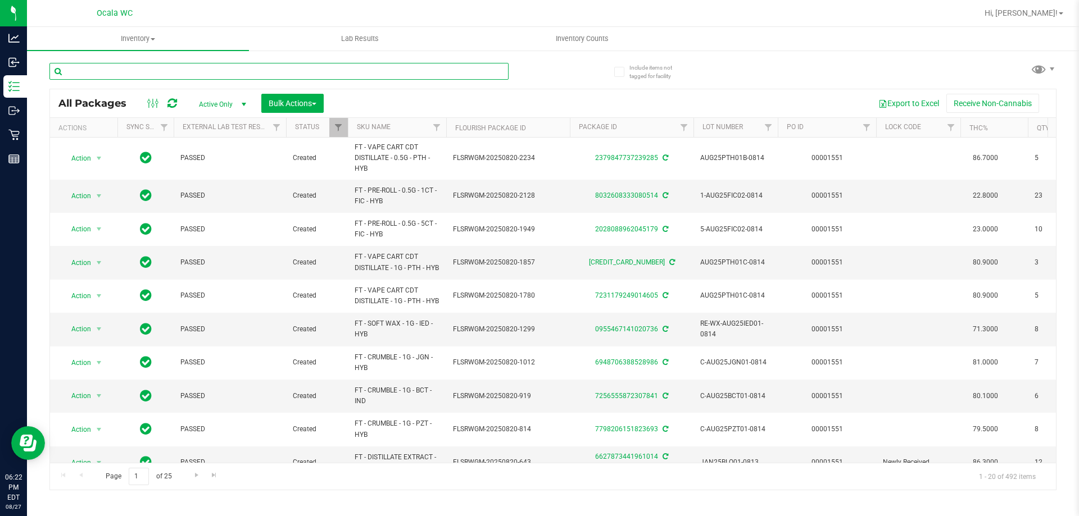
click at [221, 72] on input "text" at bounding box center [278, 71] width 459 height 17
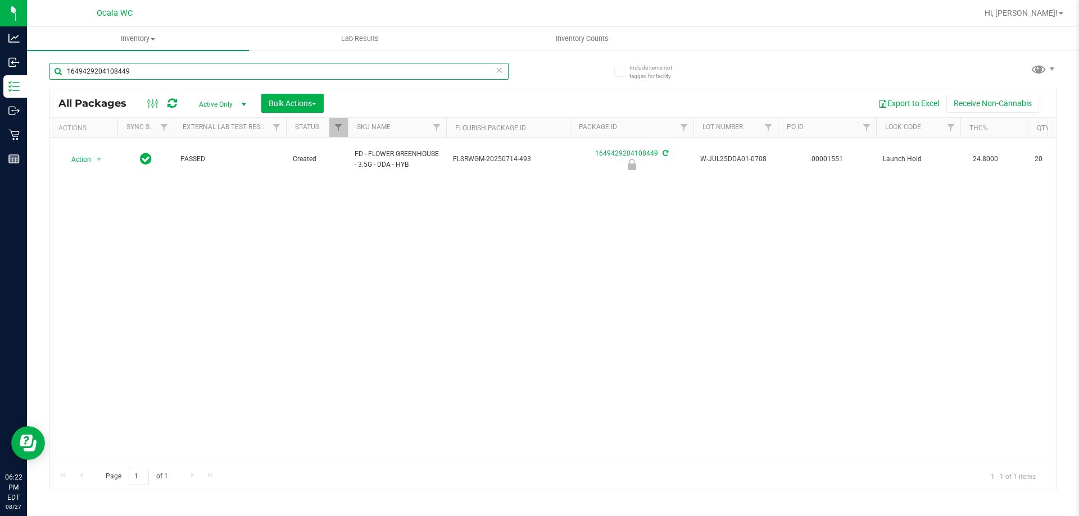
type input "1649429204108449"
click at [283, 195] on div "Action Action Edit attributes Global inventory Locate package Package audit log…" at bounding box center [553, 300] width 1006 height 325
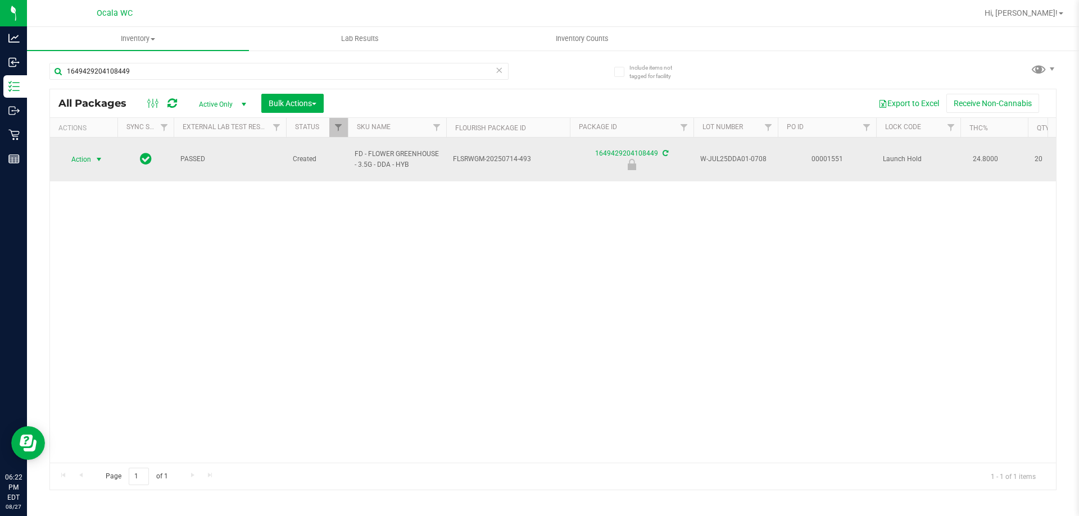
click at [74, 152] on span "Action" at bounding box center [76, 160] width 30 height 16
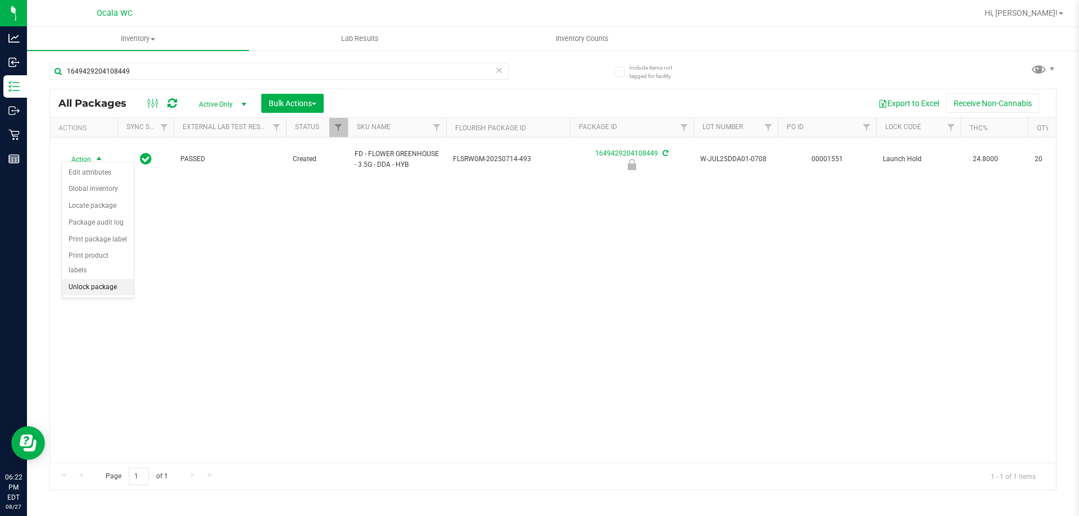
click at [108, 279] on li "Unlock package" at bounding box center [98, 287] width 72 height 17
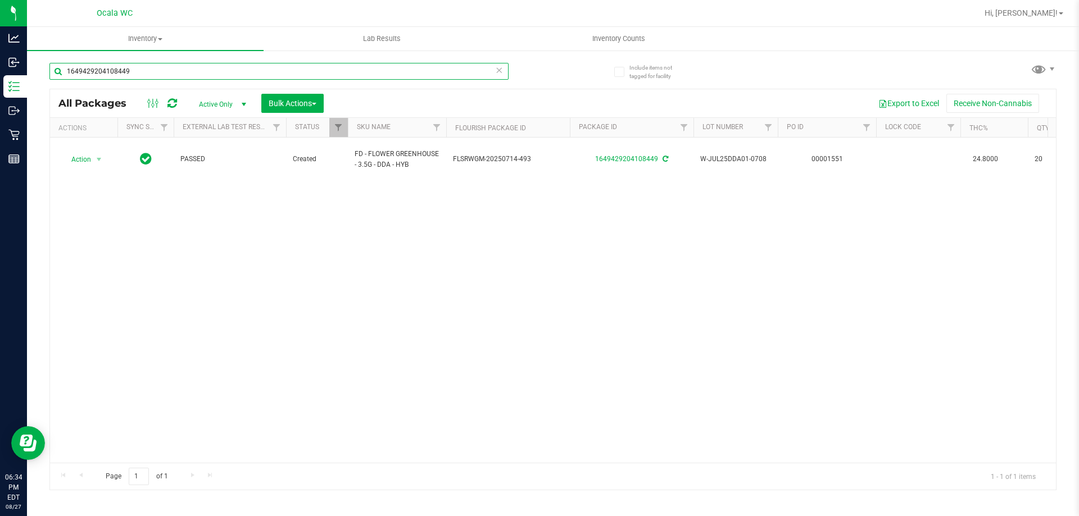
click at [211, 69] on input "1649429204108449" at bounding box center [278, 71] width 459 height 17
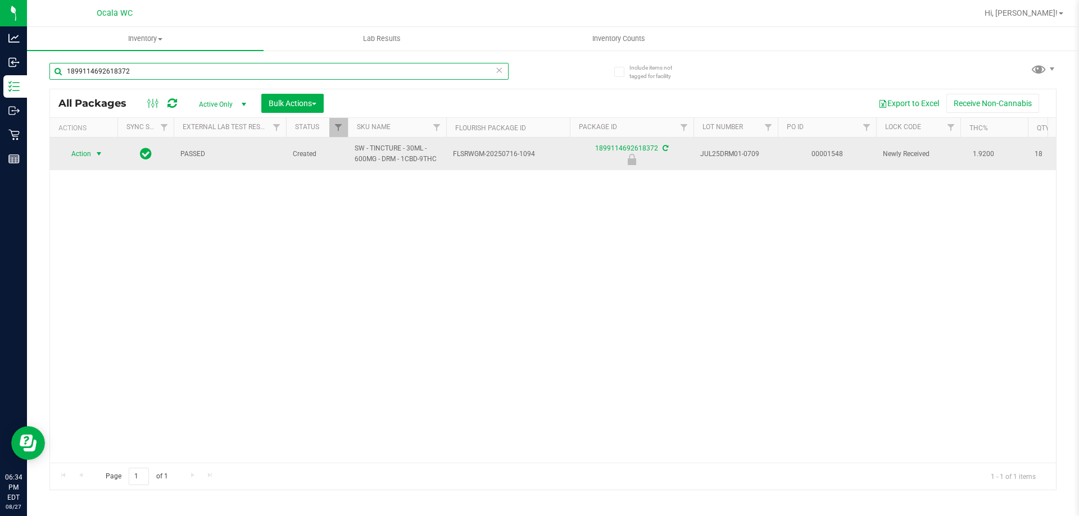
type input "1899114692618372"
click at [97, 149] on span "select" at bounding box center [98, 153] width 9 height 9
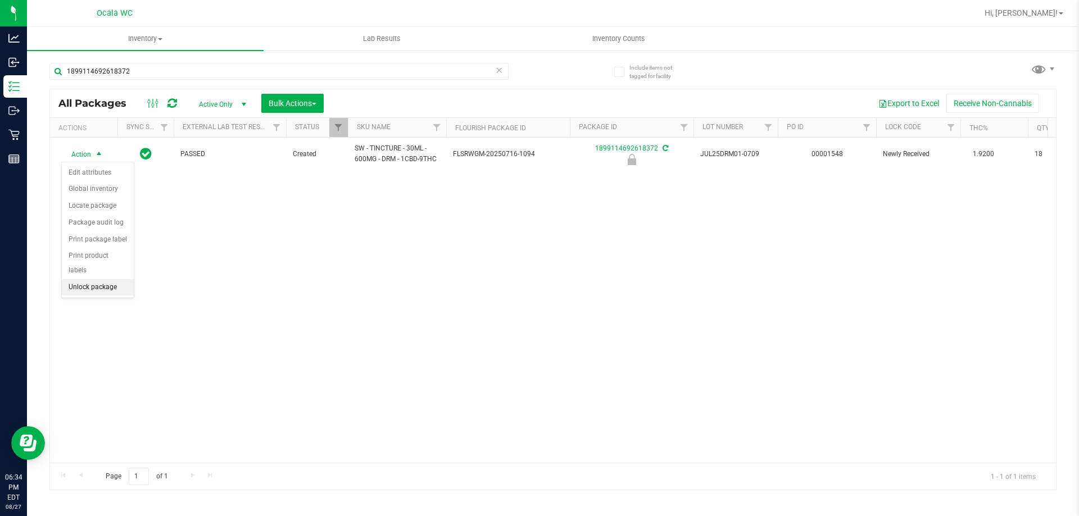
click at [78, 279] on li "Unlock package" at bounding box center [98, 287] width 72 height 17
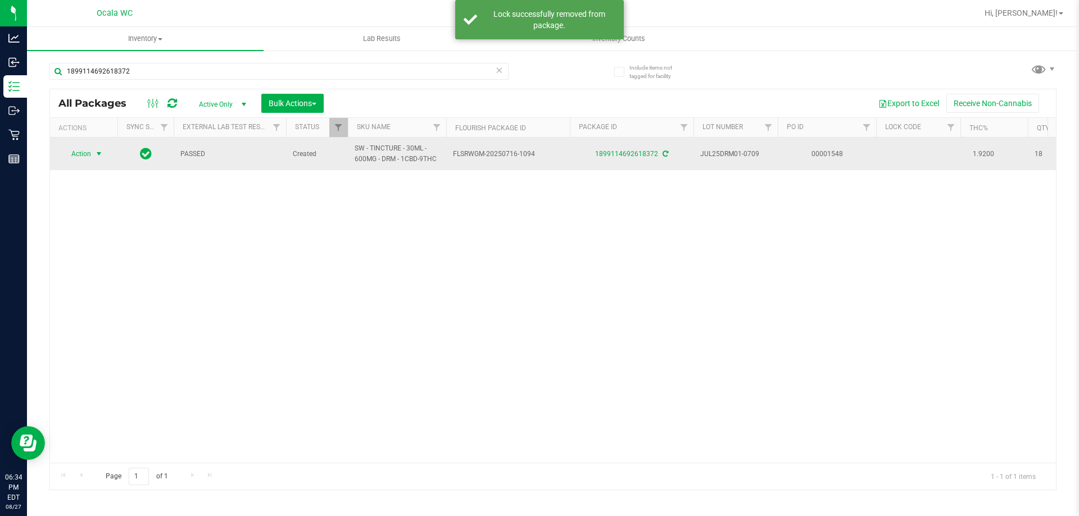
click at [92, 156] on span "select" at bounding box center [99, 154] width 14 height 16
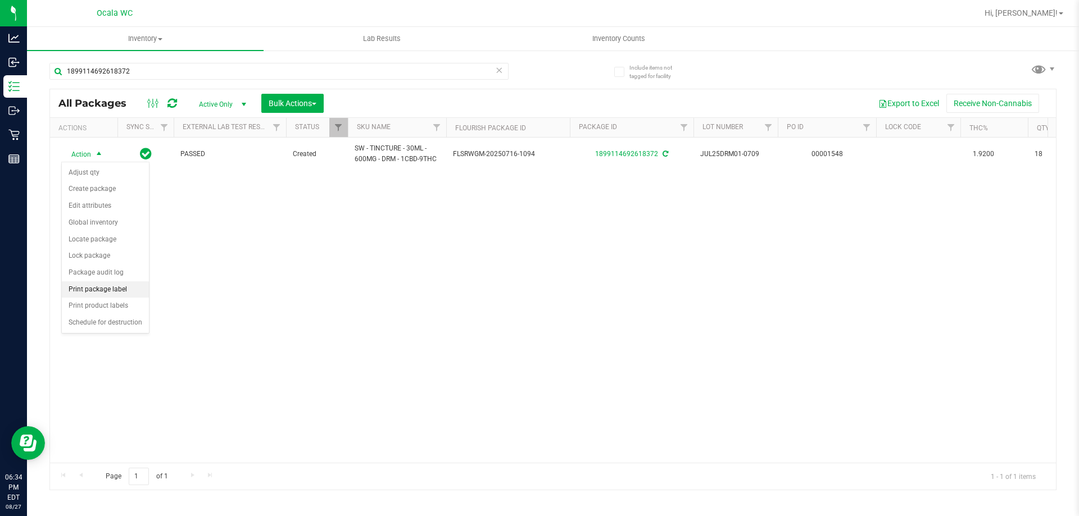
click at [96, 285] on li "Print package label" at bounding box center [105, 289] width 87 height 17
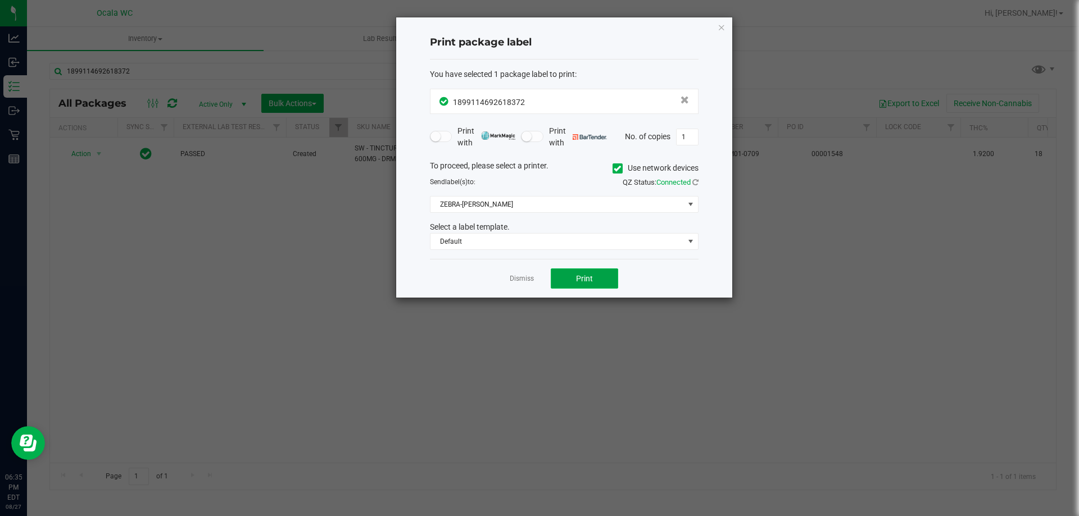
click at [603, 275] on button "Print" at bounding box center [584, 279] width 67 height 20
click at [523, 276] on link "Dismiss" at bounding box center [522, 279] width 24 height 10
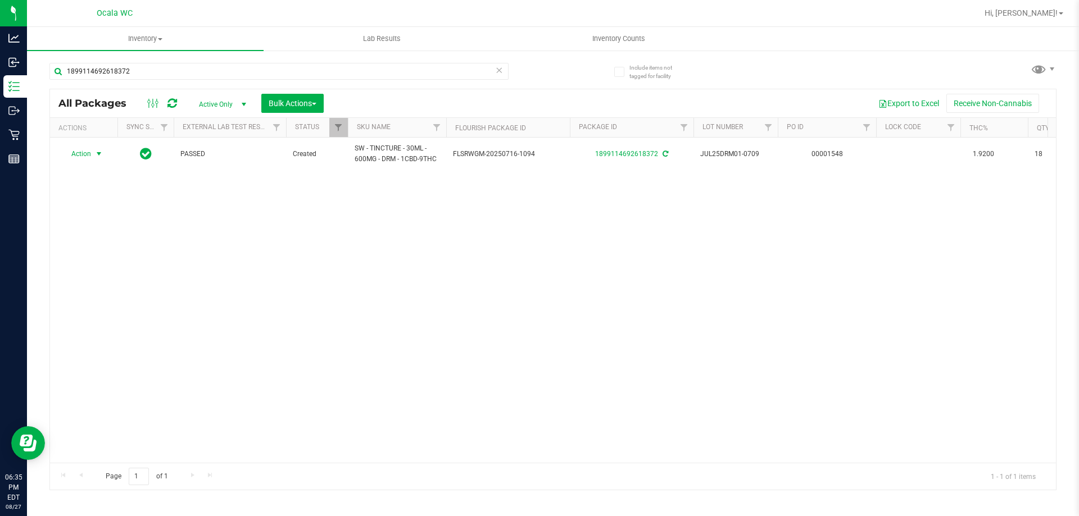
click at [487, 332] on div "Action Action Adjust qty Create package Edit attributes Global inventory Locate…" at bounding box center [553, 300] width 1006 height 325
click at [335, 72] on input "1899114692618372" at bounding box center [278, 71] width 459 height 17
click at [501, 75] on icon at bounding box center [499, 69] width 8 height 13
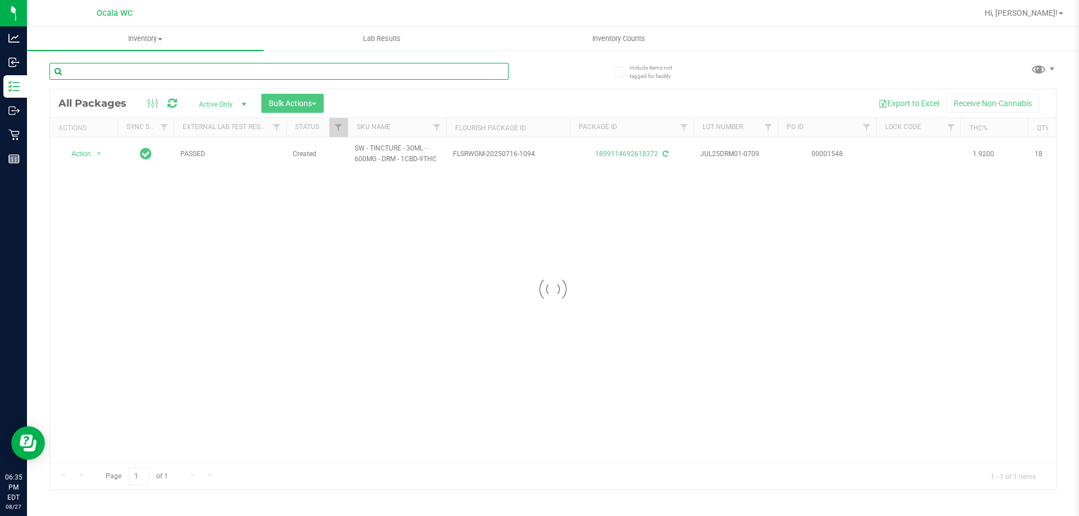
click at [279, 70] on input "text" at bounding box center [278, 71] width 459 height 17
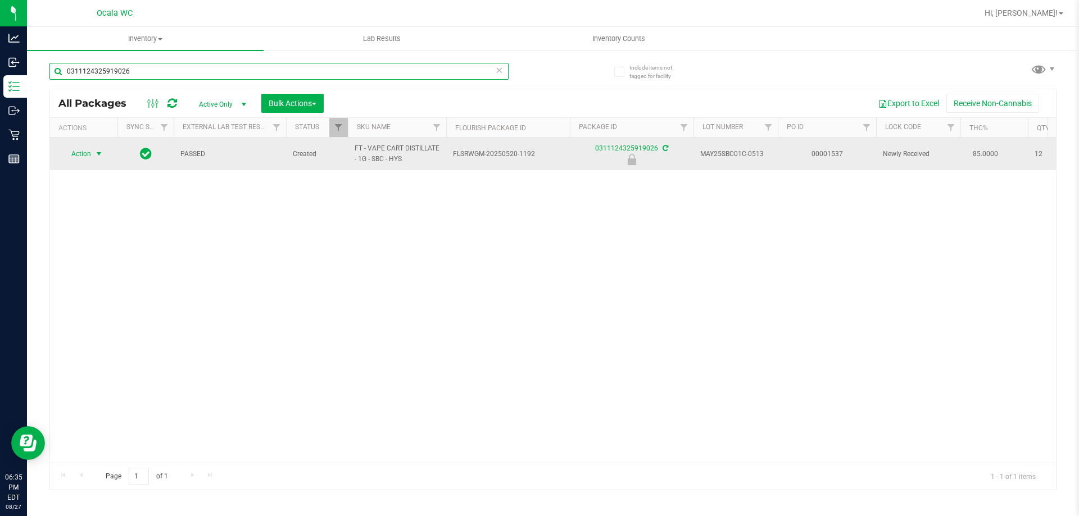
type input "0311124325919026"
click at [95, 158] on span "select" at bounding box center [98, 153] width 9 height 9
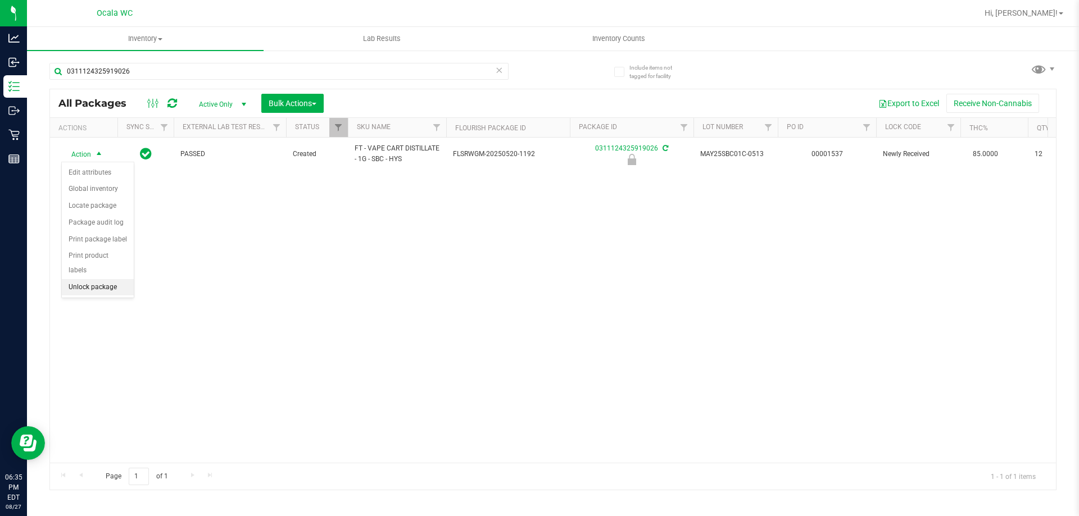
click at [98, 279] on li "Unlock package" at bounding box center [98, 287] width 72 height 17
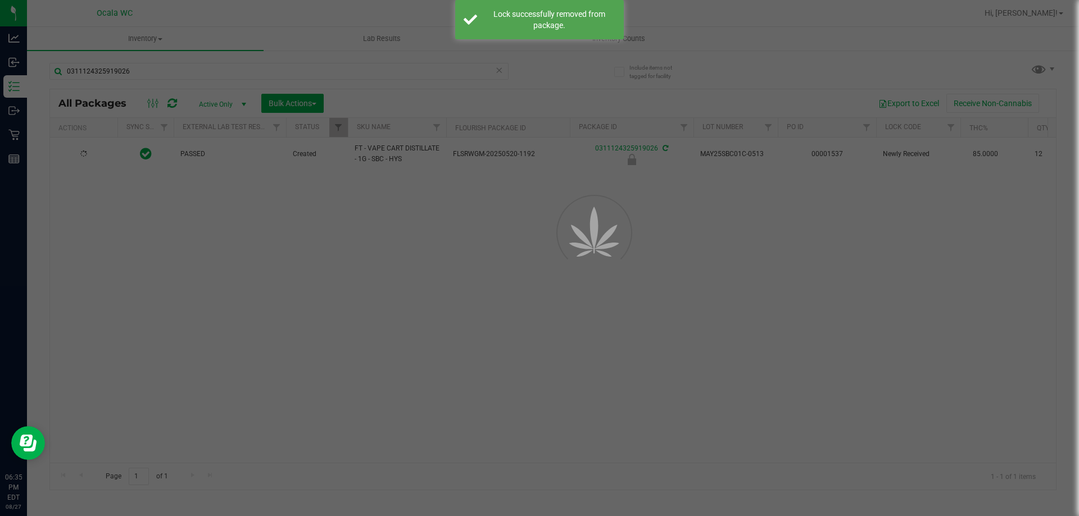
click at [274, 335] on div at bounding box center [539, 258] width 1079 height 516
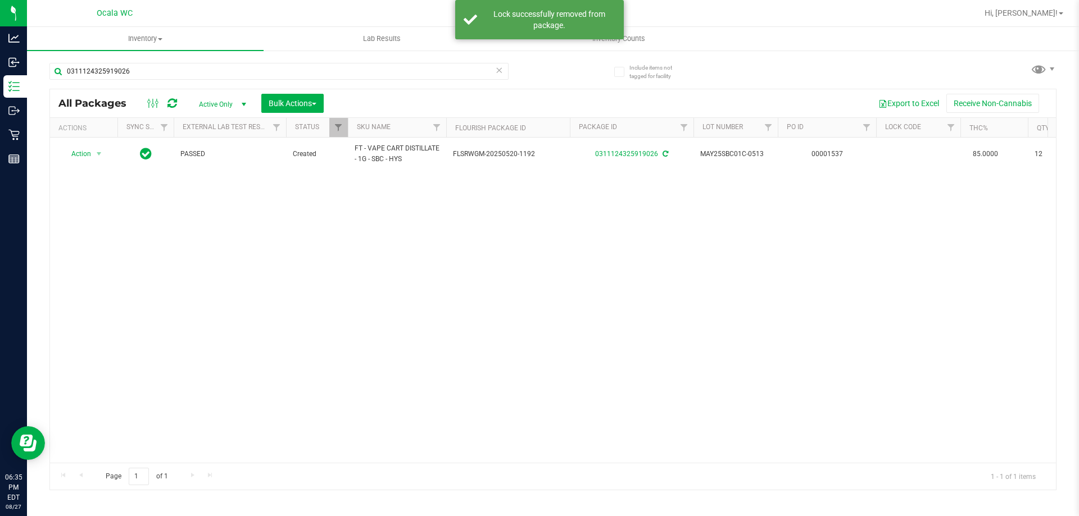
click at [761, 355] on div "Action Action Adjust qty Create package Edit attributes Global inventory Locate…" at bounding box center [553, 300] width 1006 height 325
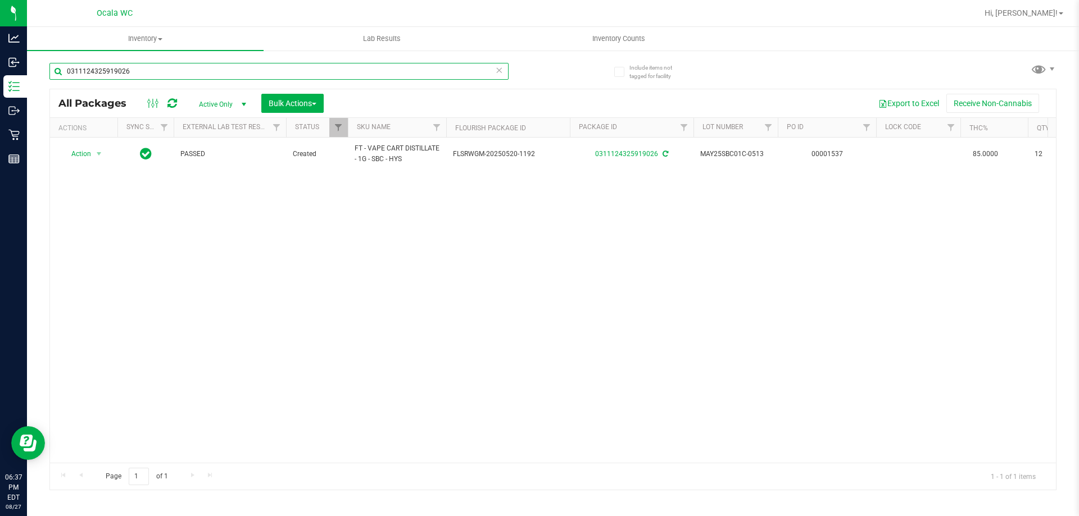
click at [254, 74] on input "0311124325919026" at bounding box center [278, 71] width 459 height 17
click at [243, 90] on div "All Packages Active Only Active Only Lab Samples Locked All External Internal B…" at bounding box center [553, 103] width 1006 height 28
click at [213, 74] on input "0311124325919026" at bounding box center [278, 71] width 459 height 17
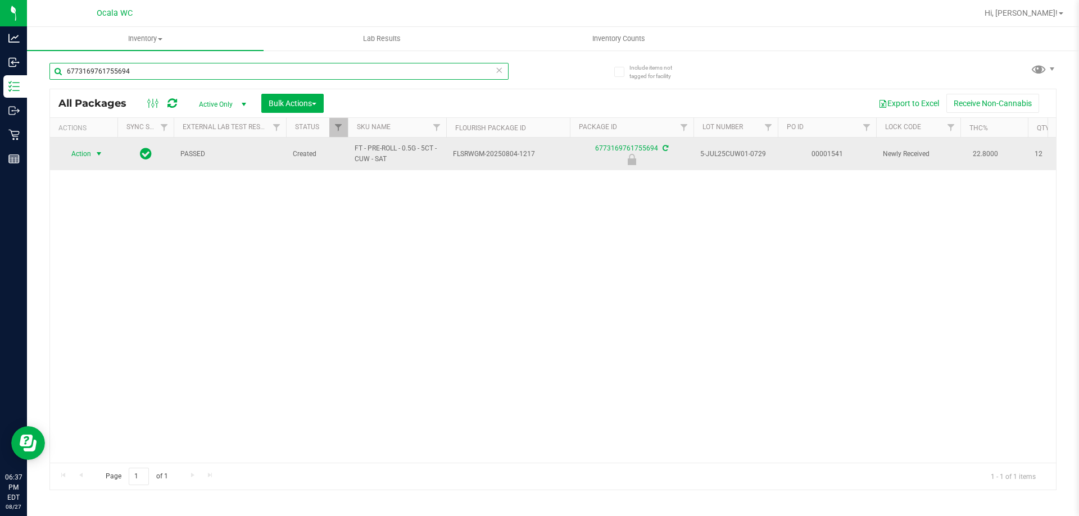
type input "6773169761755694"
click at [85, 152] on span "Action" at bounding box center [76, 154] width 30 height 16
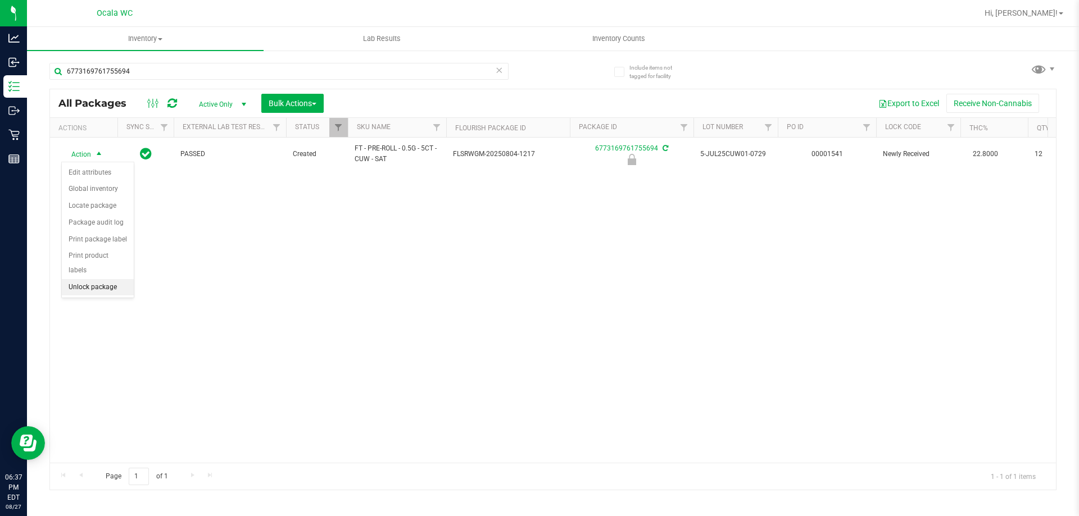
click at [114, 279] on li "Unlock package" at bounding box center [98, 287] width 72 height 17
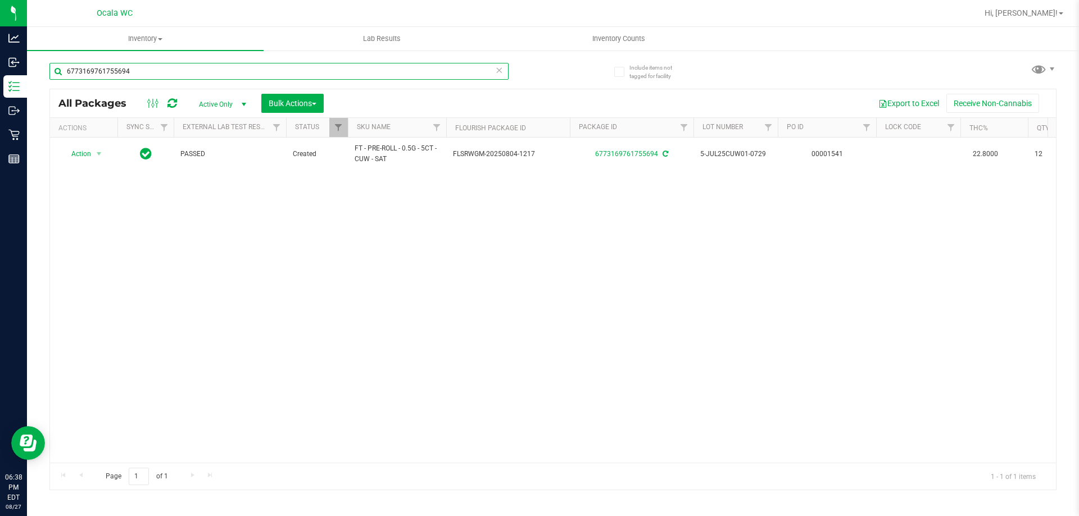
click at [146, 65] on input "6773169761755694" at bounding box center [278, 71] width 459 height 17
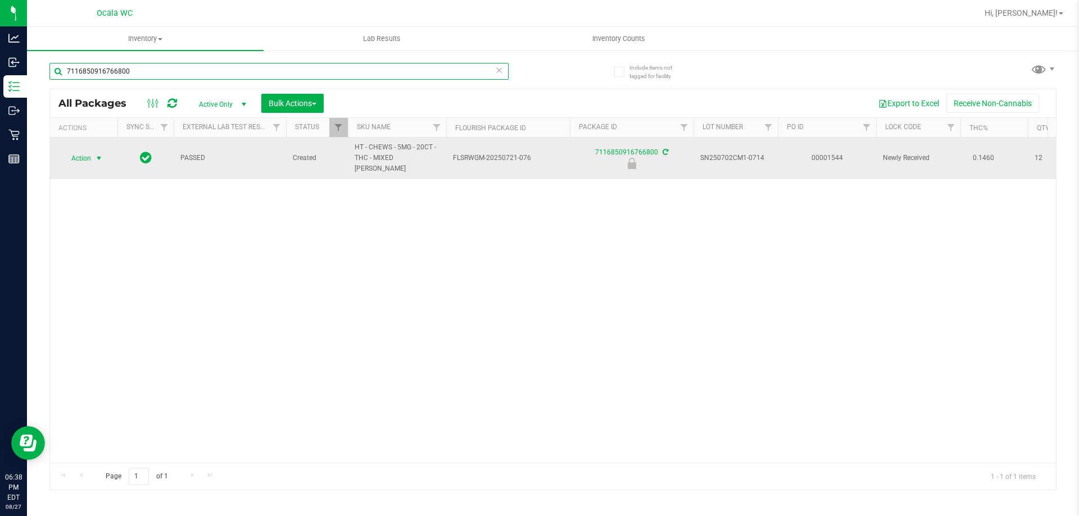
type input "7116850916766800"
click at [99, 155] on span "select" at bounding box center [98, 158] width 9 height 9
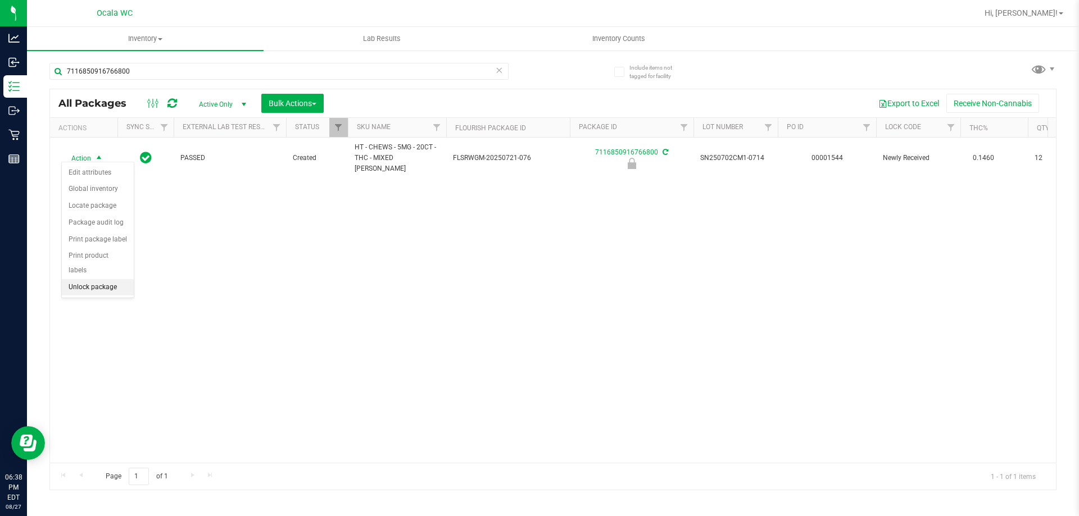
click at [107, 279] on li "Unlock package" at bounding box center [98, 287] width 72 height 17
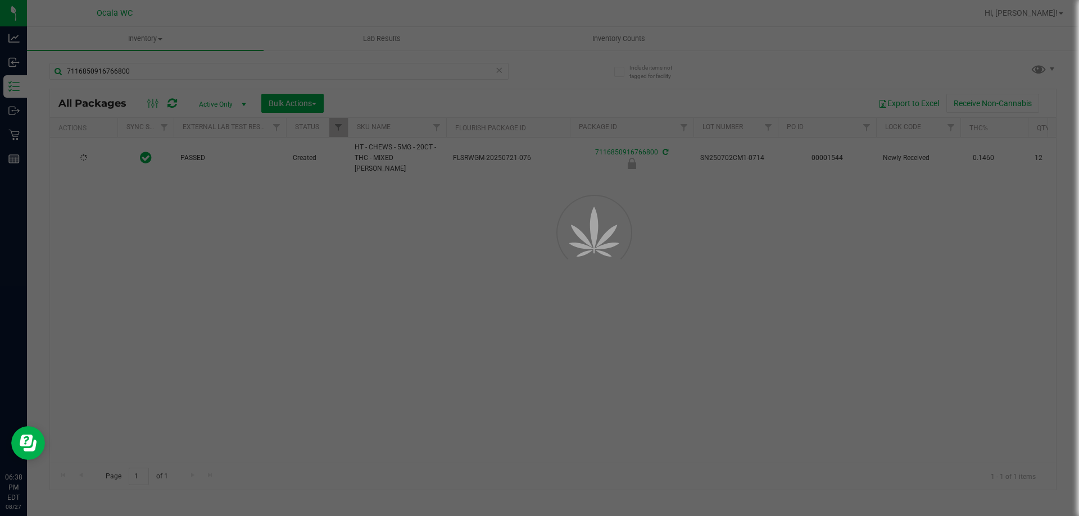
click at [226, 304] on div at bounding box center [539, 258] width 1079 height 516
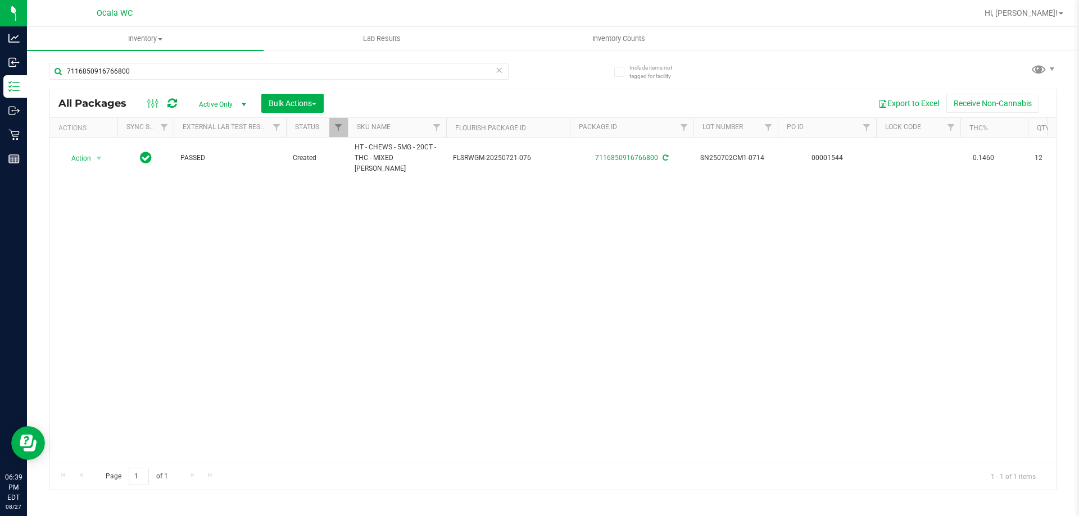
drag, startPoint x: 285, startPoint y: 205, endPoint x: 219, endPoint y: 22, distance: 194.5
click at [284, 197] on div "Action Action Adjust qty Create package Edit attributes Global inventory Locate…" at bounding box center [553, 300] width 1006 height 325
